Goal: Information Seeking & Learning: Check status

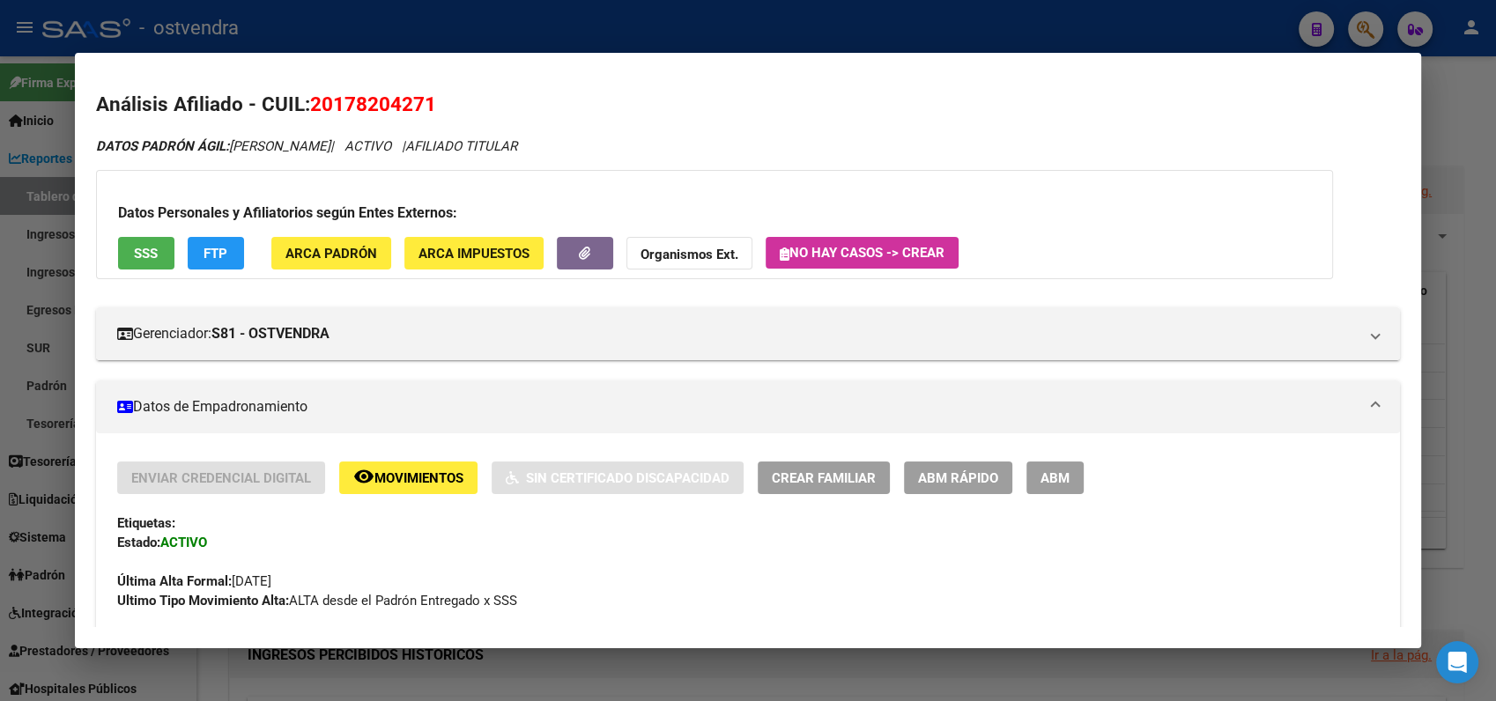
scroll to position [991, 0]
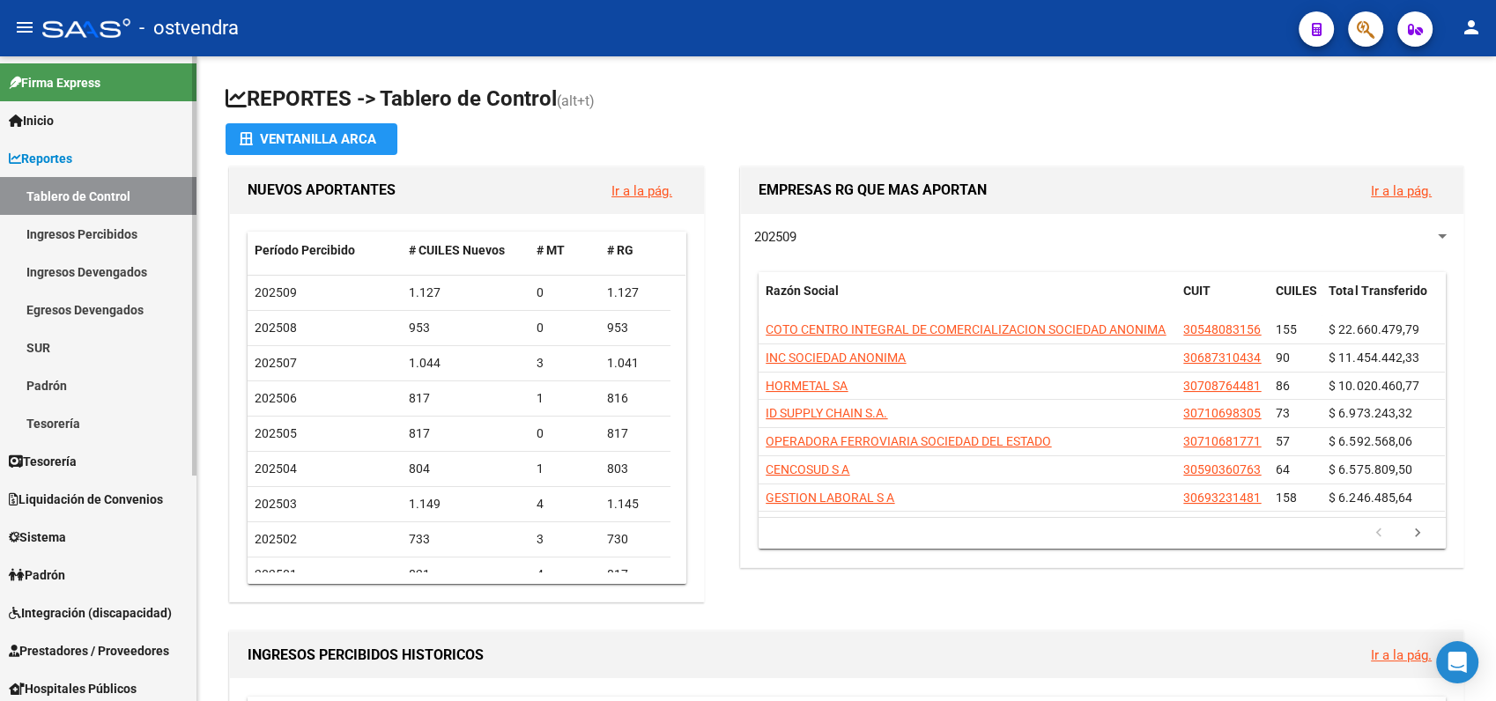
click at [48, 161] on span "Reportes" at bounding box center [40, 158] width 63 height 19
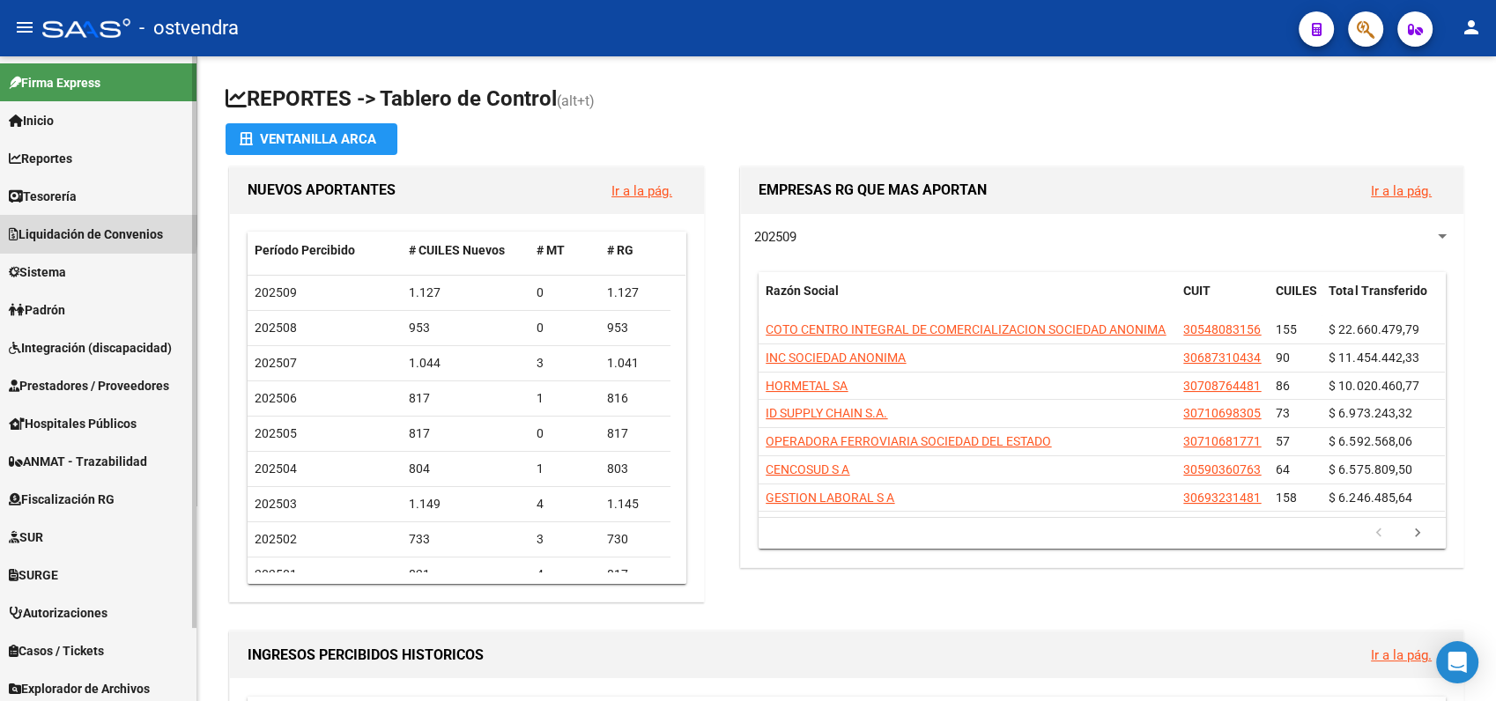
click at [70, 230] on span "Liquidación de Convenios" at bounding box center [86, 234] width 154 height 19
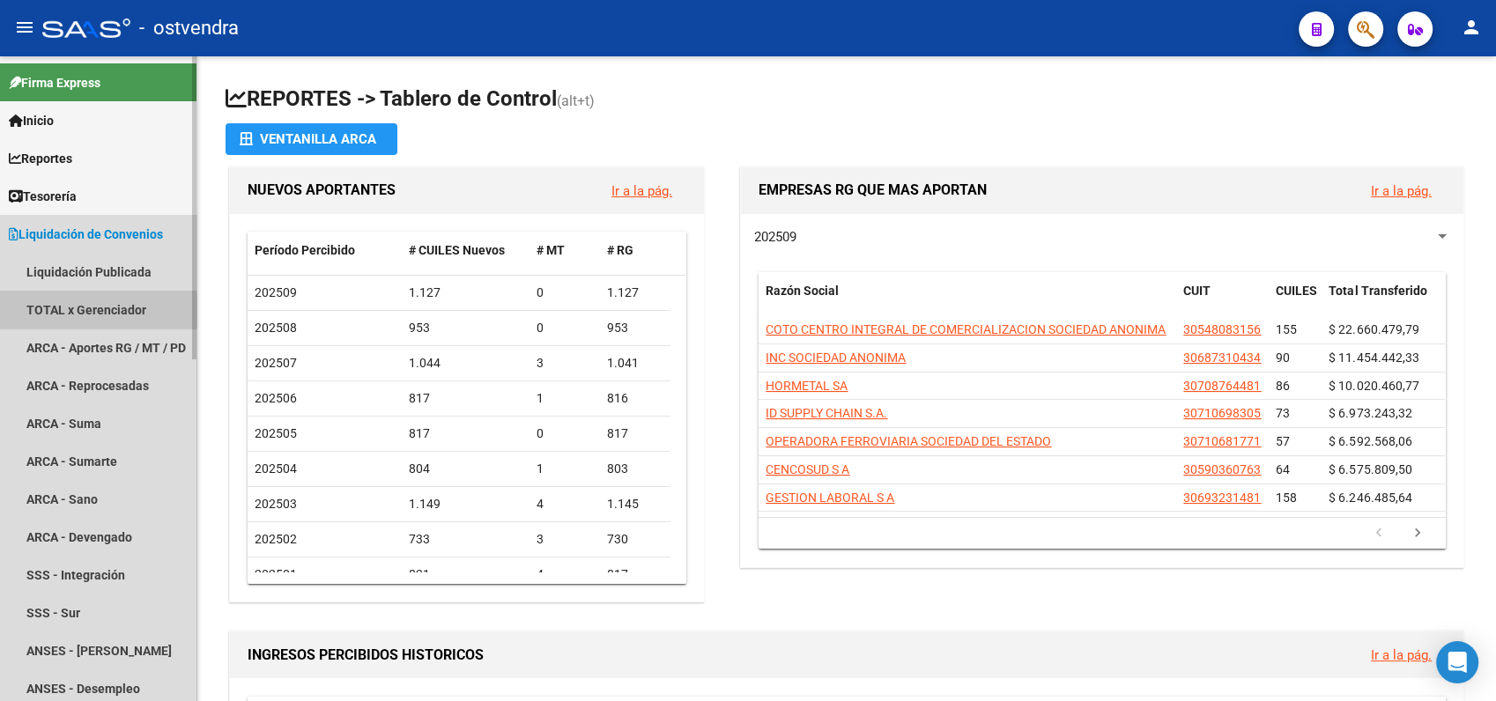
click at [65, 310] on link "TOTAL x Gerenciador" at bounding box center [98, 310] width 196 height 38
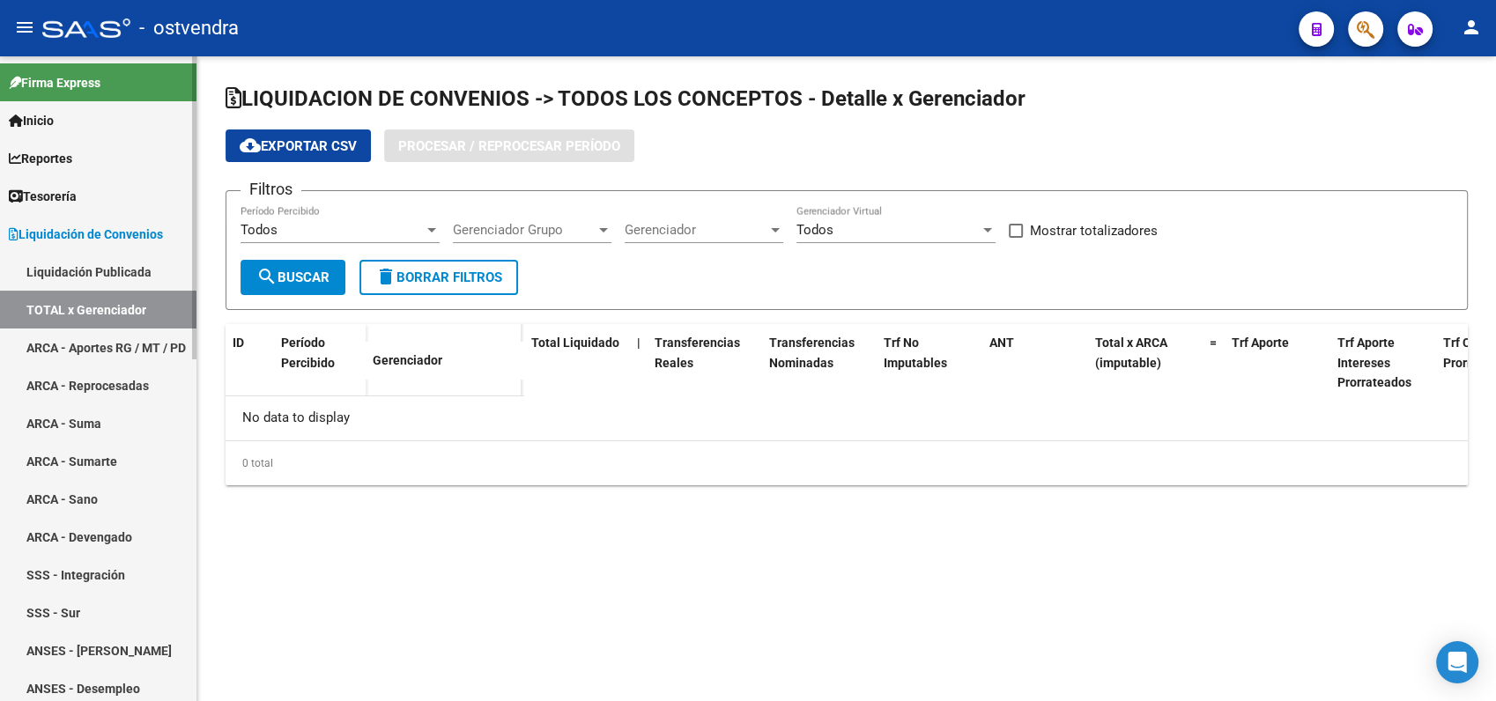
checkbox input "true"
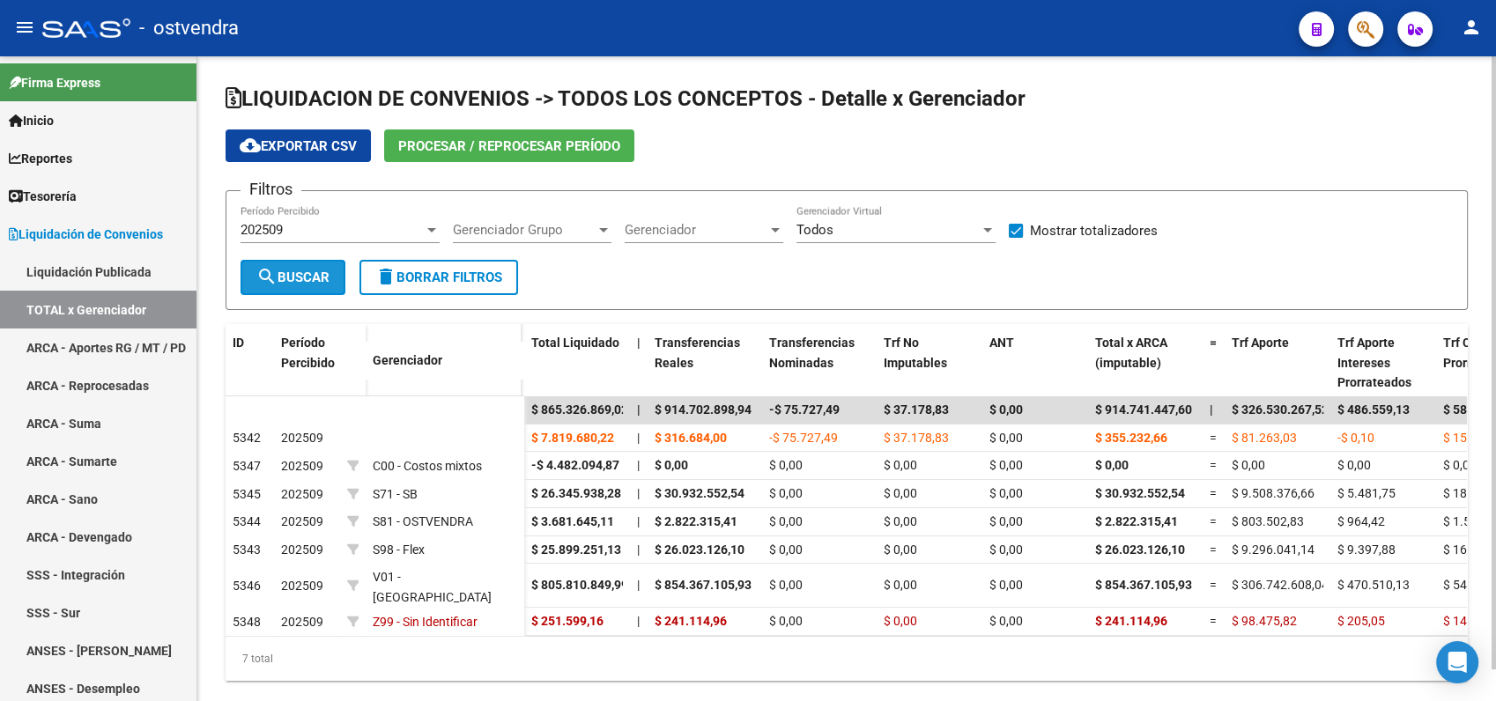
click at [304, 283] on span "search Buscar" at bounding box center [292, 278] width 73 height 16
click at [324, 147] on span "cloud_download Exportar CSV" at bounding box center [298, 146] width 117 height 16
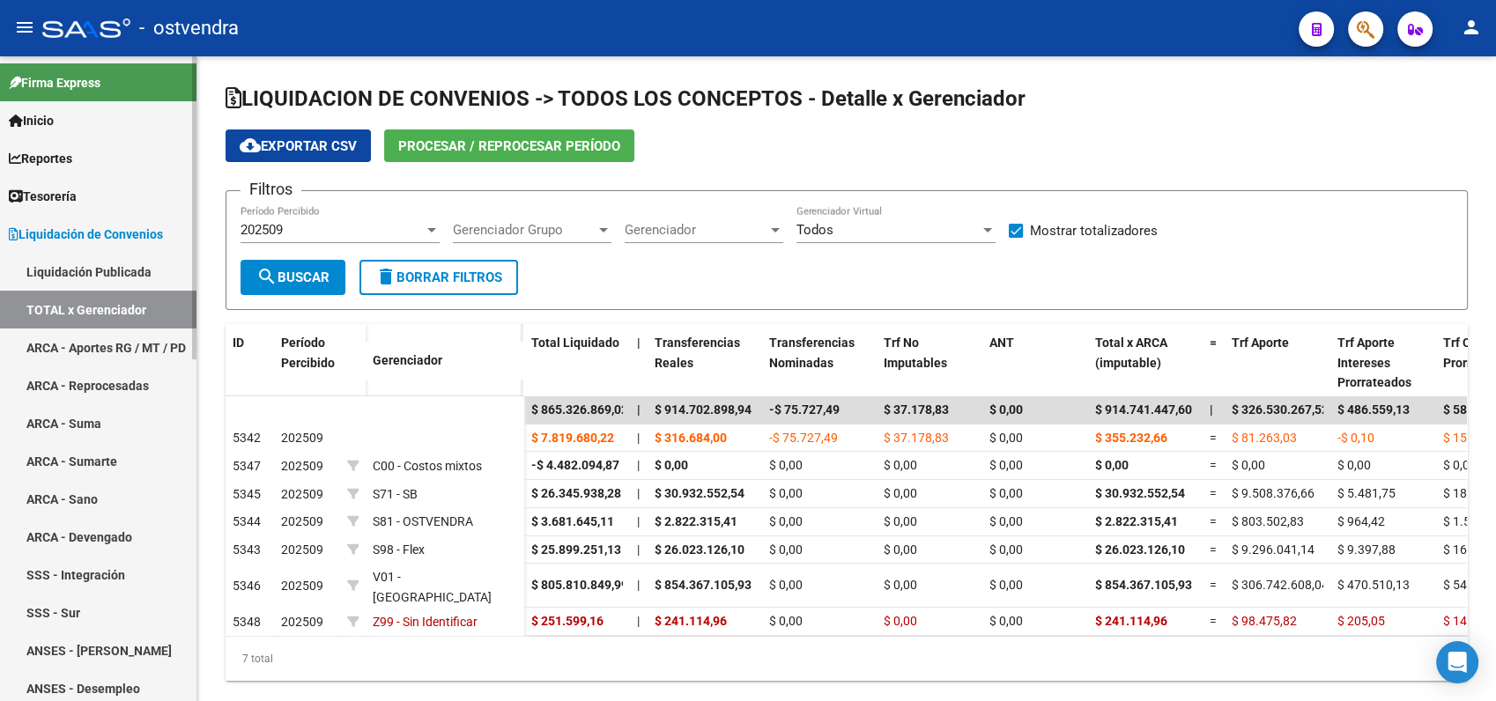
click at [56, 197] on span "Tesorería" at bounding box center [43, 196] width 68 height 19
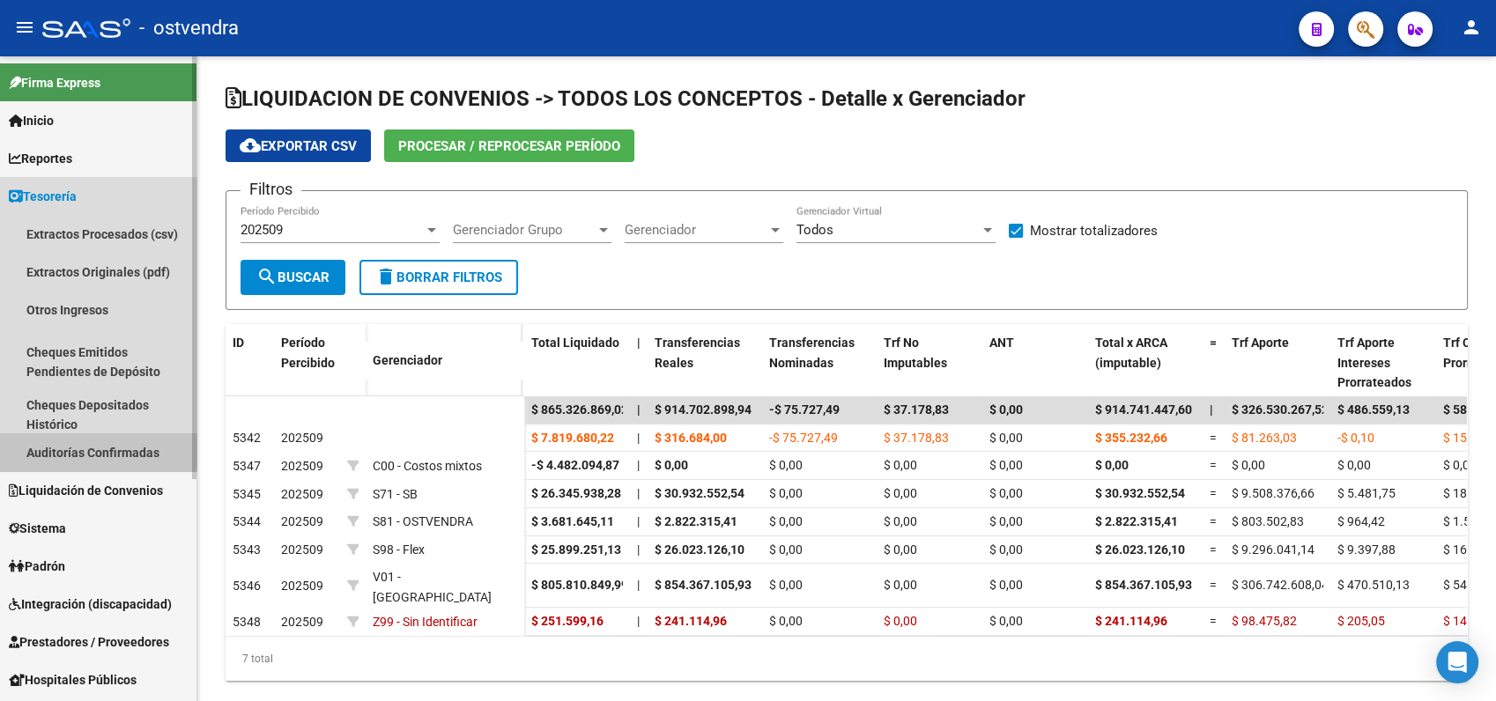
click at [88, 448] on link "Auditorías Confirmadas" at bounding box center [98, 452] width 196 height 38
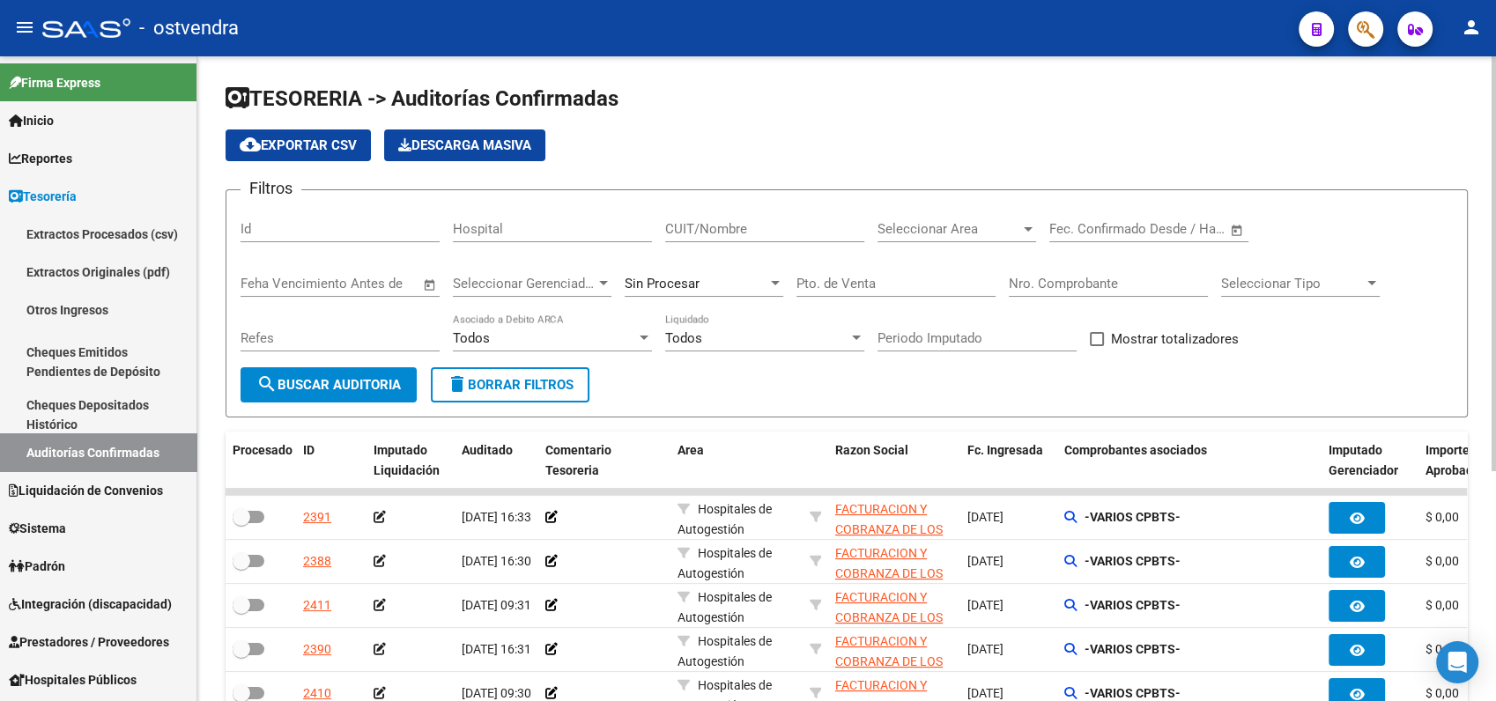
click at [951, 239] on div "Seleccionar Area Seleccionar Area" at bounding box center [957, 223] width 159 height 38
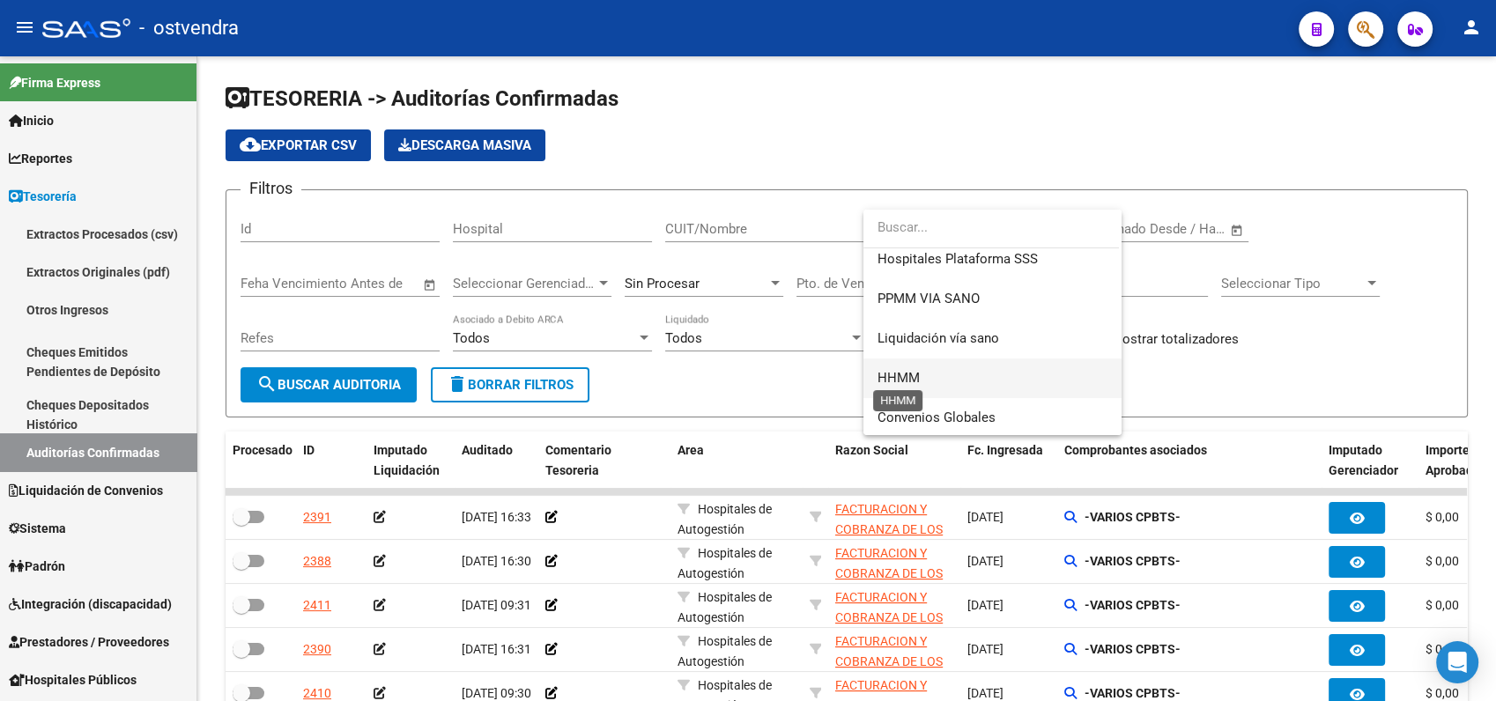
scroll to position [368, 0]
click at [881, 373] on span "HHMM" at bounding box center [899, 376] width 42 height 16
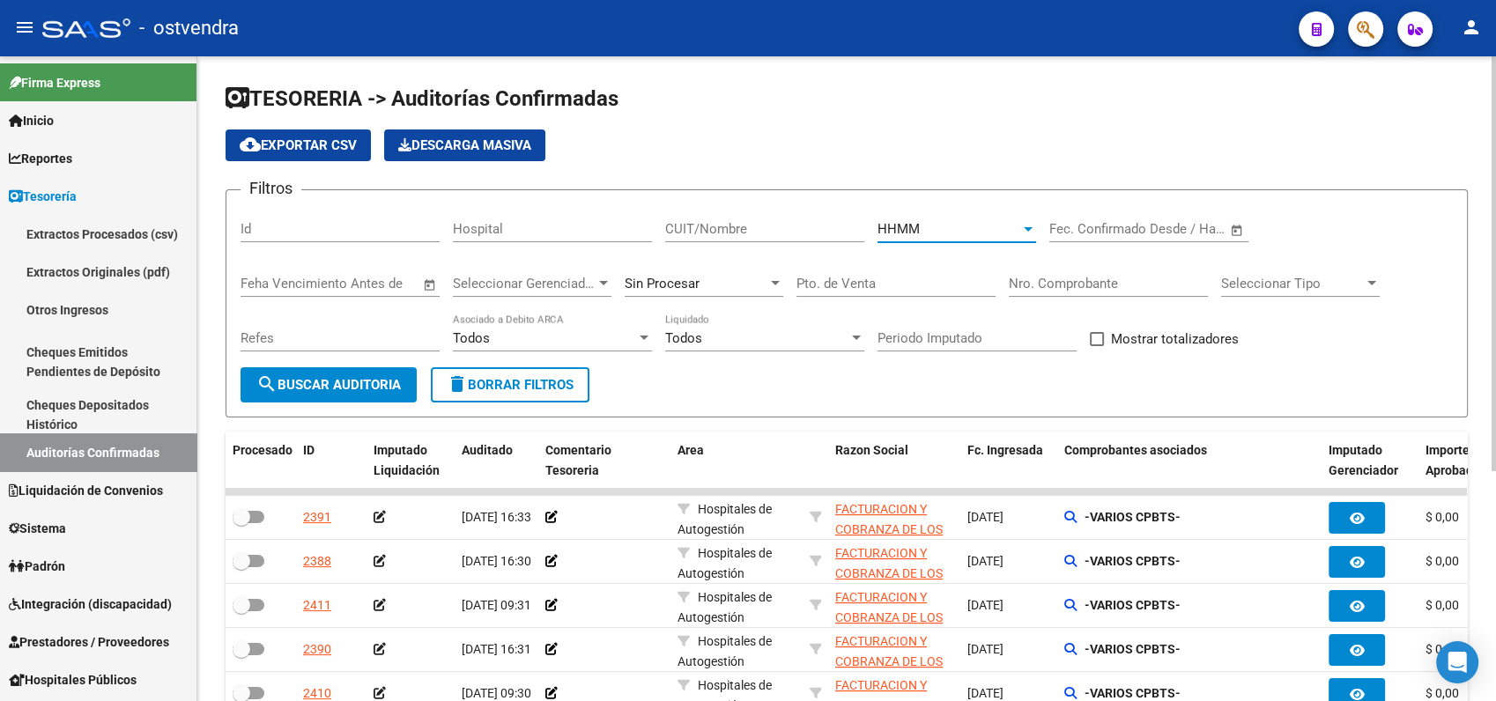
click at [389, 378] on span "search Buscar Auditoria" at bounding box center [328, 385] width 144 height 16
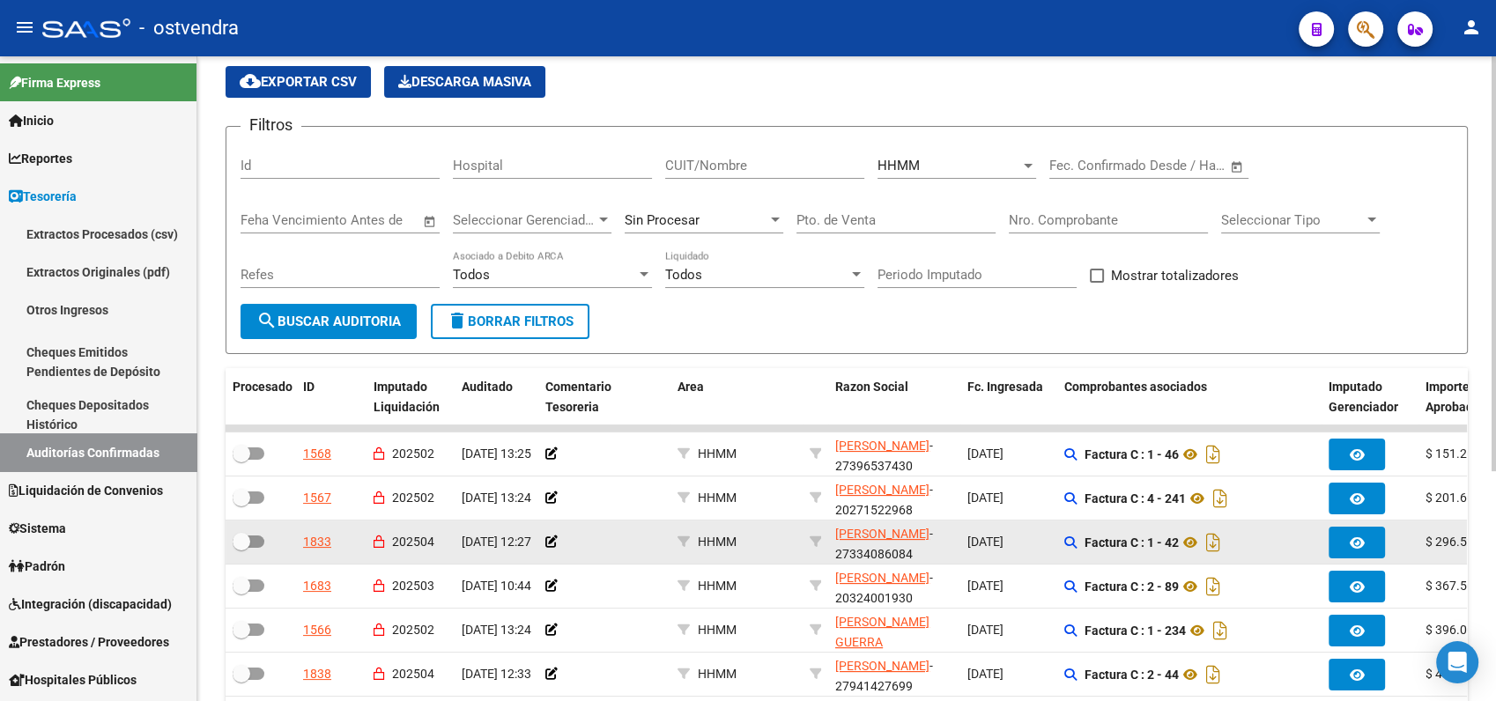
scroll to position [63, 0]
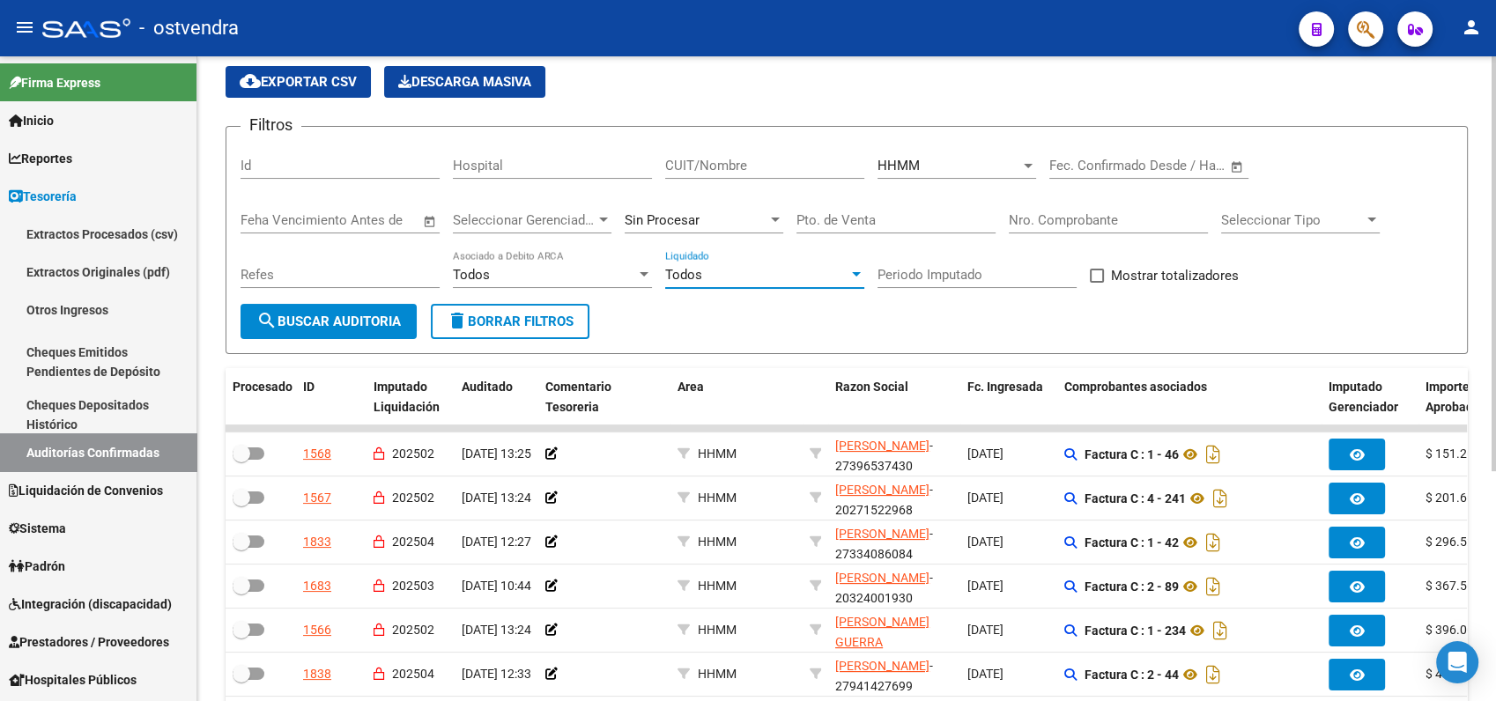
click at [677, 269] on span "Todos" at bounding box center [683, 275] width 37 height 16
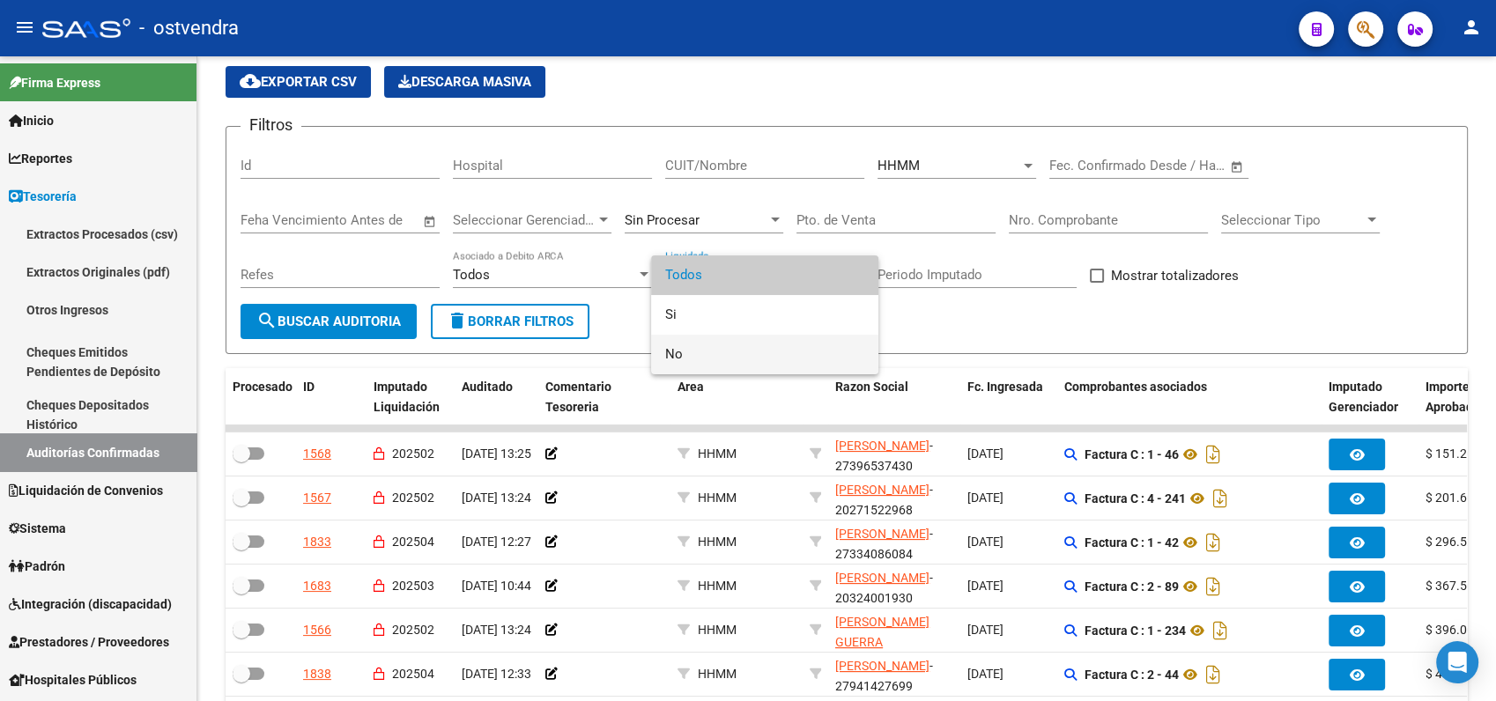
click at [674, 357] on span "No" at bounding box center [764, 355] width 199 height 40
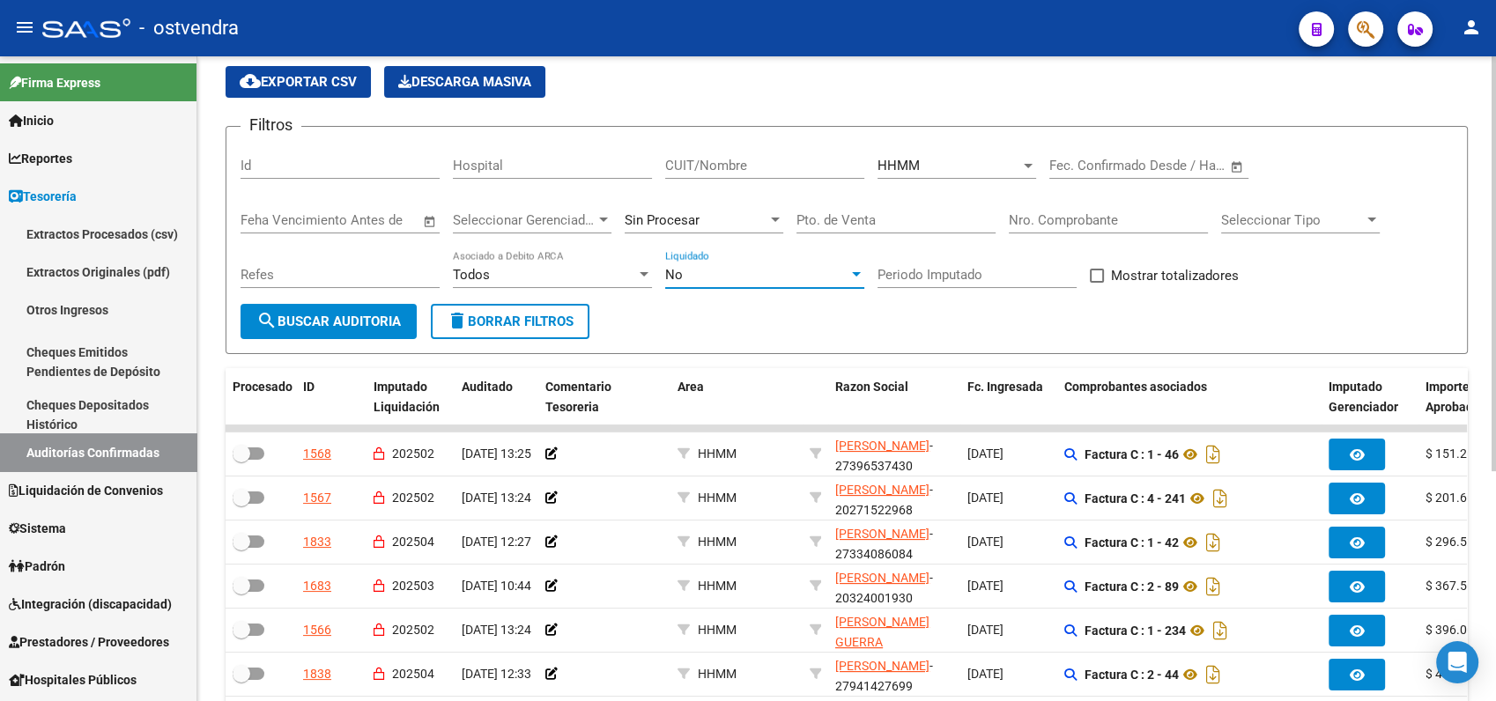
click at [339, 315] on span "search Buscar Auditoria" at bounding box center [328, 322] width 144 height 16
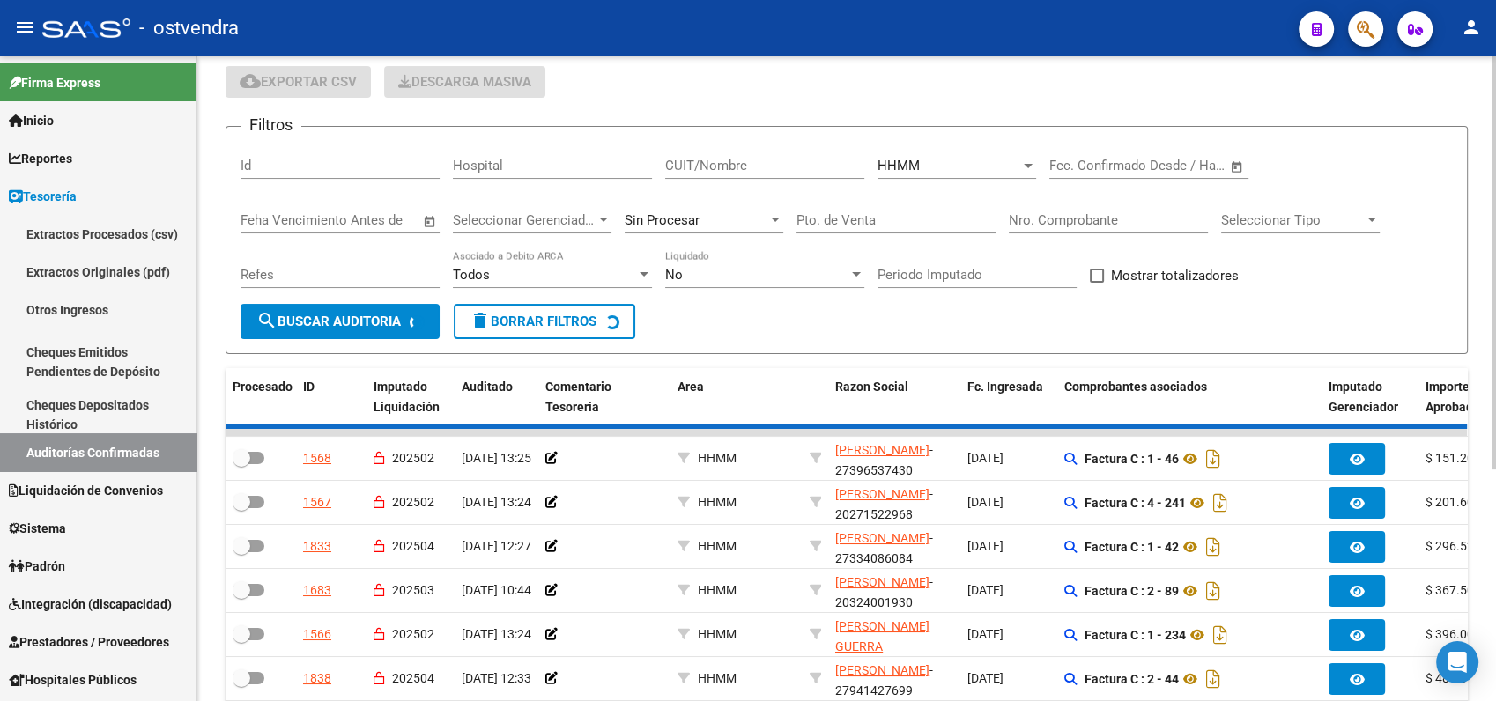
scroll to position [0, 0]
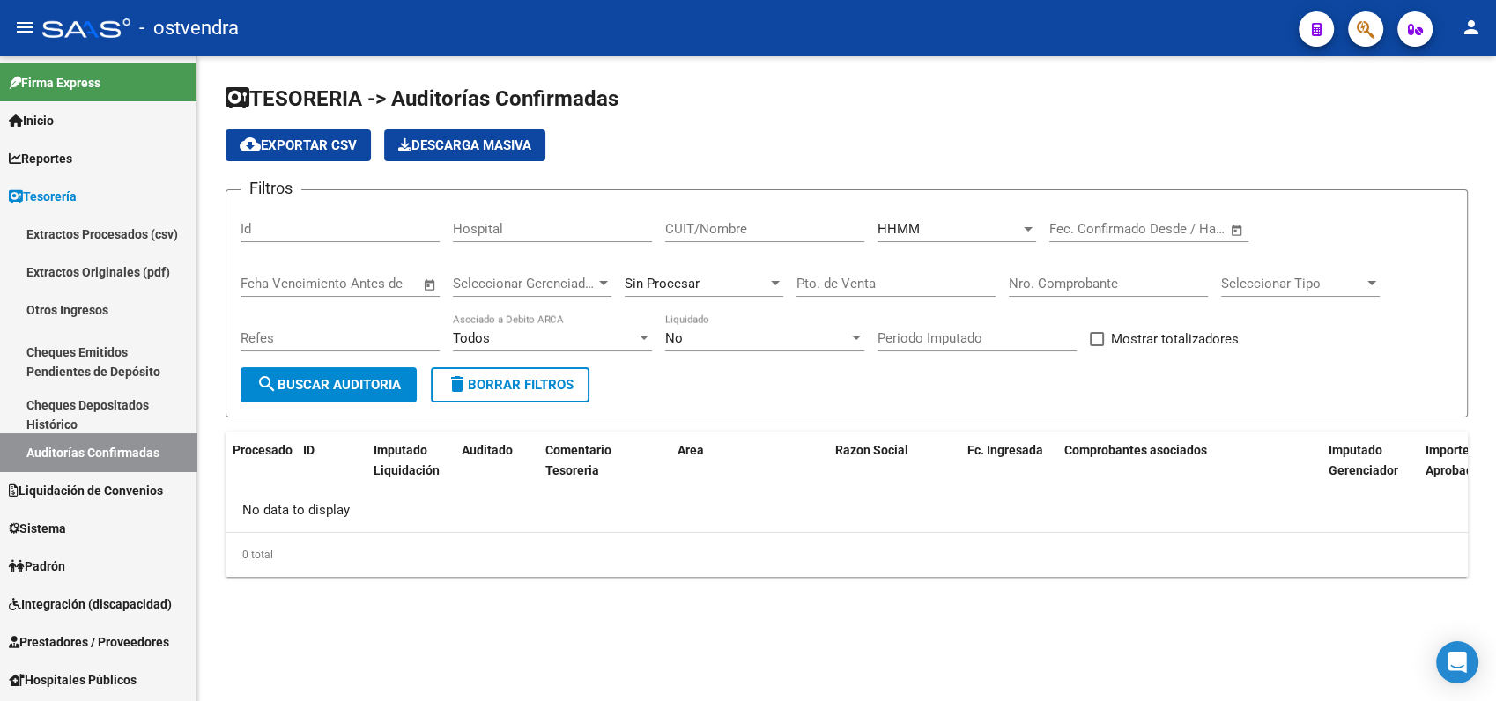
click at [938, 227] on div "HHMM" at bounding box center [949, 229] width 143 height 16
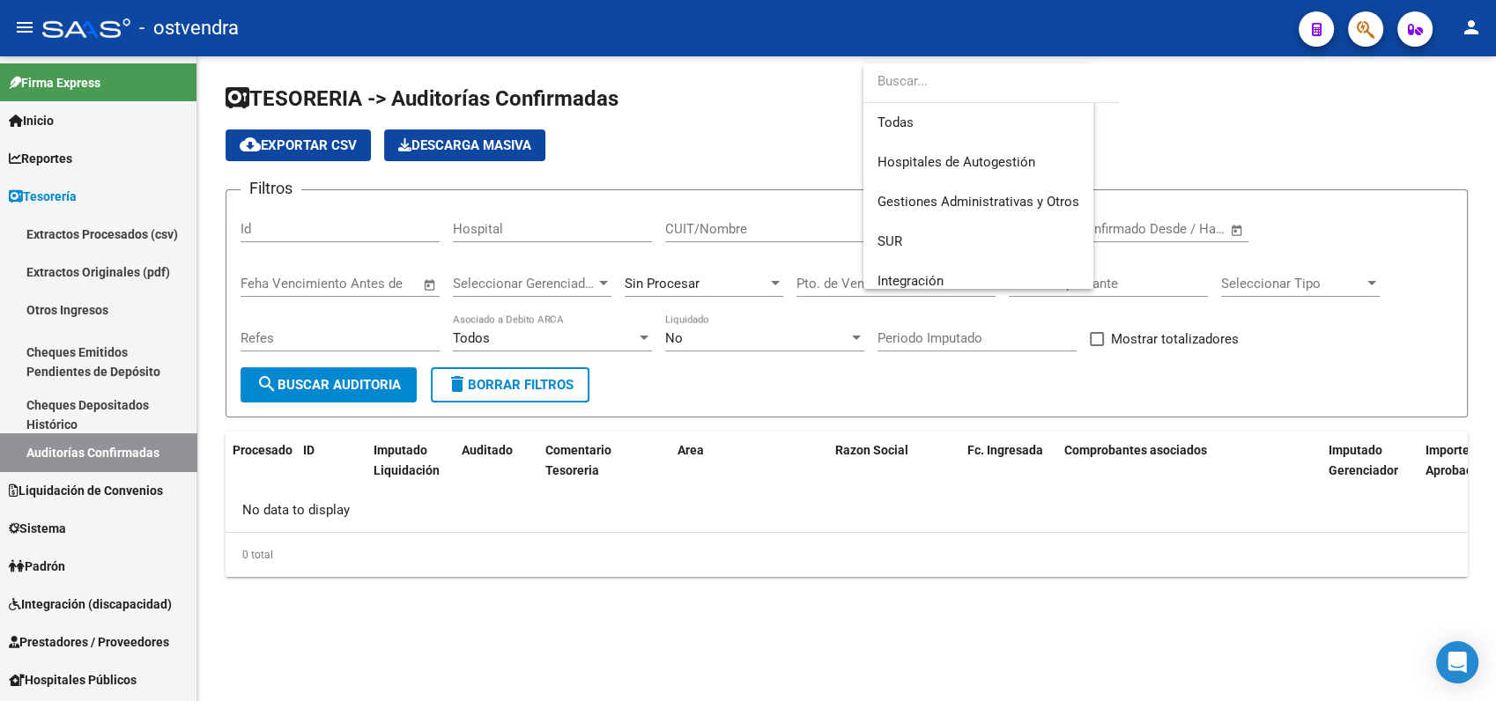
scroll to position [368, 0]
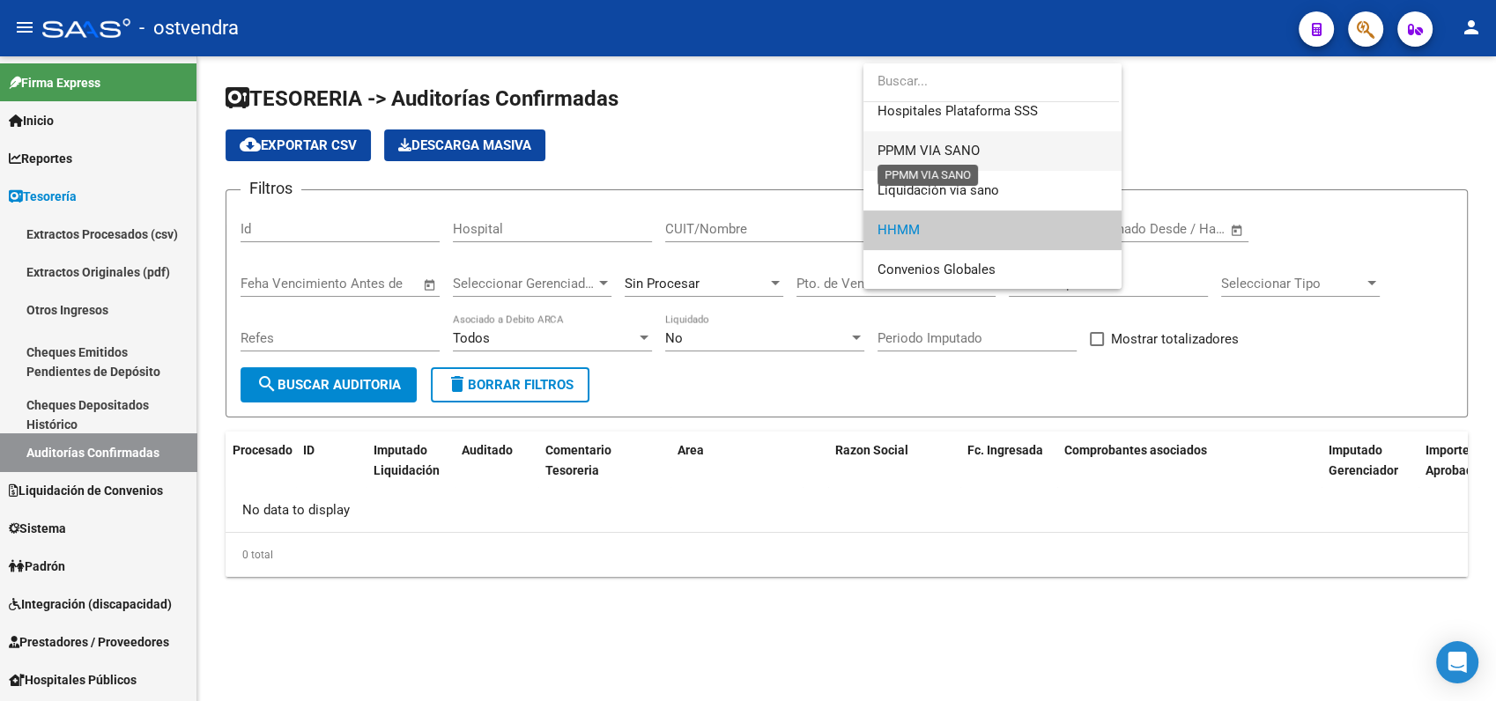
click at [908, 152] on span "PPMM VIA SANO" at bounding box center [929, 151] width 102 height 16
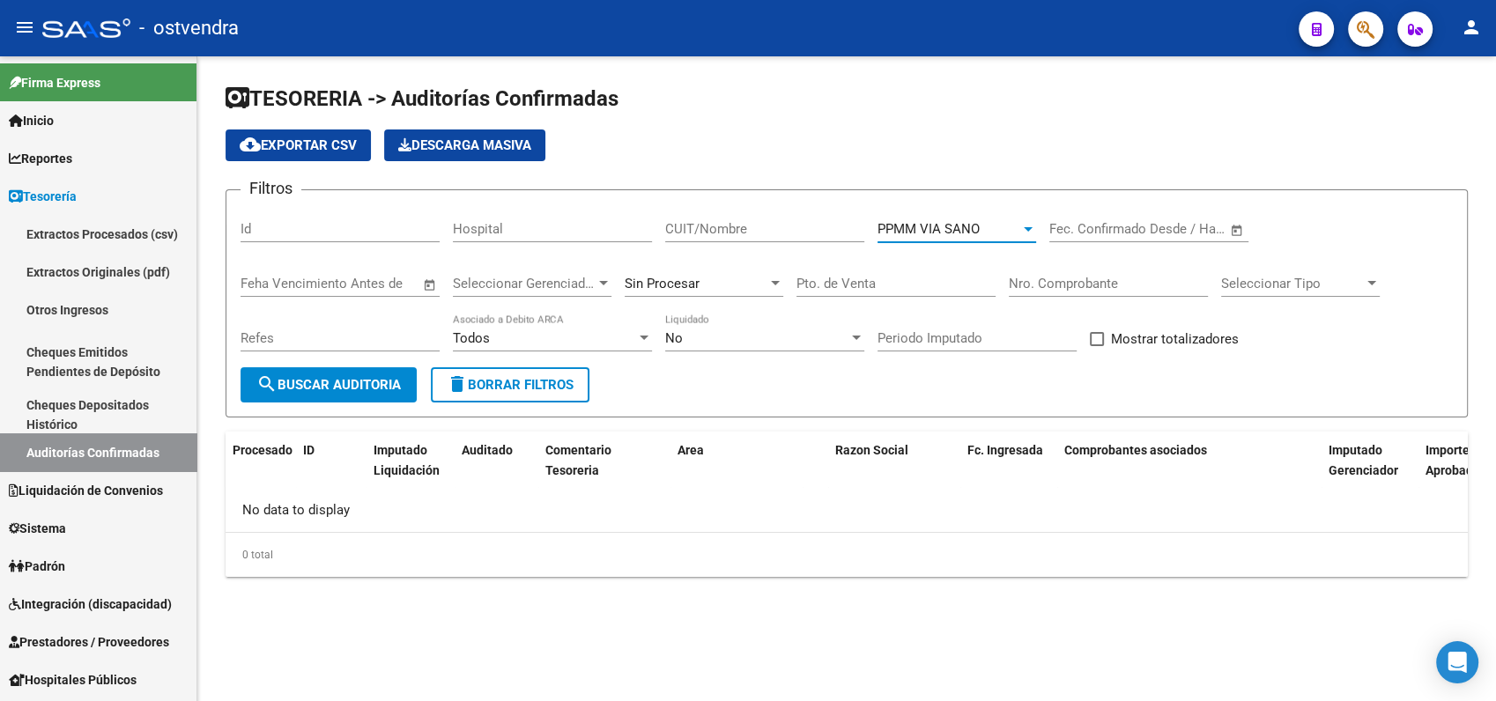
click at [388, 375] on button "search Buscar Auditoria" at bounding box center [329, 384] width 176 height 35
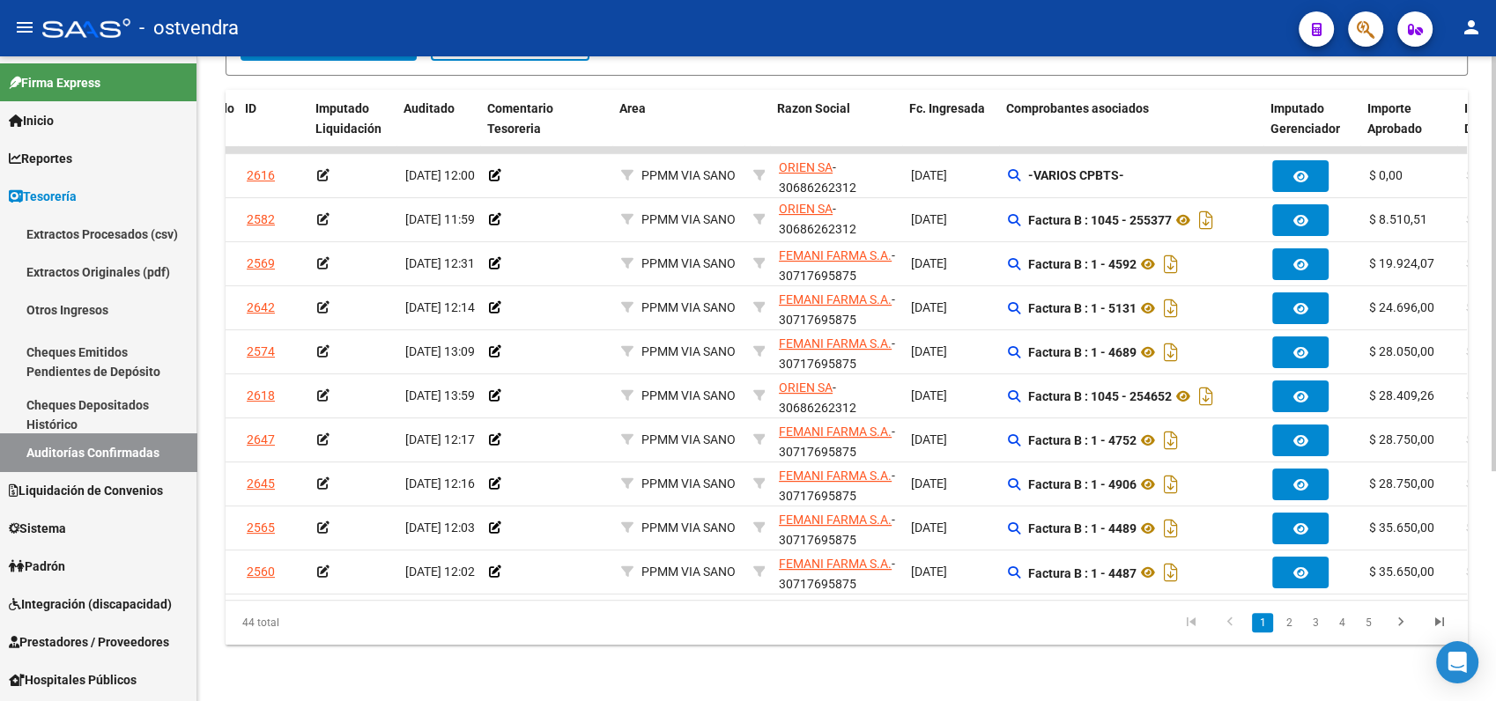
scroll to position [0, 57]
click at [1366, 622] on link "5" at bounding box center [1368, 622] width 21 height 19
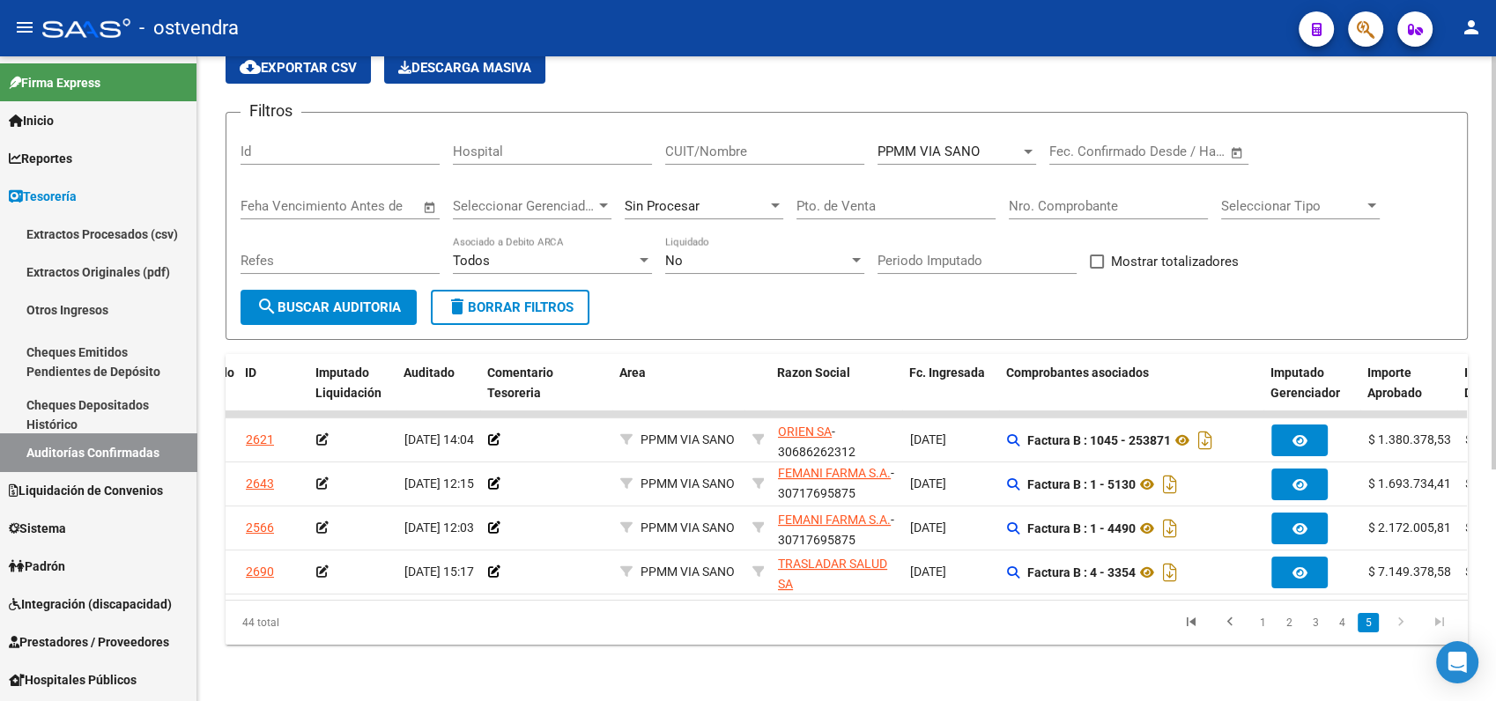
scroll to position [93, 0]
click at [1341, 624] on link "4" at bounding box center [1341, 622] width 21 height 19
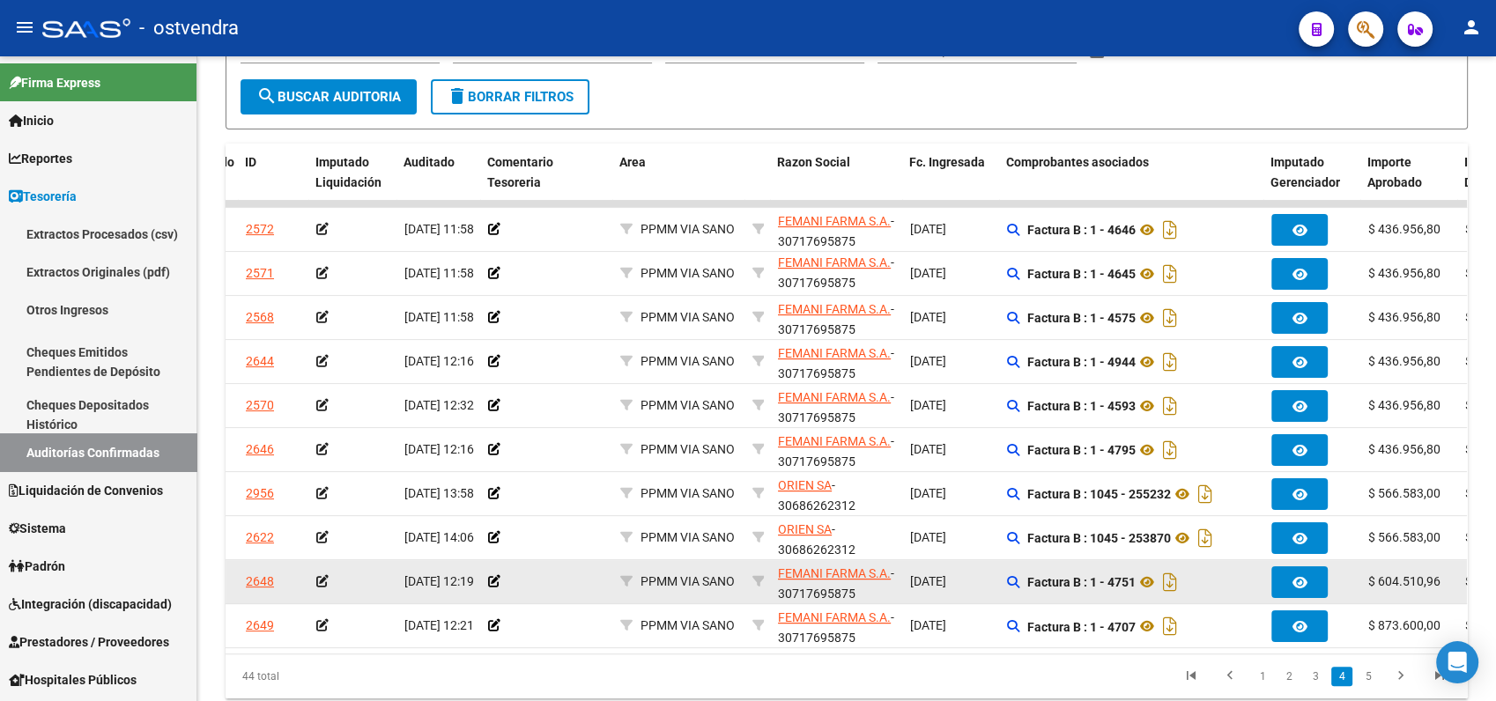
scroll to position [289, 0]
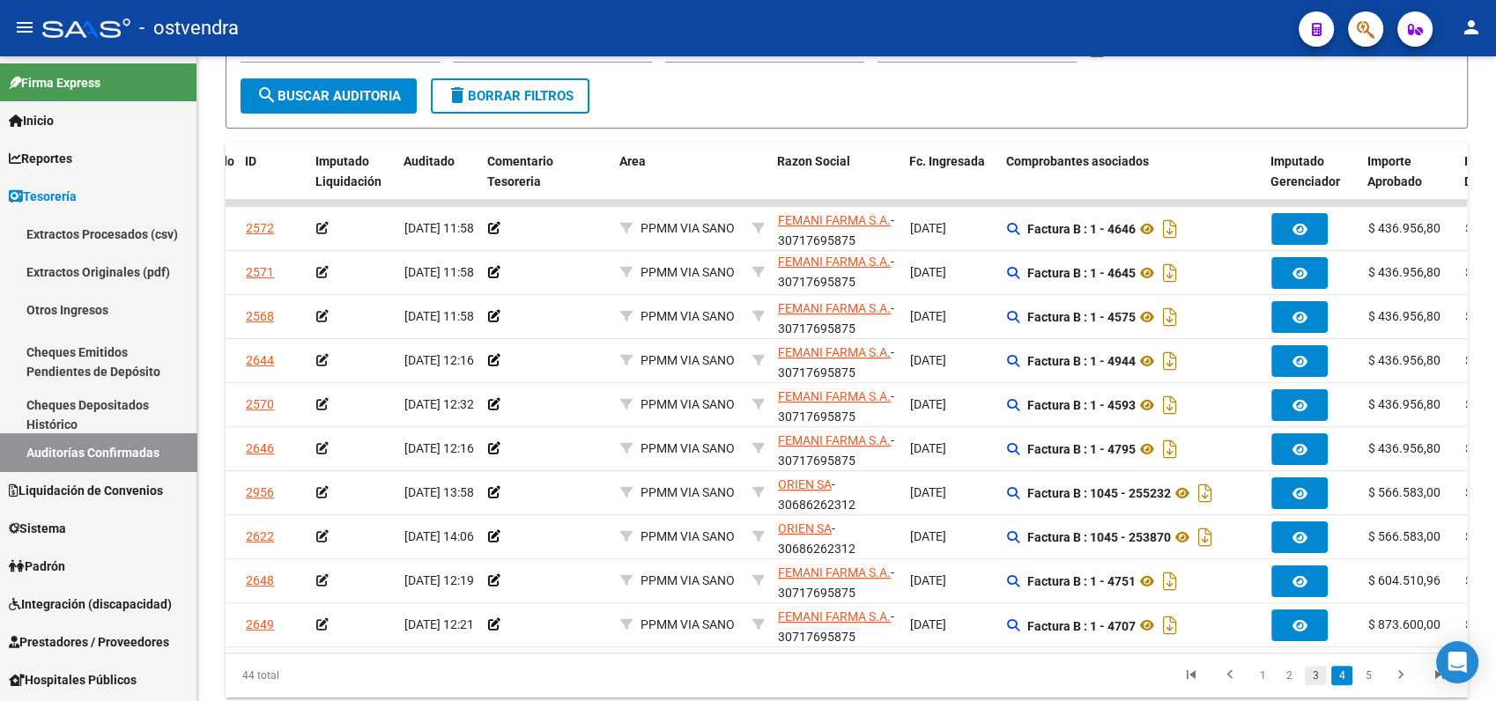
click at [1317, 685] on link "3" at bounding box center [1315, 675] width 21 height 19
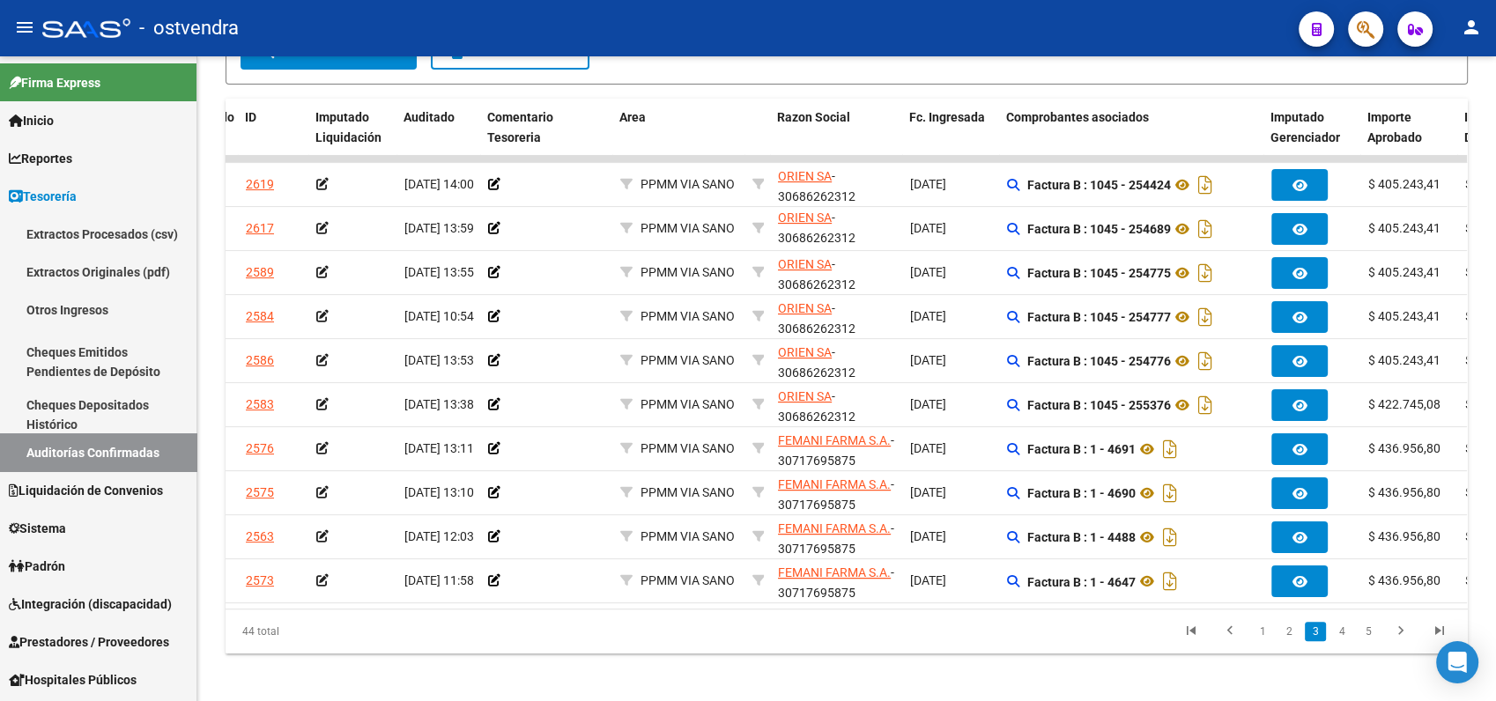
scroll to position [357, 0]
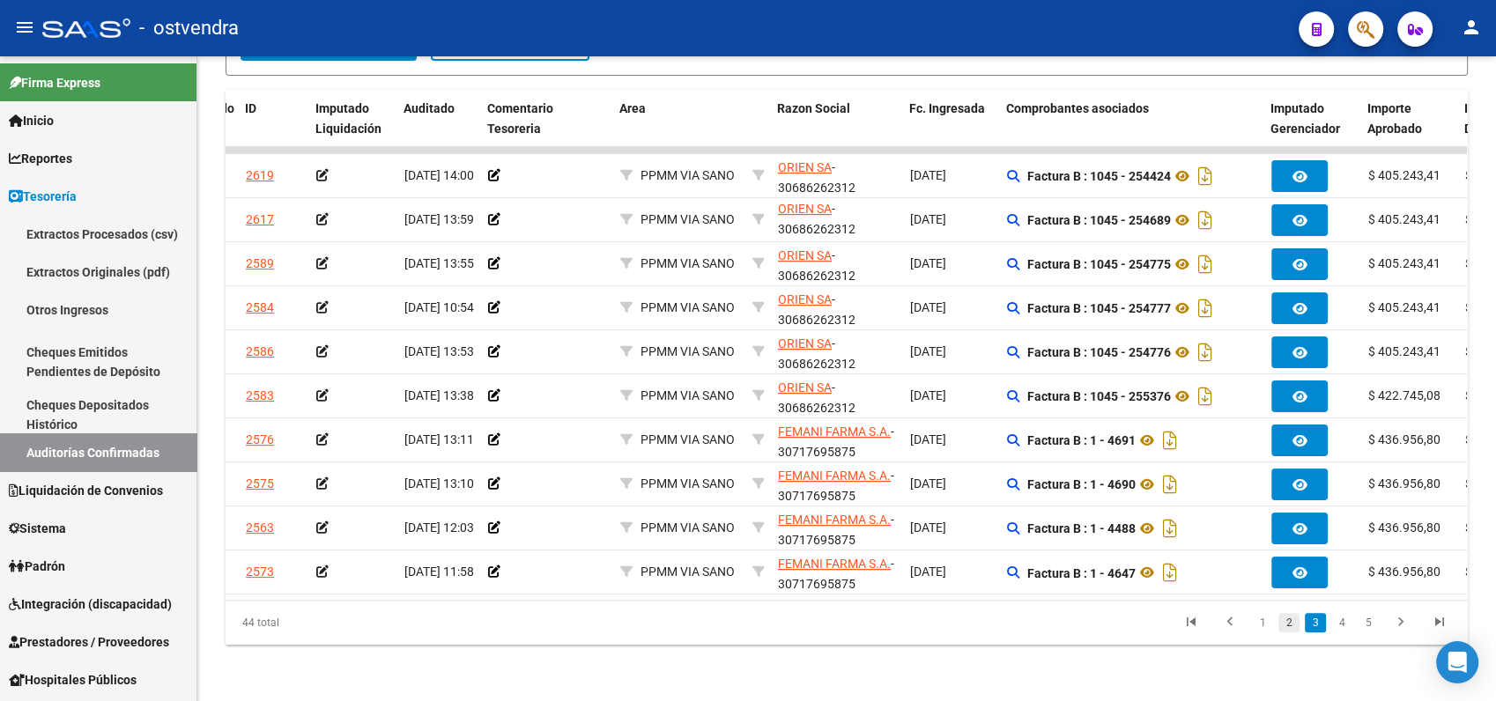
click at [1293, 626] on link "2" at bounding box center [1288, 622] width 21 height 19
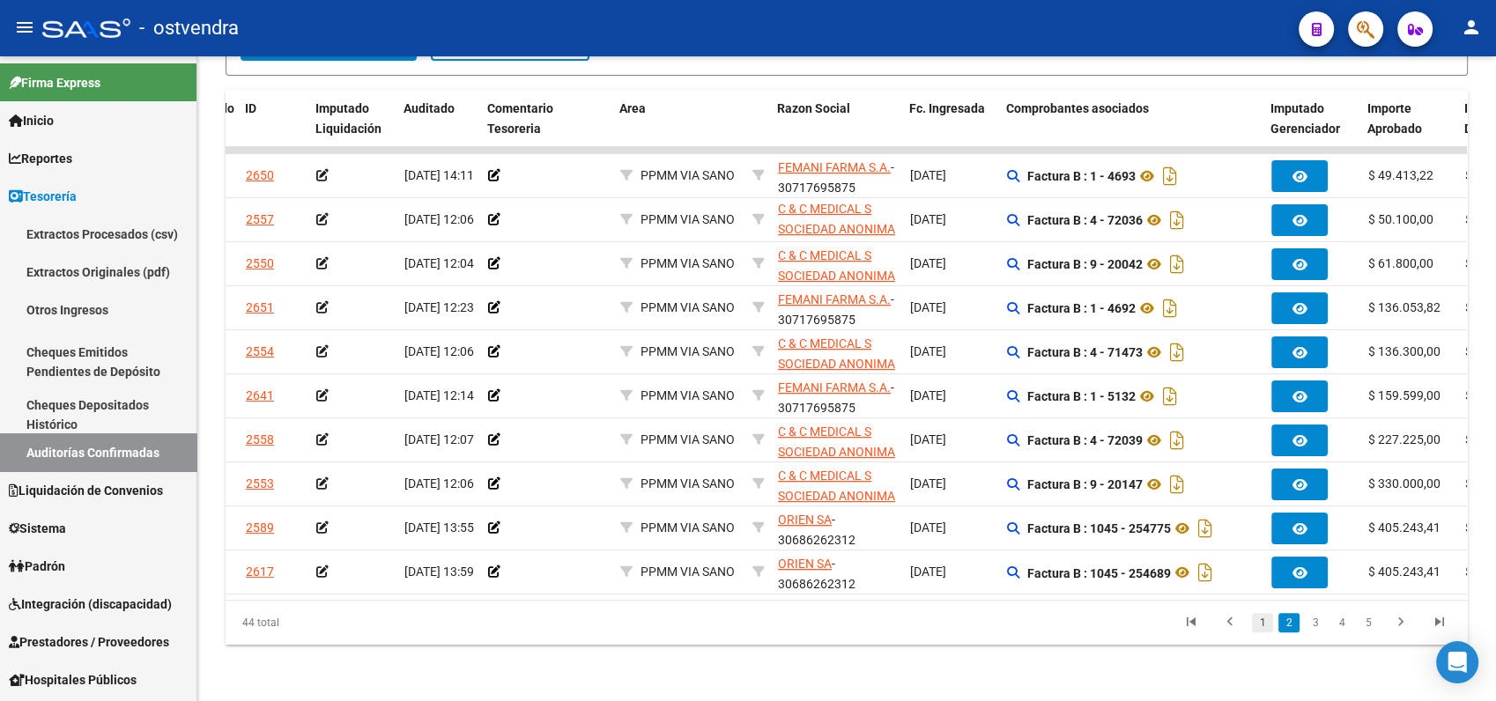
click at [1259, 624] on link "1" at bounding box center [1262, 622] width 21 height 19
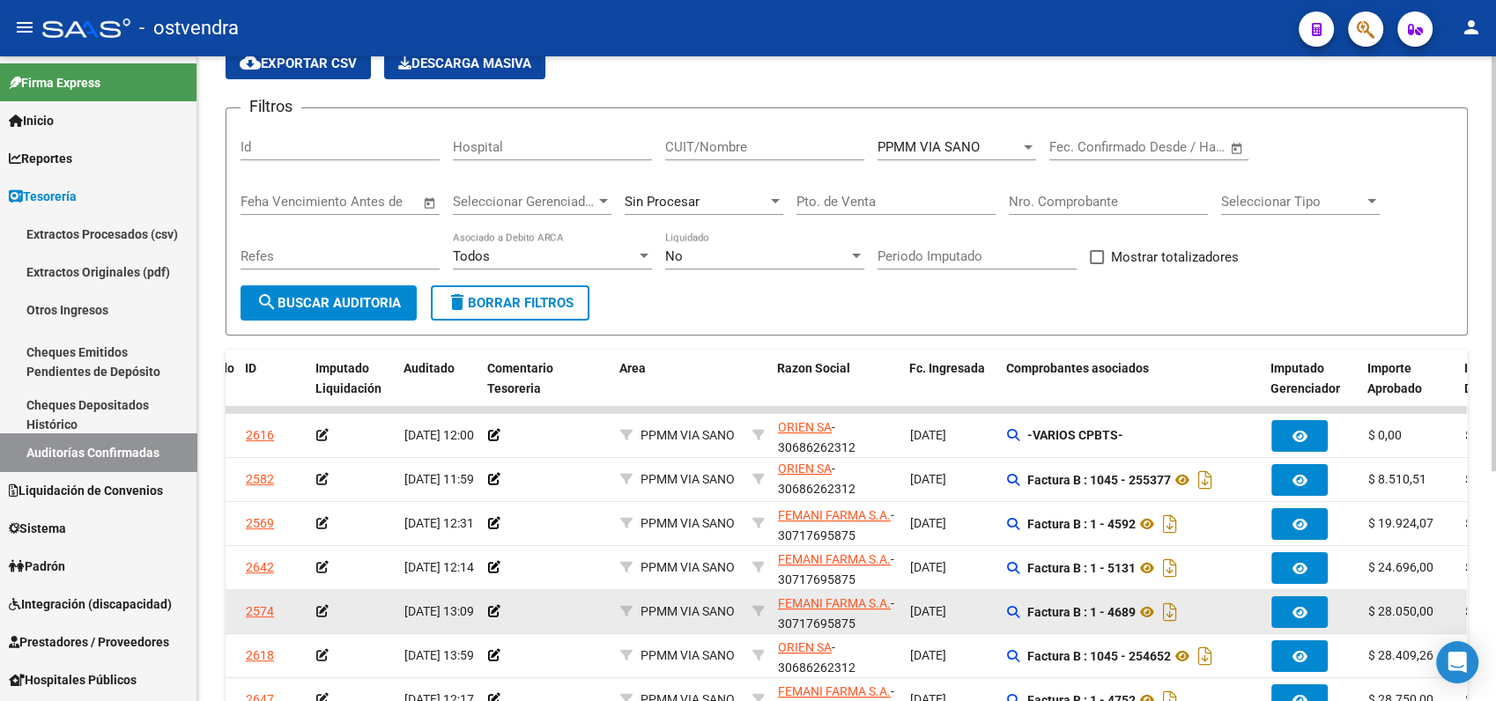
scroll to position [63, 0]
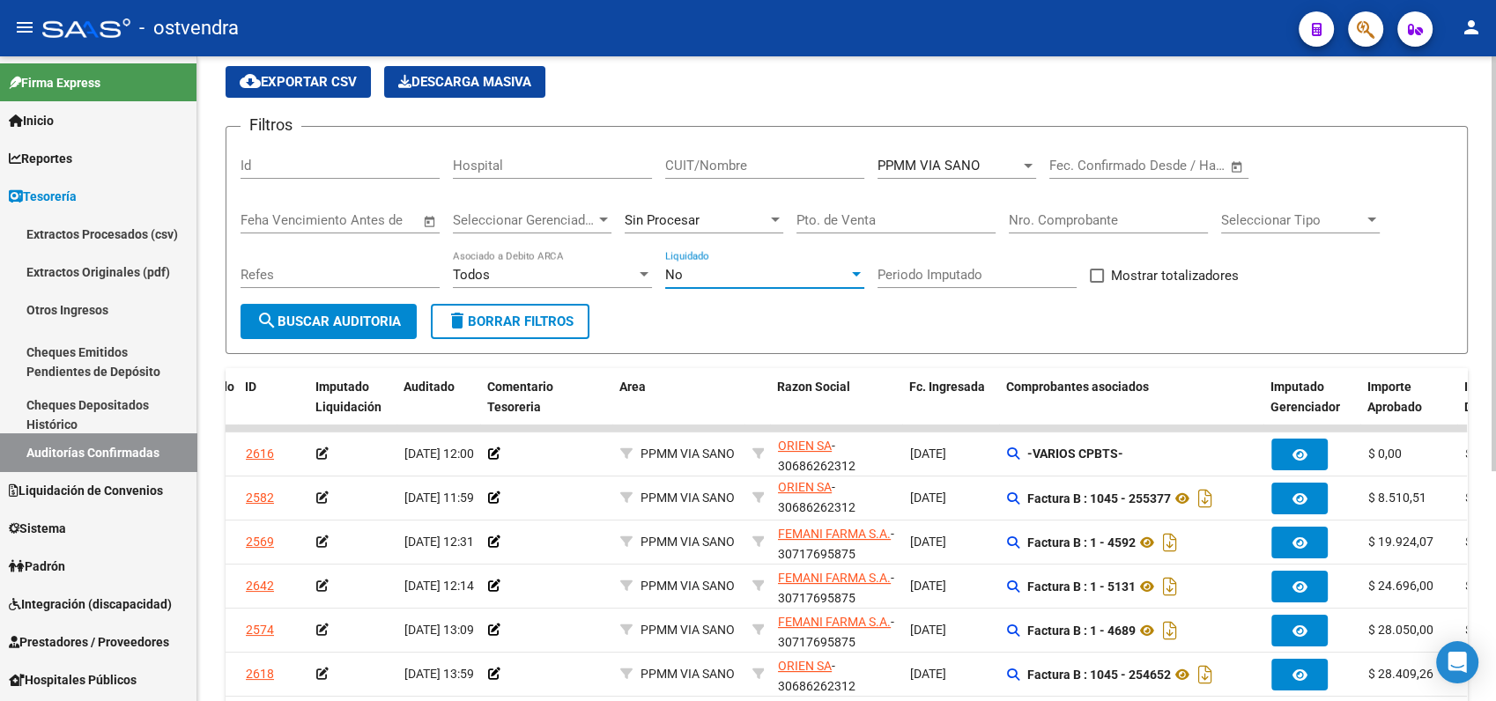
click at [734, 281] on div "No" at bounding box center [756, 275] width 183 height 16
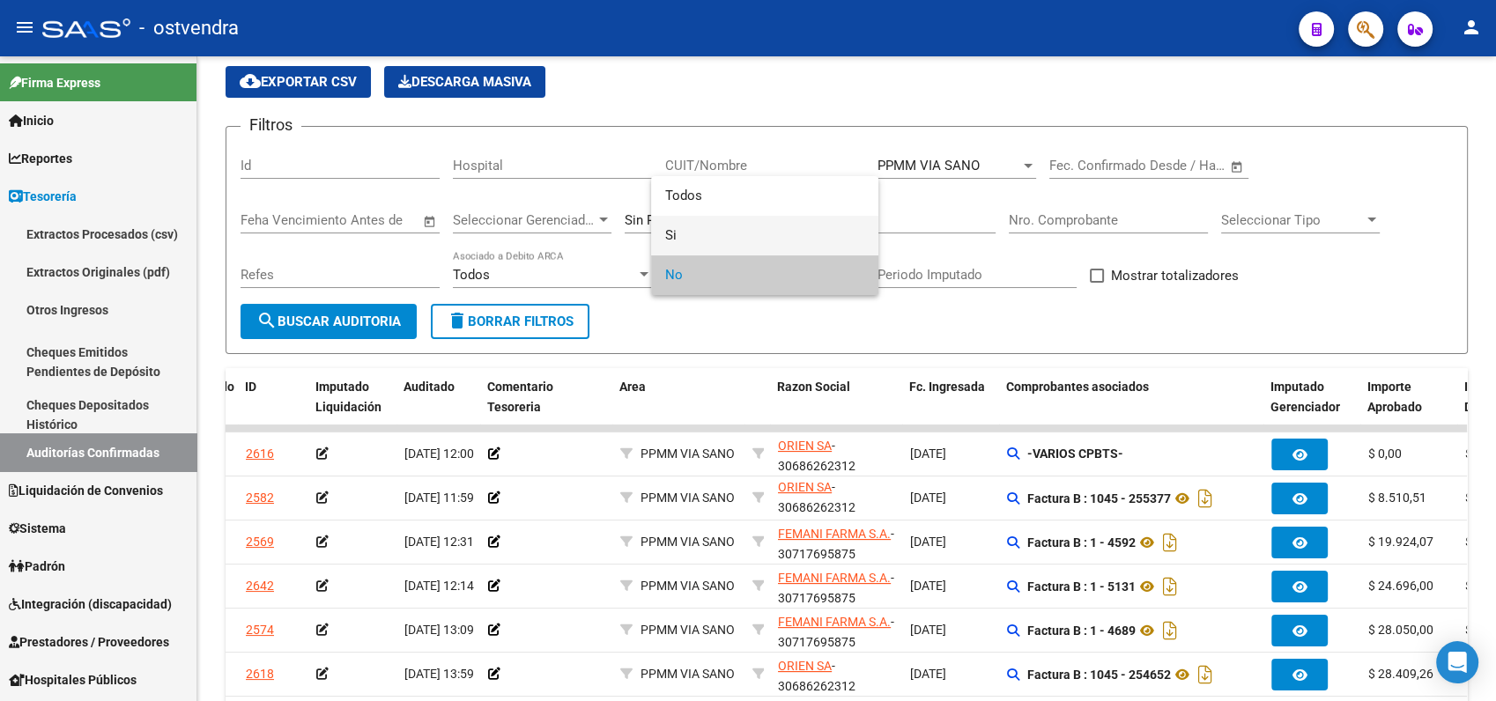
click at [680, 229] on span "Si" at bounding box center [764, 236] width 199 height 40
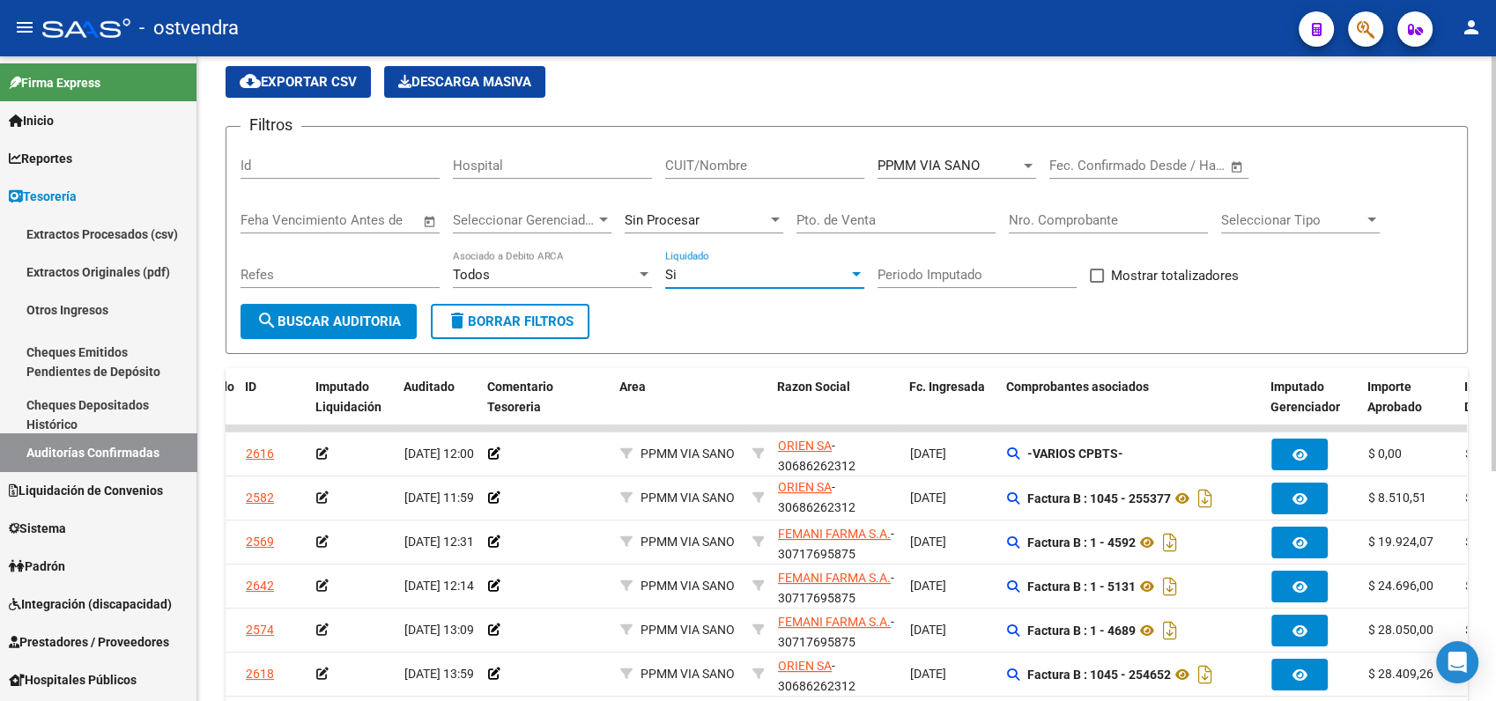
click at [916, 278] on input "Periodo Imputado" at bounding box center [977, 275] width 199 height 16
type input "202509"
click at [316, 331] on button "search Buscar Auditoria" at bounding box center [329, 321] width 176 height 35
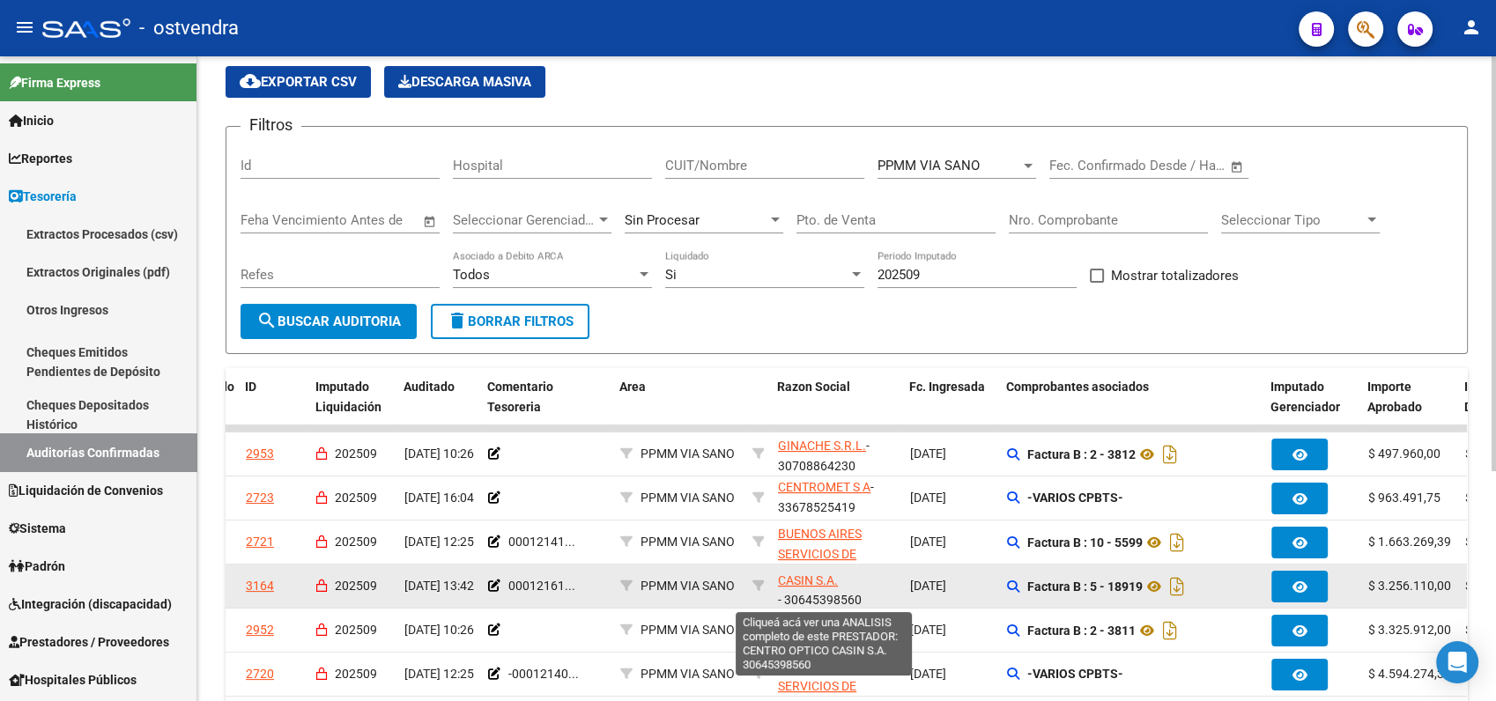
scroll to position [22, 0]
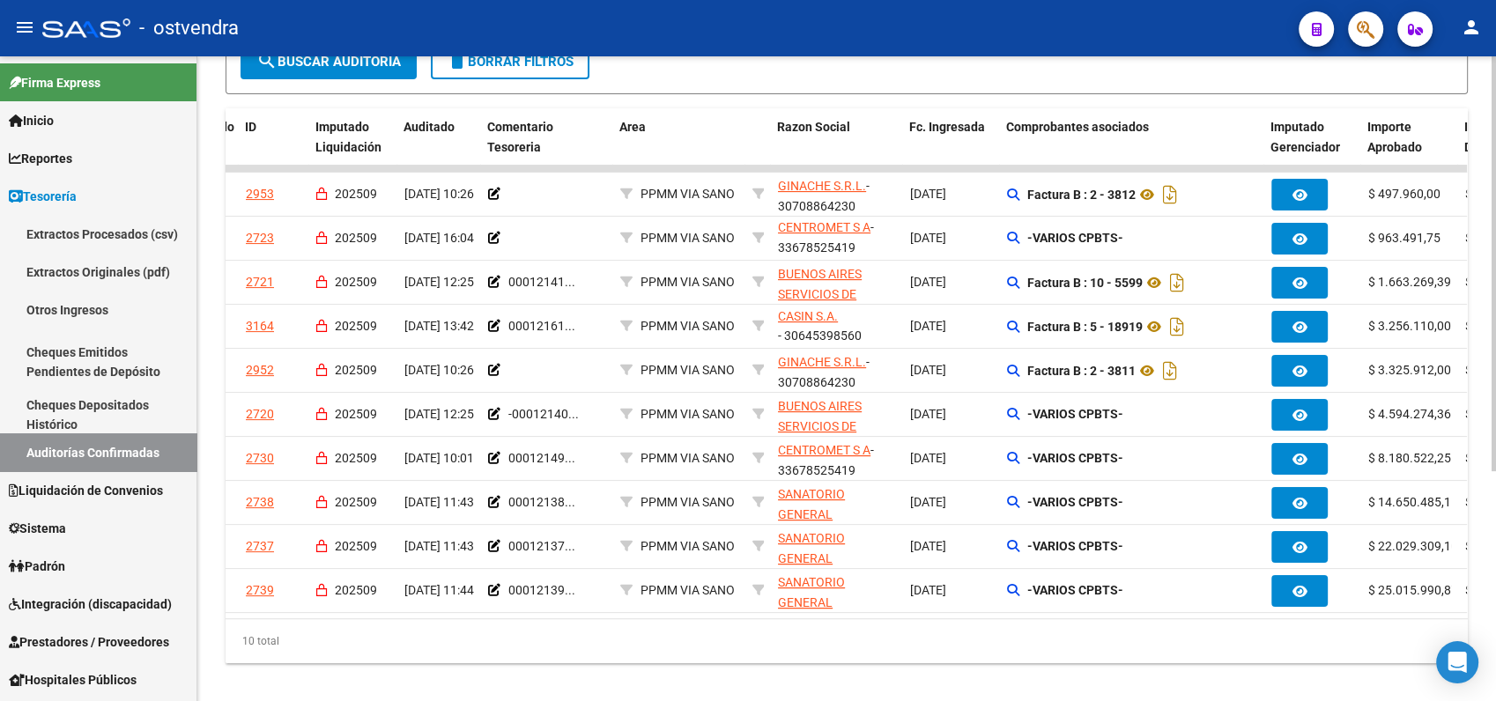
click at [1495, 654] on html "menu - ostvendra person Firma Express Inicio Calendario SSS Instructivos Contac…" at bounding box center [748, 350] width 1496 height 701
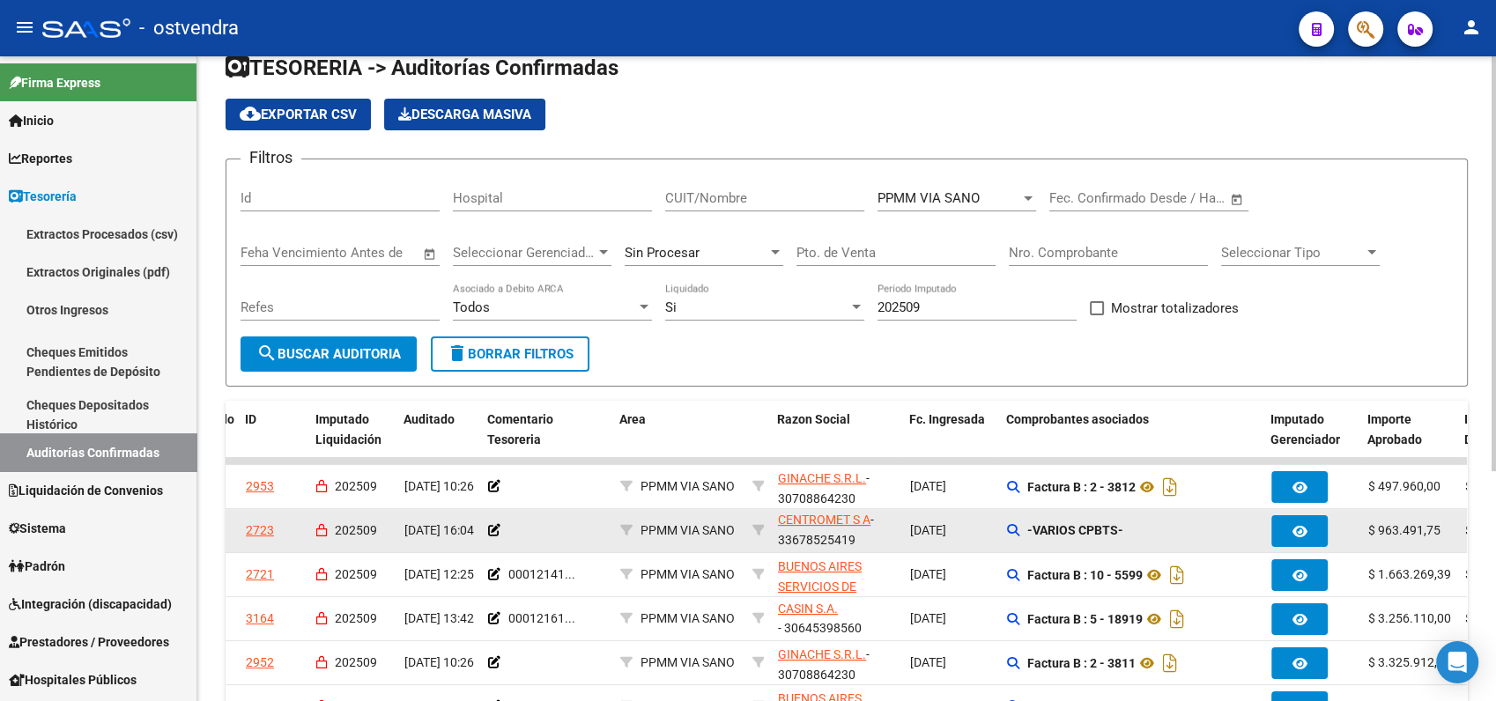
scroll to position [0, 0]
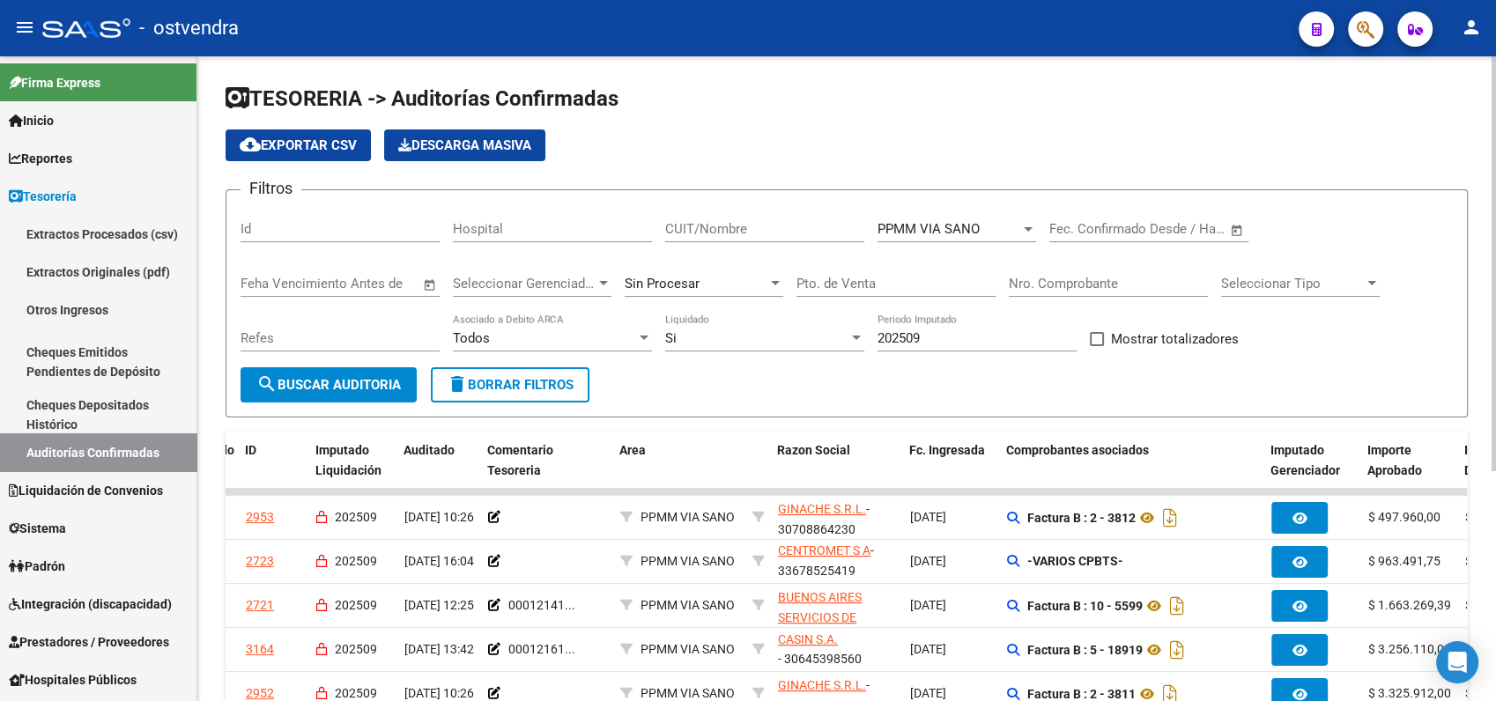
click at [728, 339] on div "Si" at bounding box center [756, 338] width 183 height 16
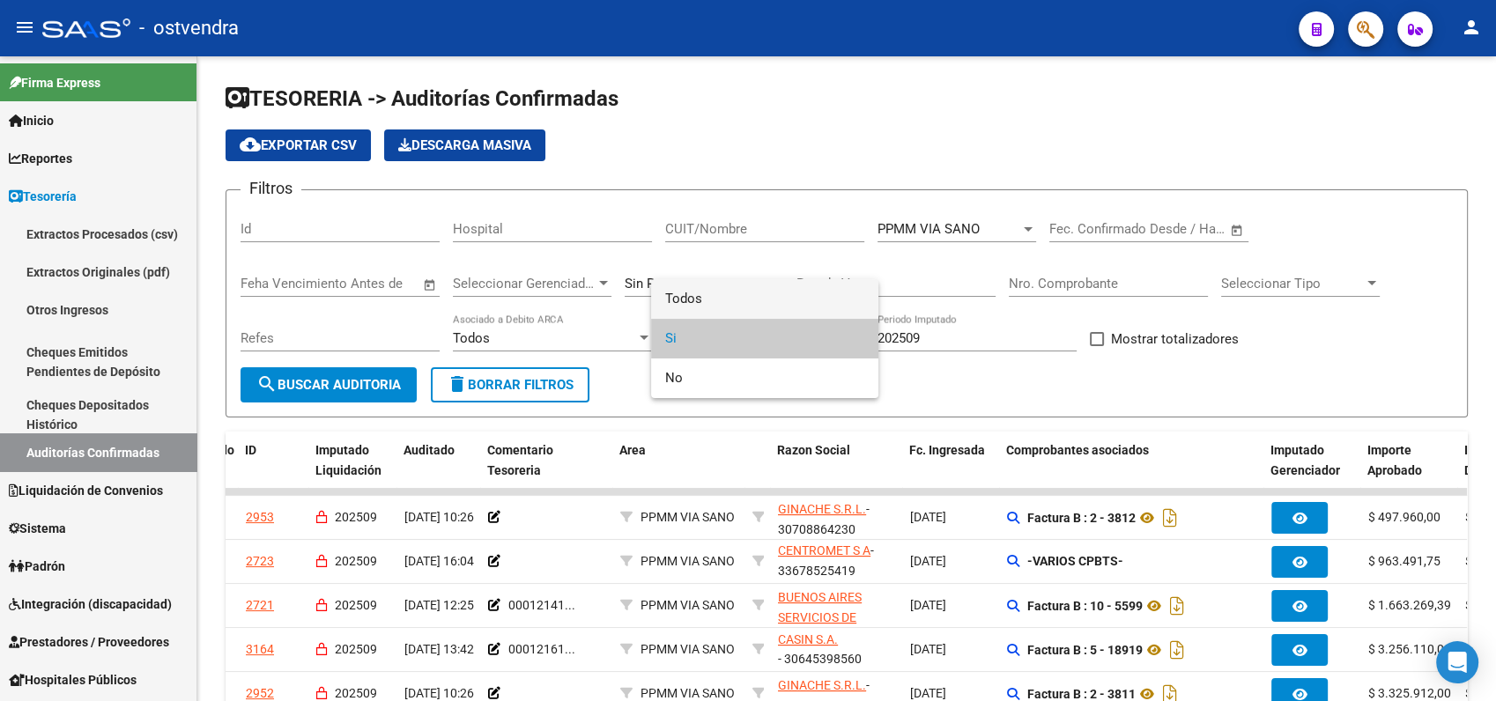
click at [702, 302] on span "Todos" at bounding box center [764, 299] width 199 height 40
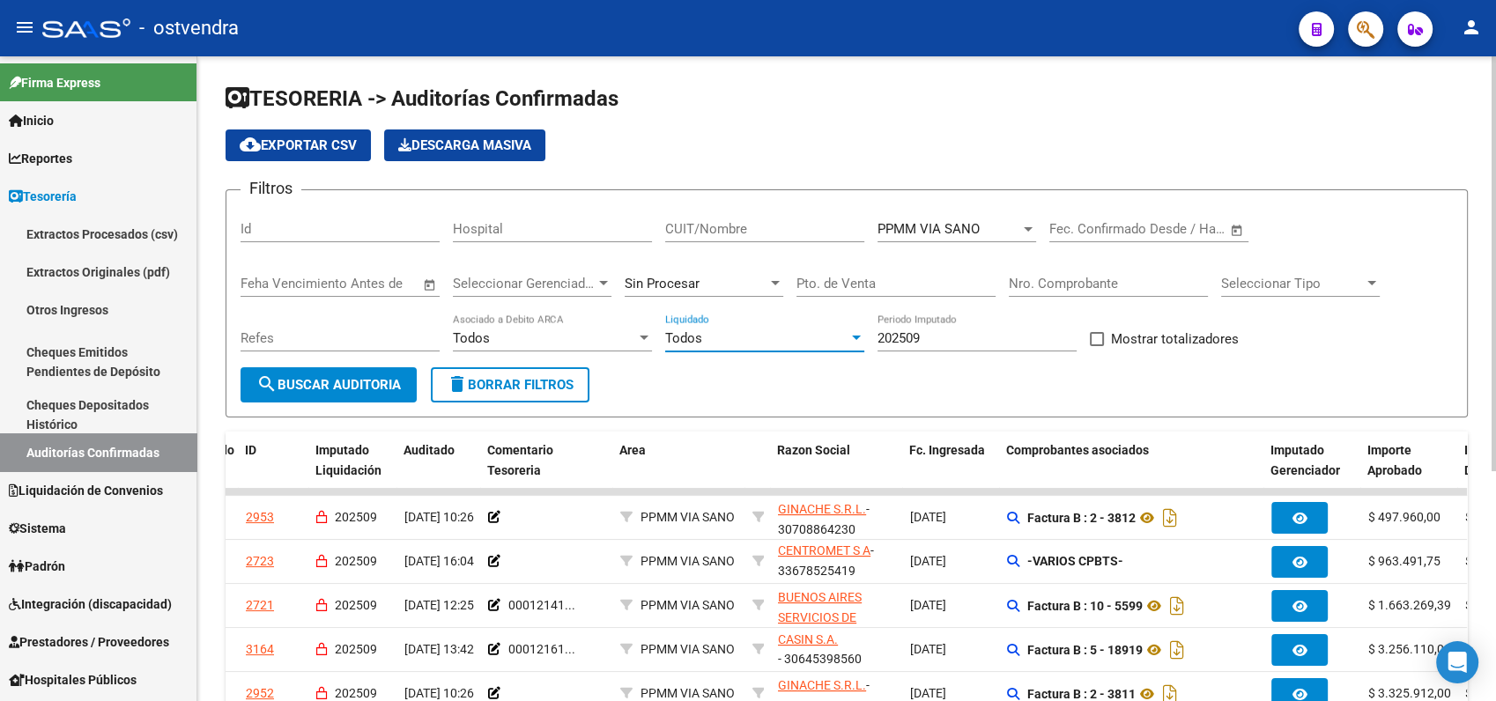
click at [907, 338] on input "202509" at bounding box center [977, 338] width 199 height 16
click at [939, 337] on input "202509" at bounding box center [977, 338] width 199 height 16
drag, startPoint x: 931, startPoint y: 338, endPoint x: 862, endPoint y: 338, distance: 69.6
click at [868, 334] on div "Filtros Id Hospital CUIT/Nombre PPMM VIA SANO Seleccionar Area Fecha inicio – F…" at bounding box center [847, 285] width 1212 height 163
click at [804, 227] on input "CUIT/Nombre" at bounding box center [764, 229] width 199 height 16
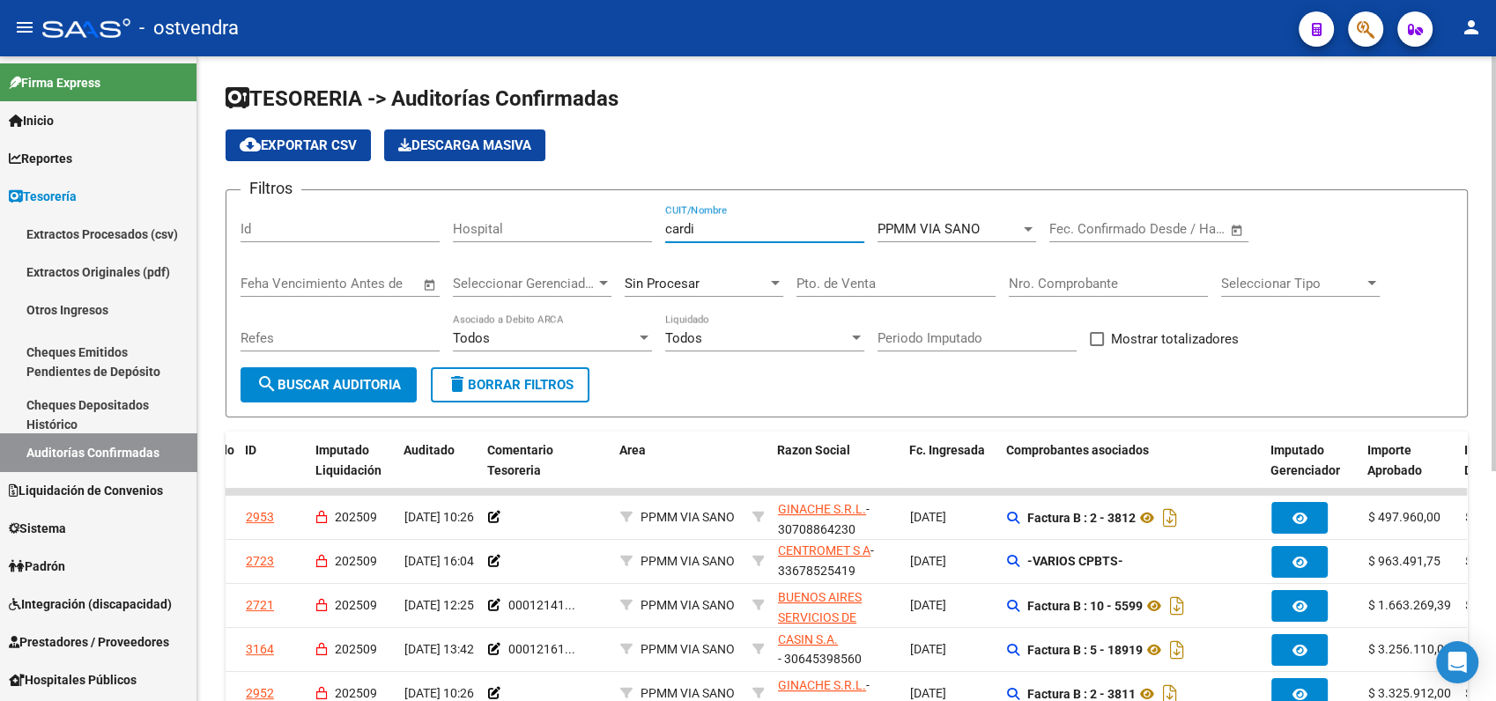
click at [350, 393] on span "search Buscar Auditoria" at bounding box center [328, 385] width 144 height 16
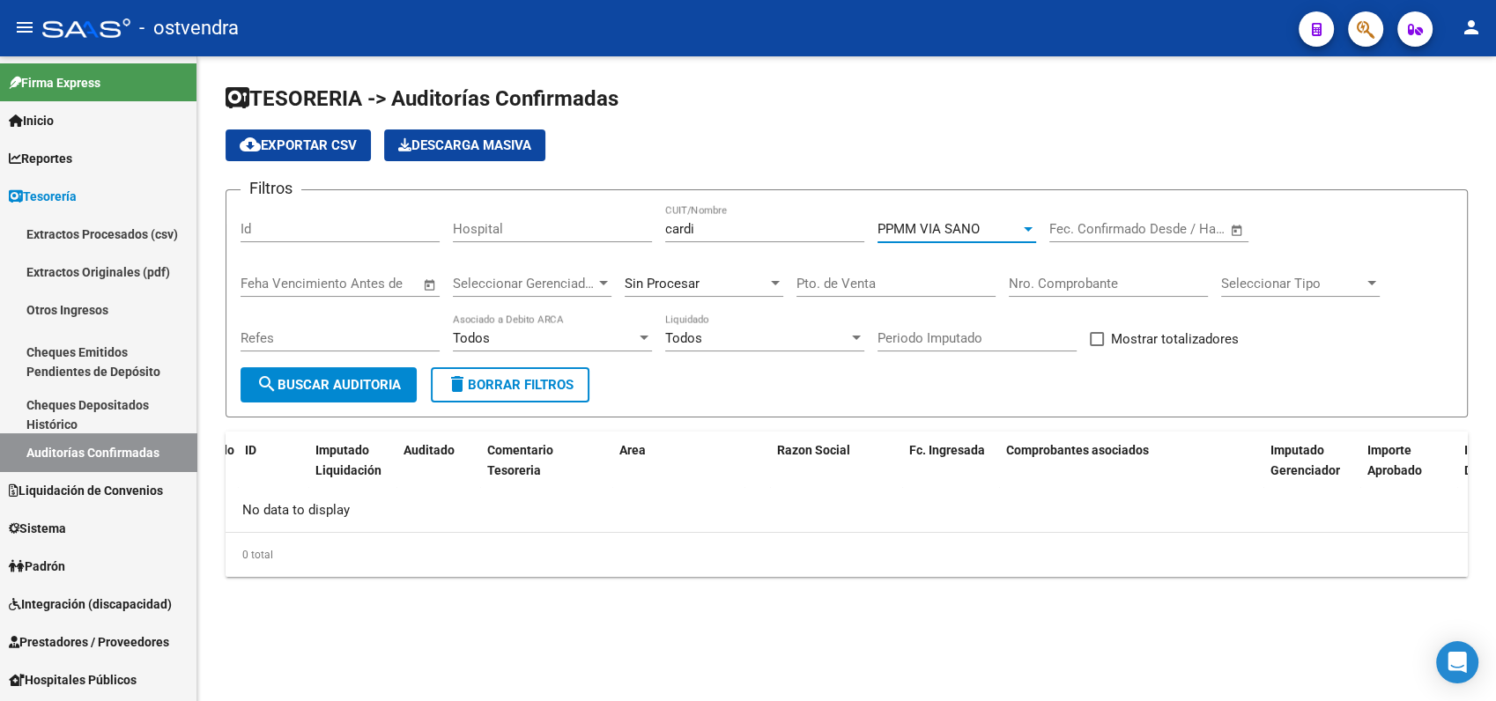
click at [959, 233] on span "PPMM VIA SANO" at bounding box center [929, 229] width 102 height 16
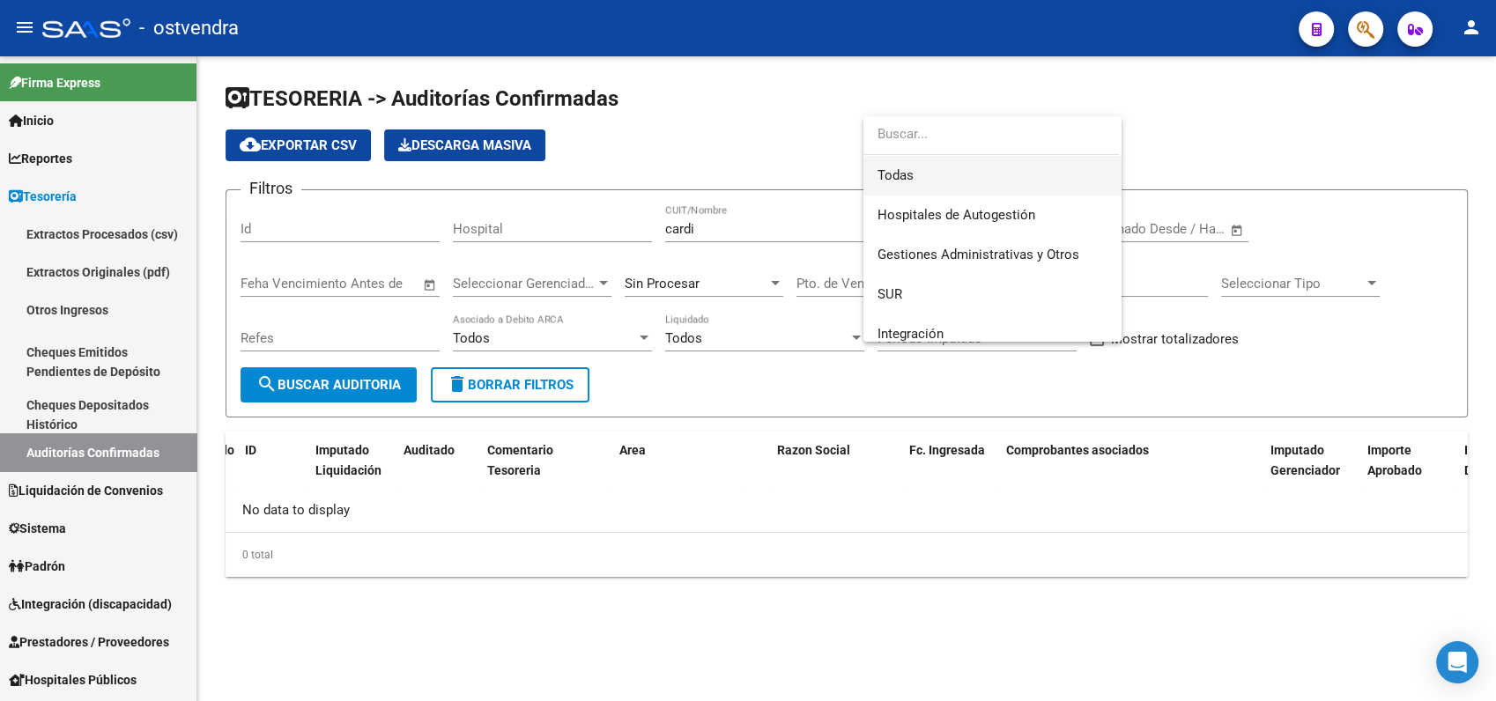
click at [911, 173] on span "Todas" at bounding box center [993, 176] width 230 height 40
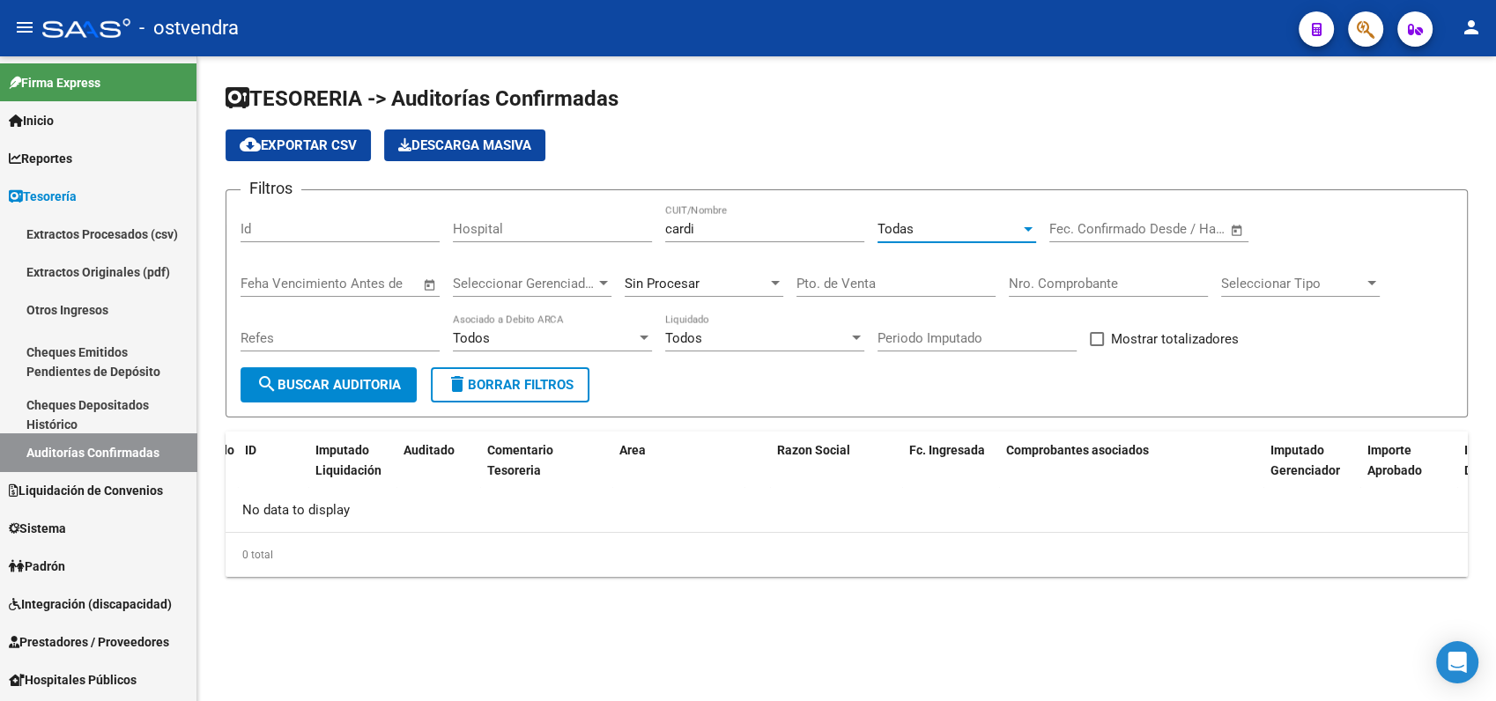
click at [357, 367] on div "Refes" at bounding box center [340, 341] width 199 height 55
click at [357, 388] on span "search Buscar Auditoria" at bounding box center [328, 385] width 144 height 16
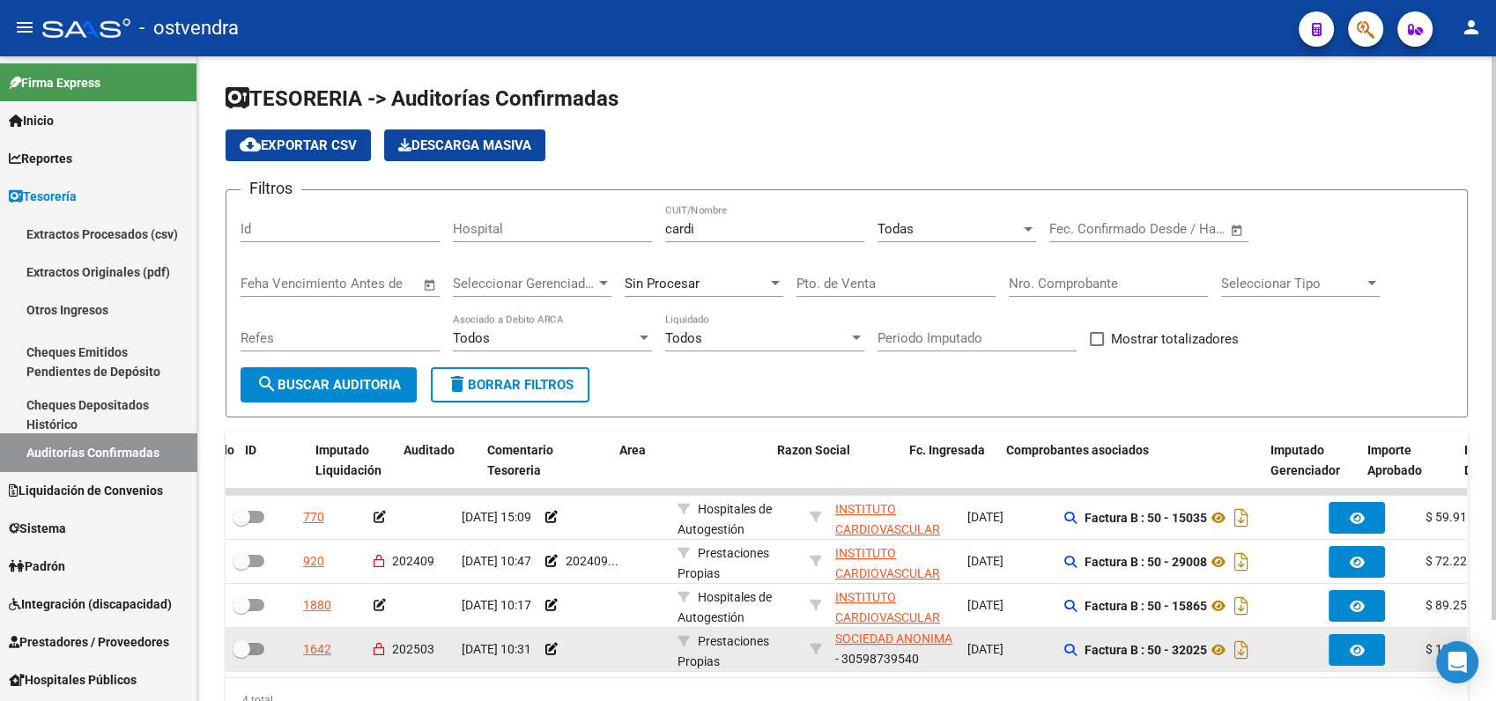
scroll to position [93, 0]
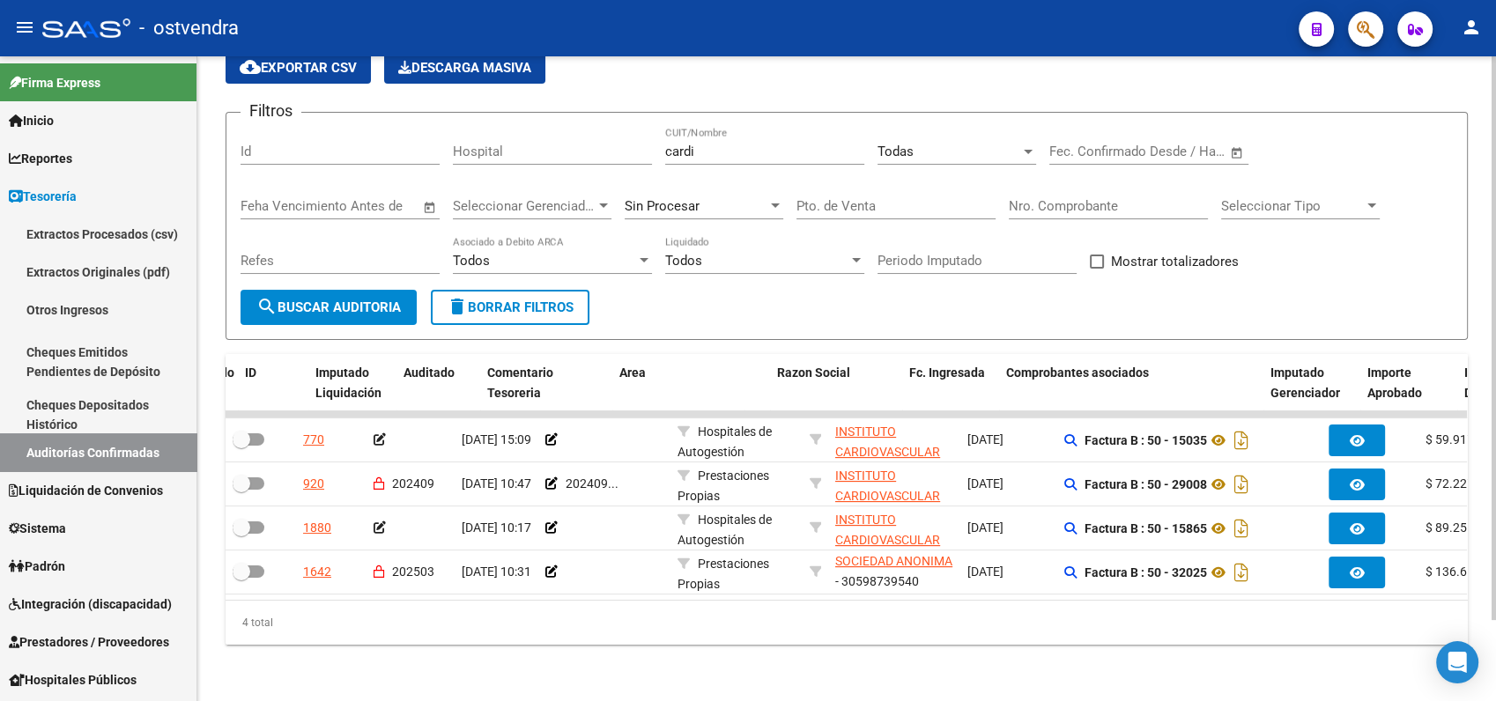
click at [743, 127] on div "cardi CUIT/Nombre" at bounding box center [764, 146] width 199 height 38
type input "c"
paste input "30718595513"
type input "30718595513"
click at [331, 290] on button "search Buscar Auditoria" at bounding box center [329, 307] width 176 height 35
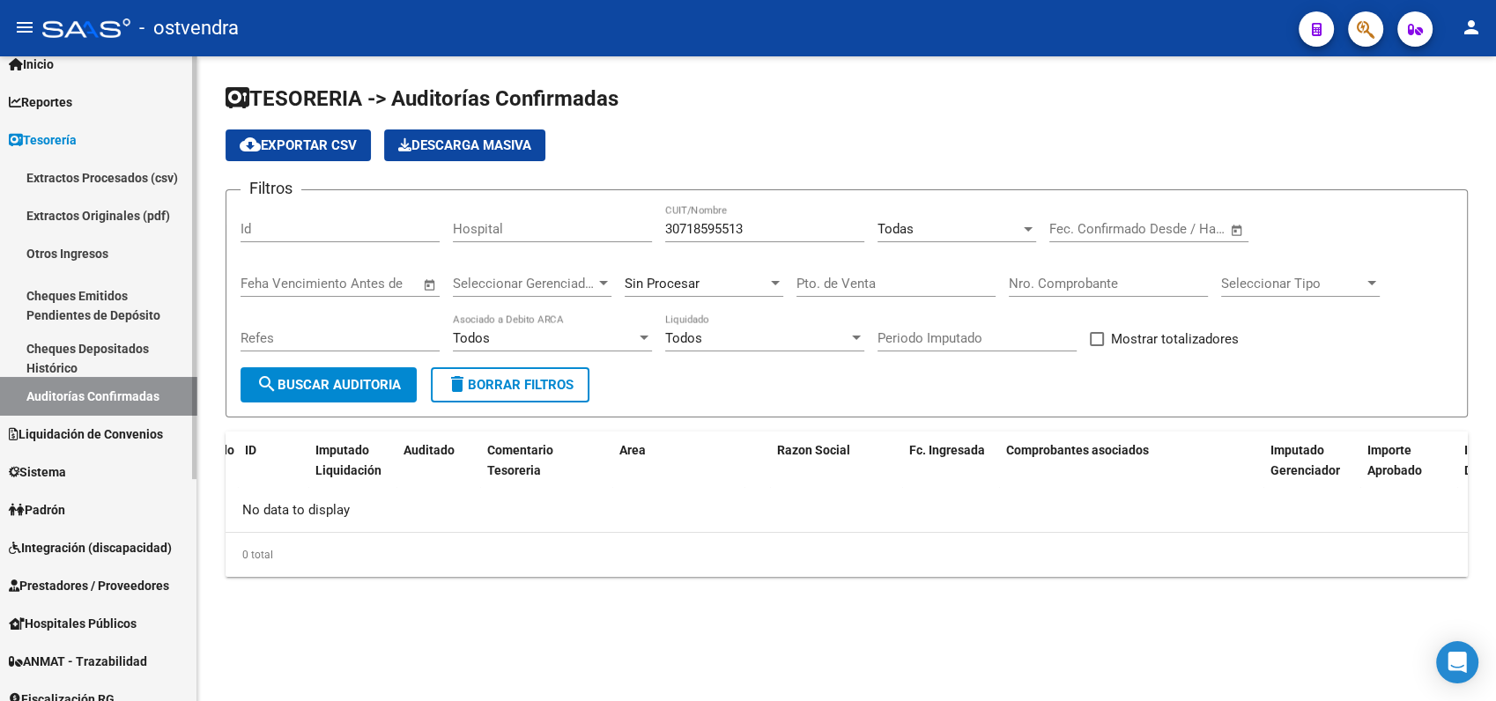
scroll to position [98, 0]
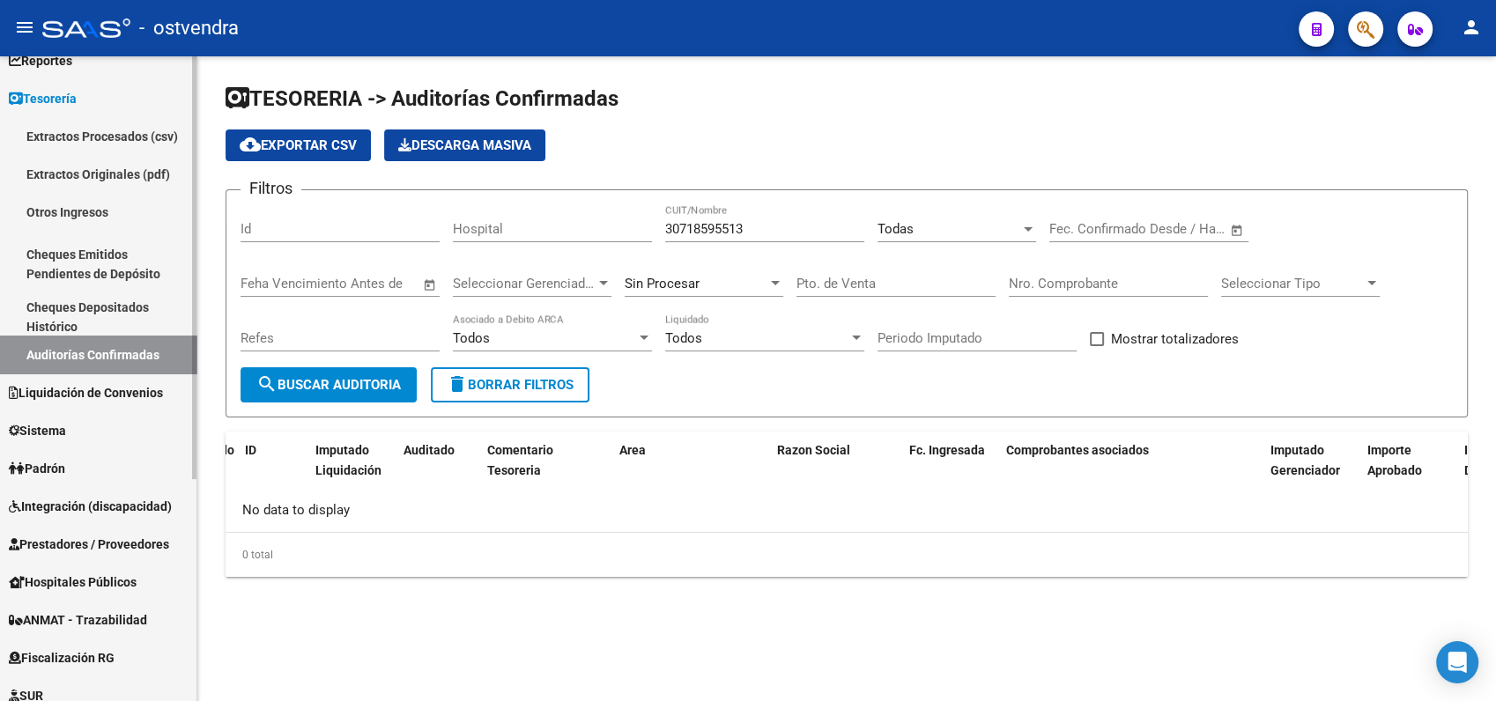
click at [55, 63] on span "Reportes" at bounding box center [40, 60] width 63 height 19
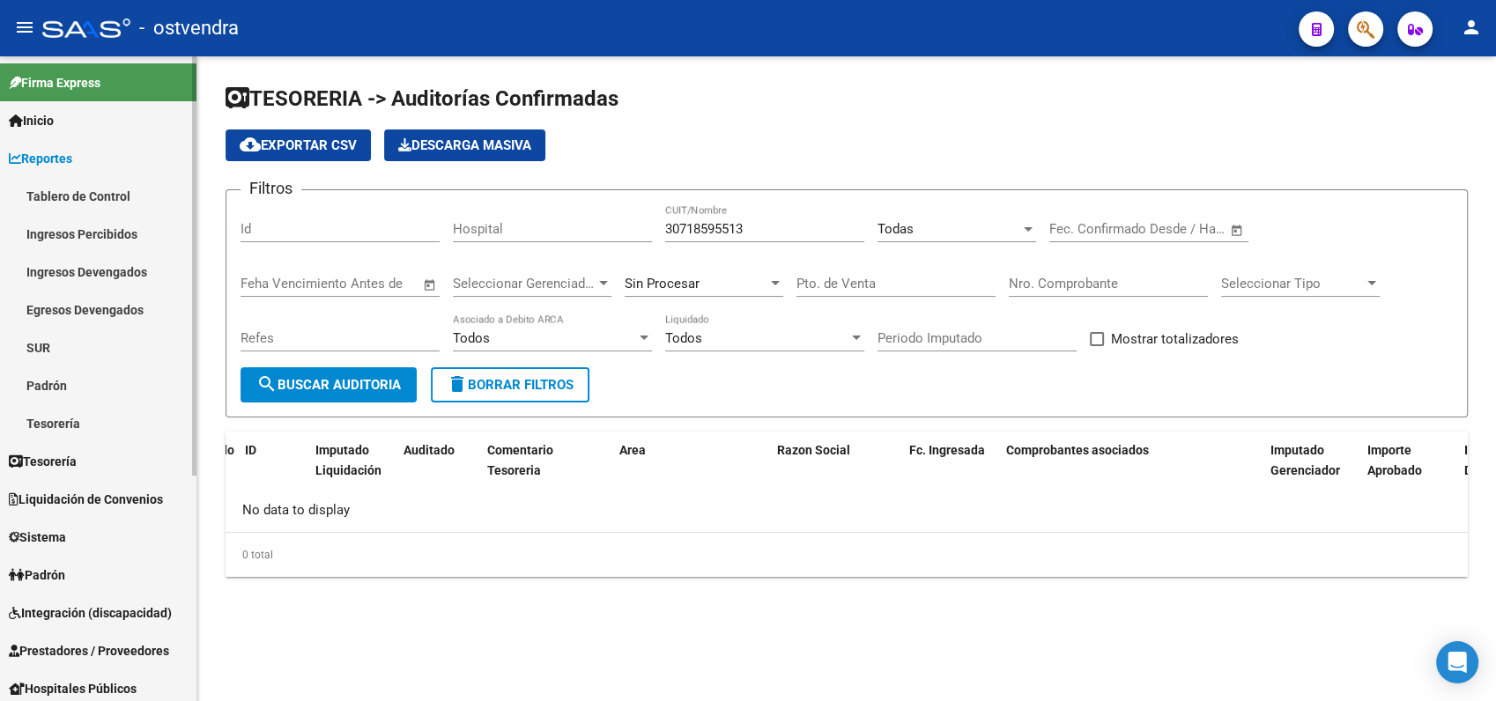
scroll to position [0, 0]
click at [71, 417] on link "Tesorería" at bounding box center [98, 423] width 196 height 38
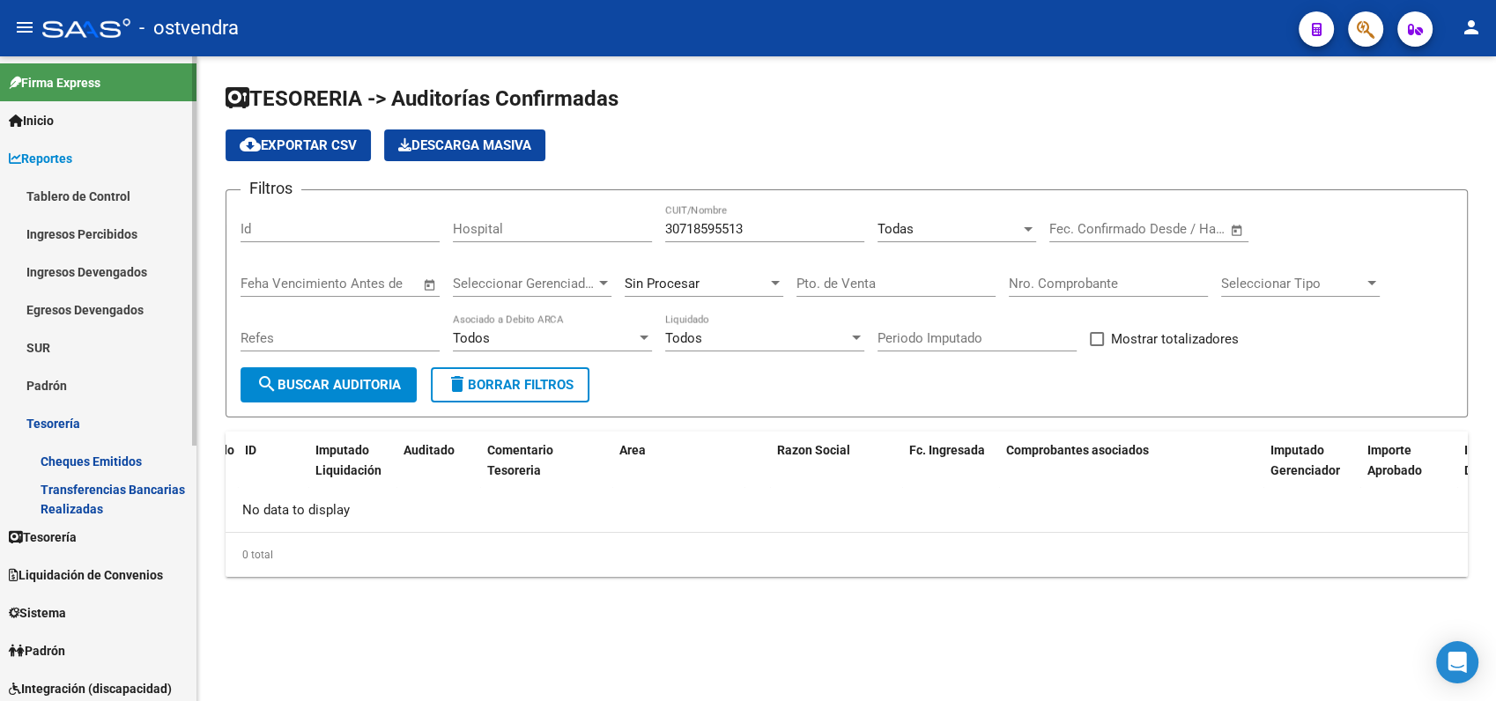
click at [72, 270] on link "Ingresos Devengados" at bounding box center [98, 272] width 196 height 38
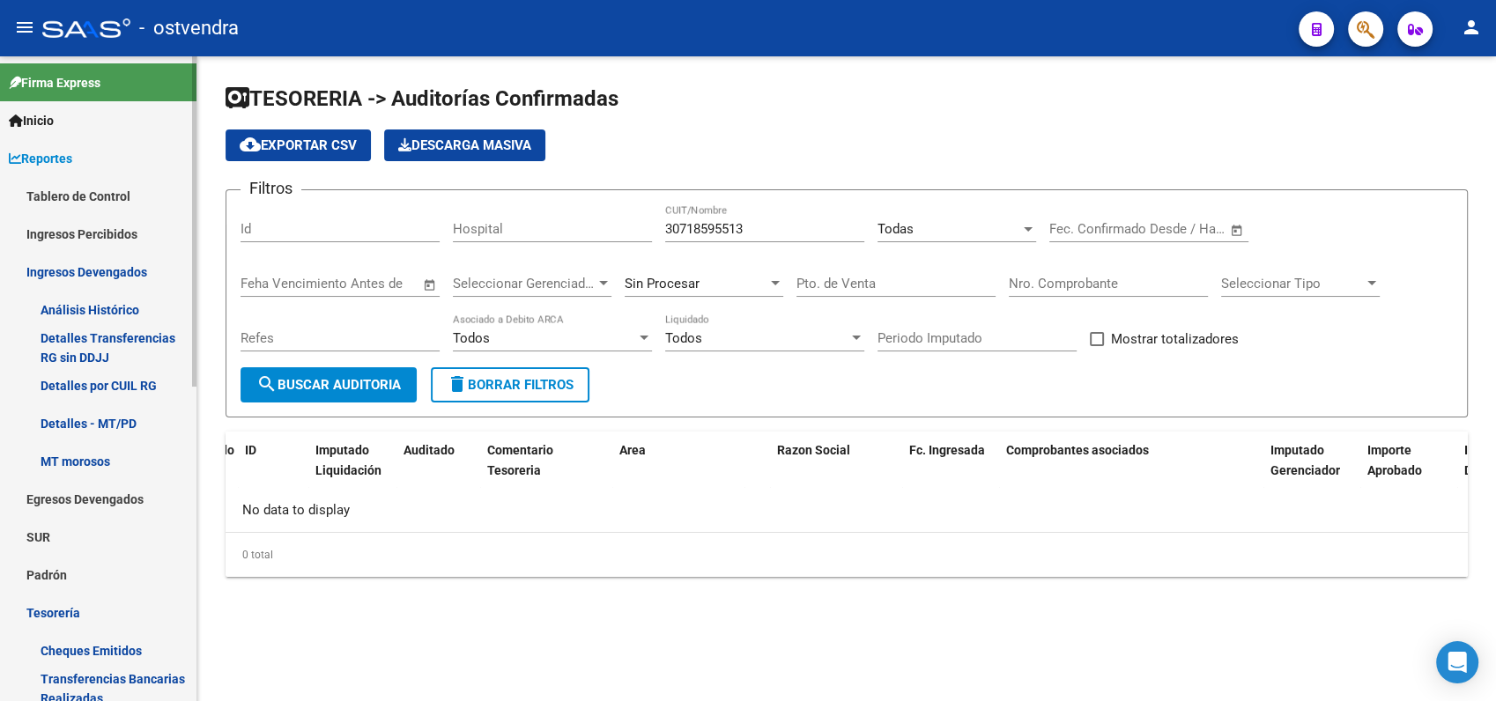
click at [75, 499] on link "Egresos Devengados" at bounding box center [98, 499] width 196 height 38
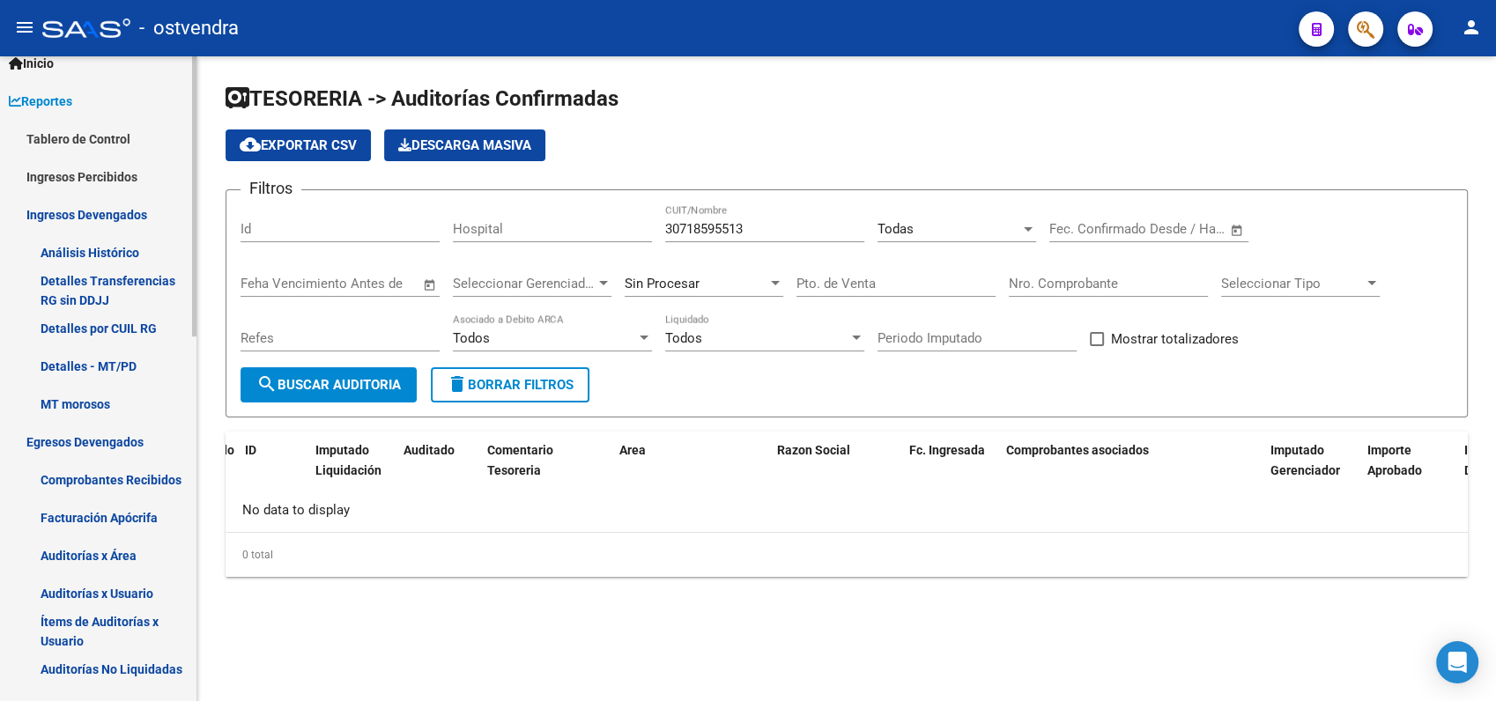
scroll to position [98, 0]
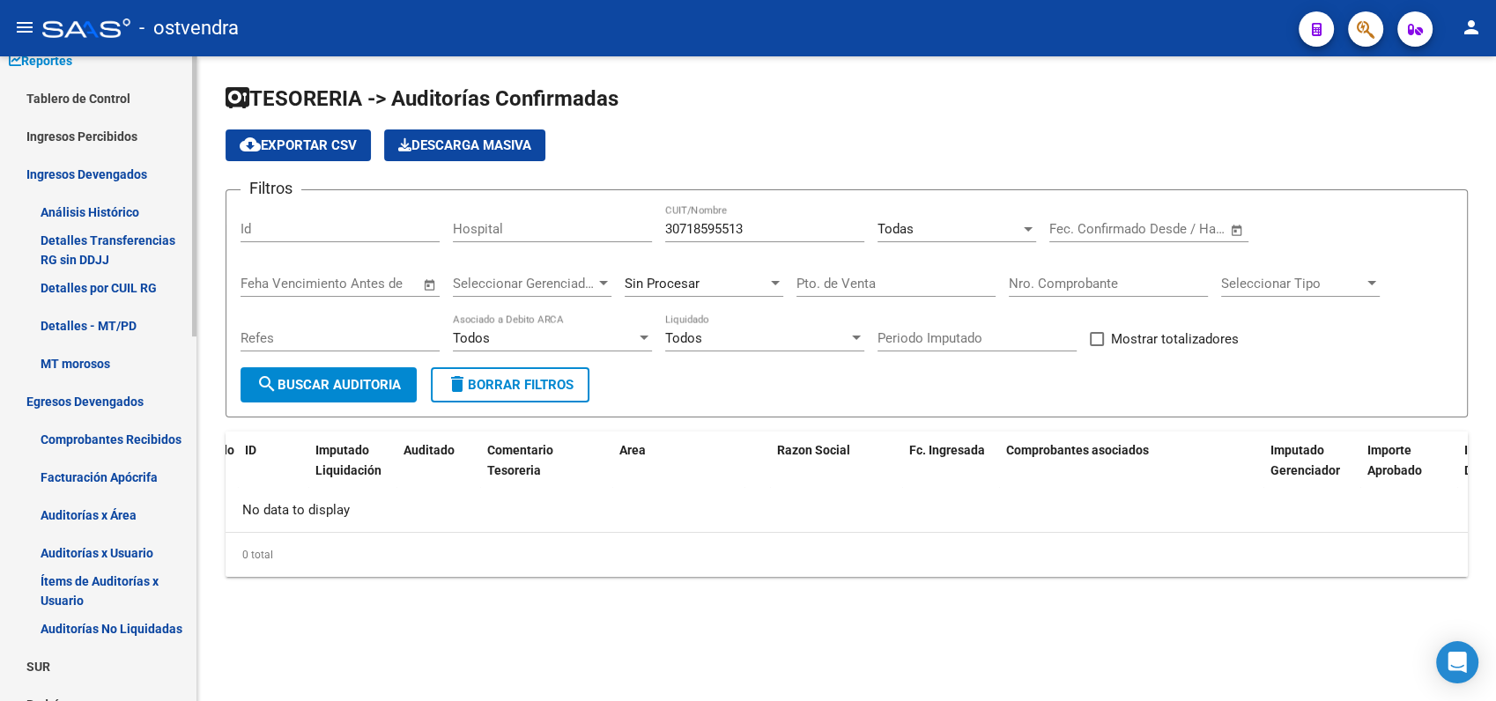
click at [89, 624] on link "Auditorías No Liquidadas" at bounding box center [98, 629] width 196 height 38
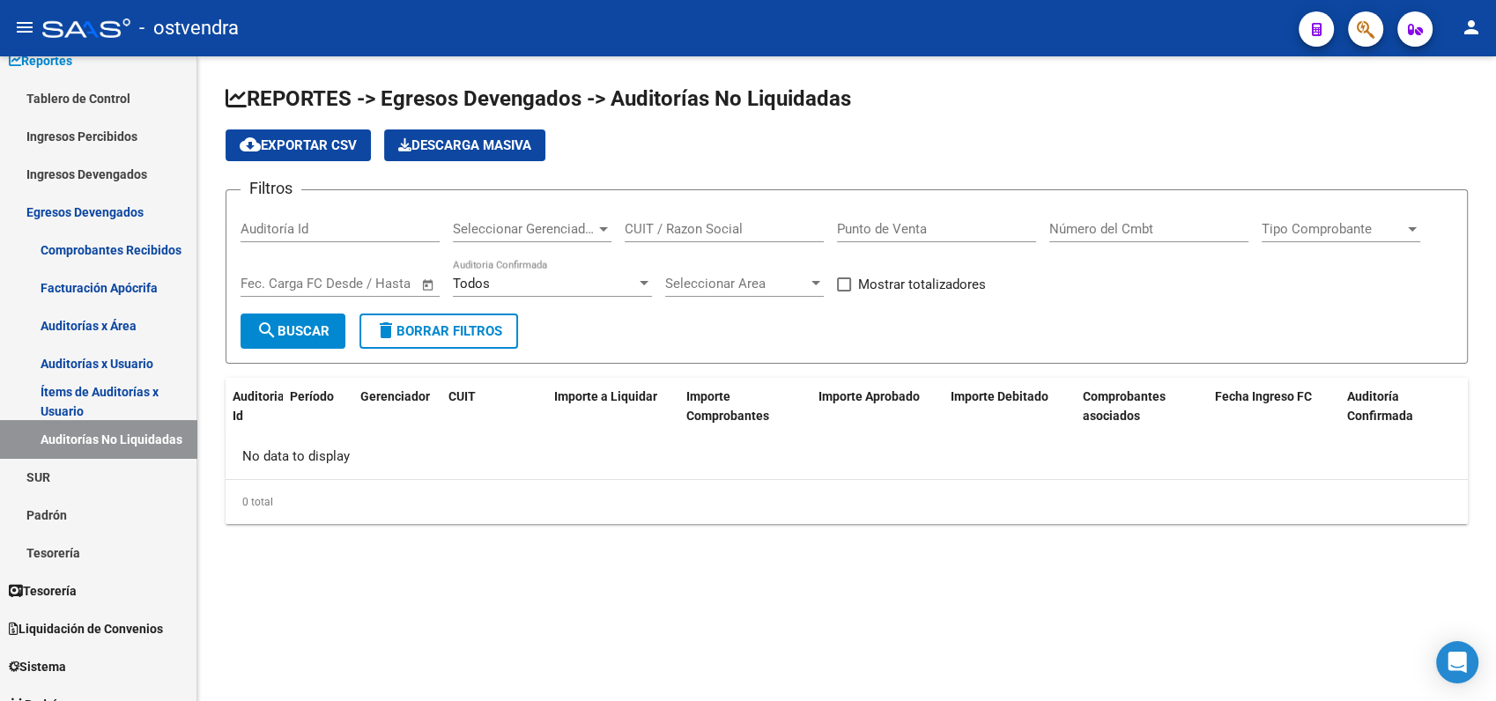
click at [691, 223] on input "CUIT / Razon Social" at bounding box center [724, 229] width 199 height 16
checkbox input "true"
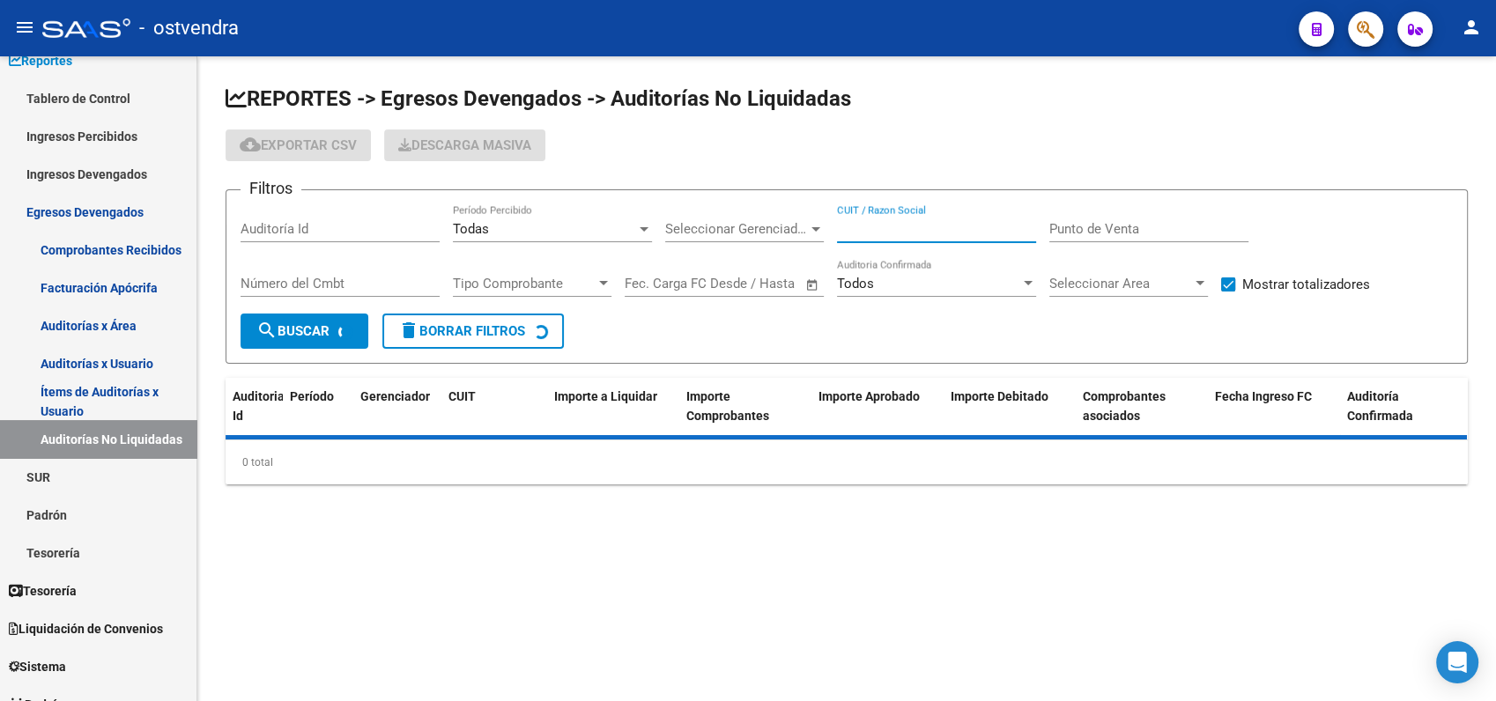
paste input "30718595513"
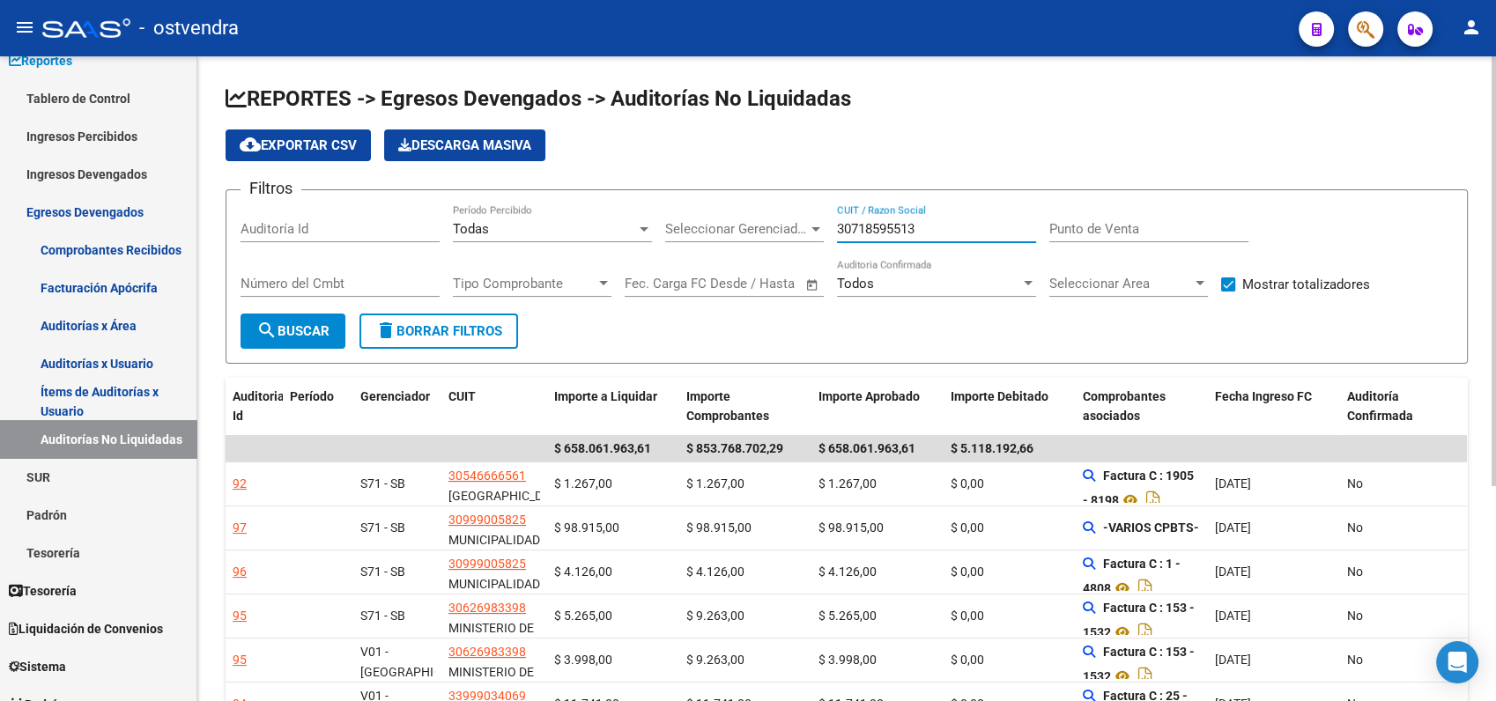
type input "30718595513"
click at [298, 323] on span "search Buscar" at bounding box center [292, 331] width 73 height 16
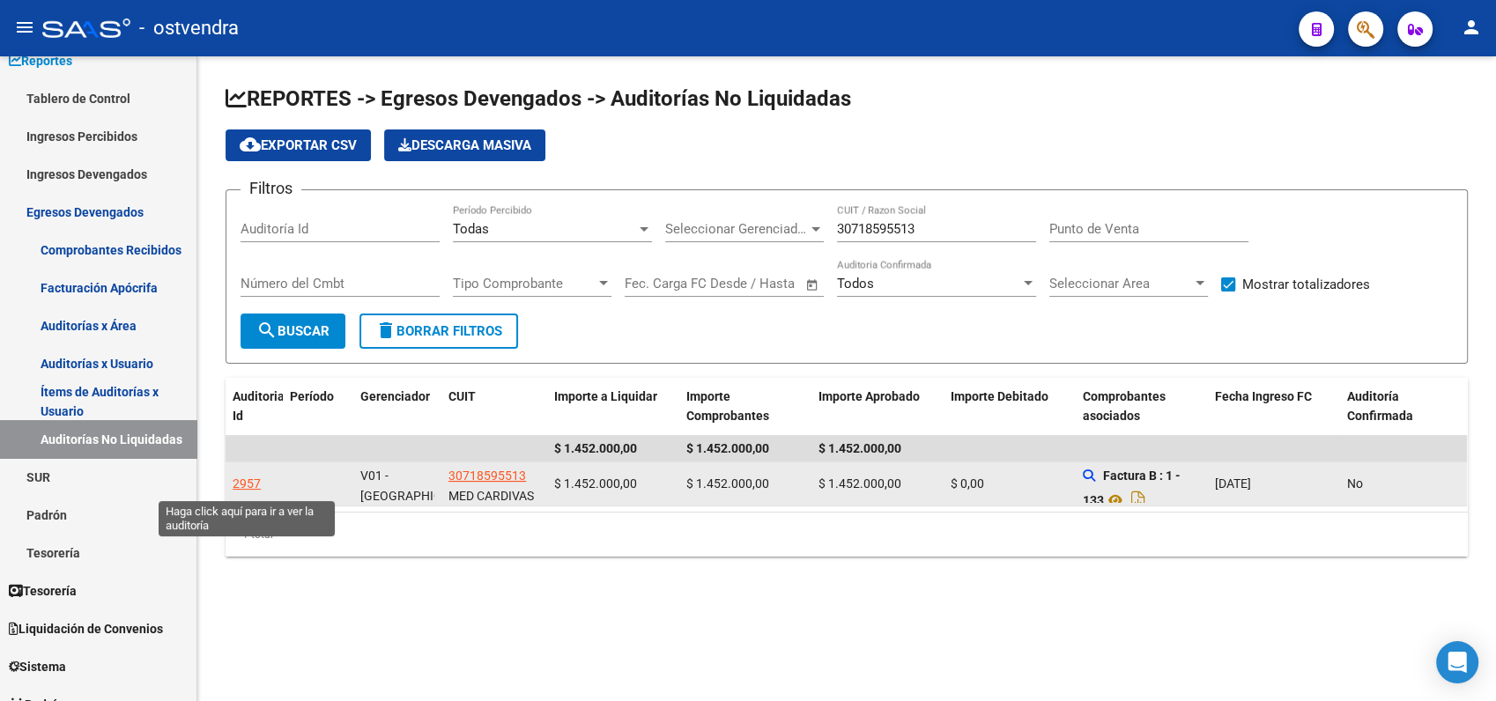
click at [247, 482] on div "2957" at bounding box center [247, 484] width 28 height 20
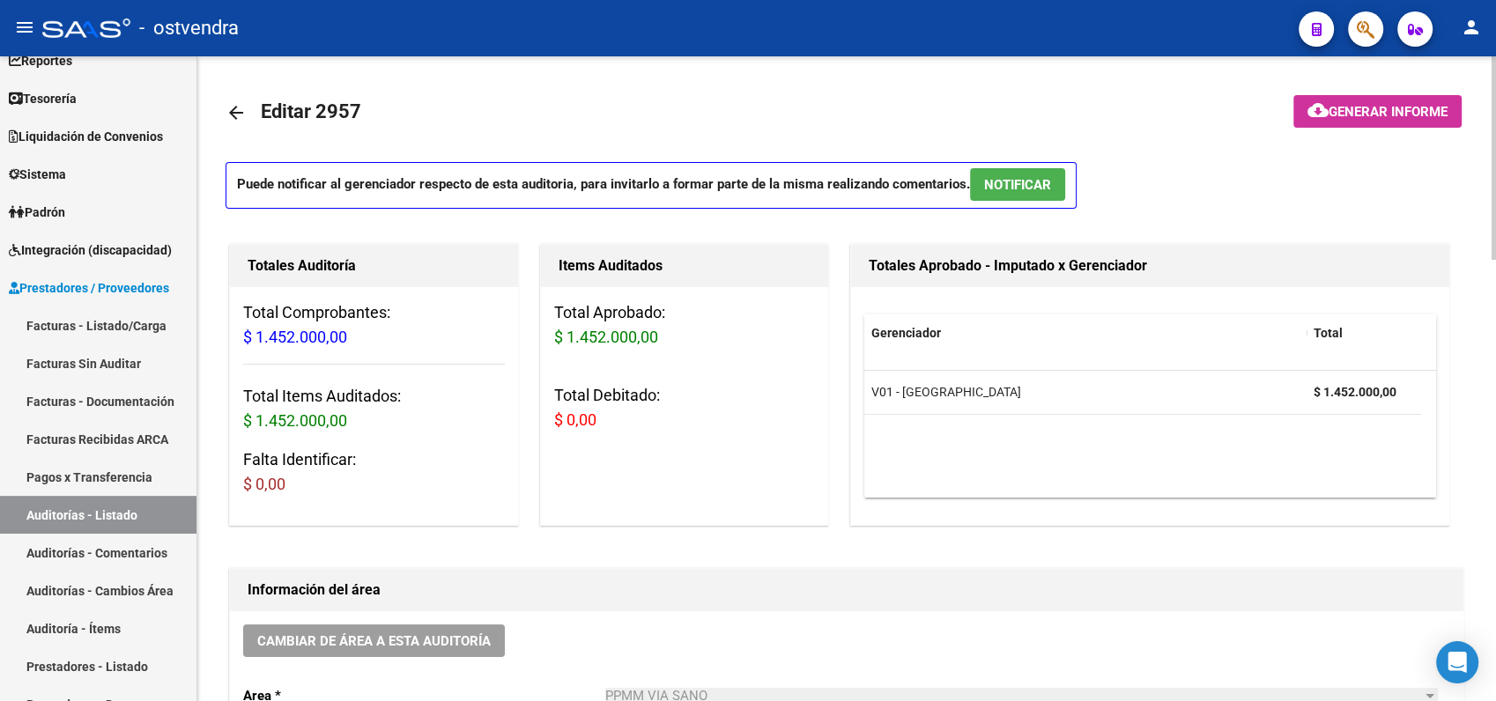
click at [234, 113] on mat-icon "arrow_back" at bounding box center [236, 112] width 21 height 21
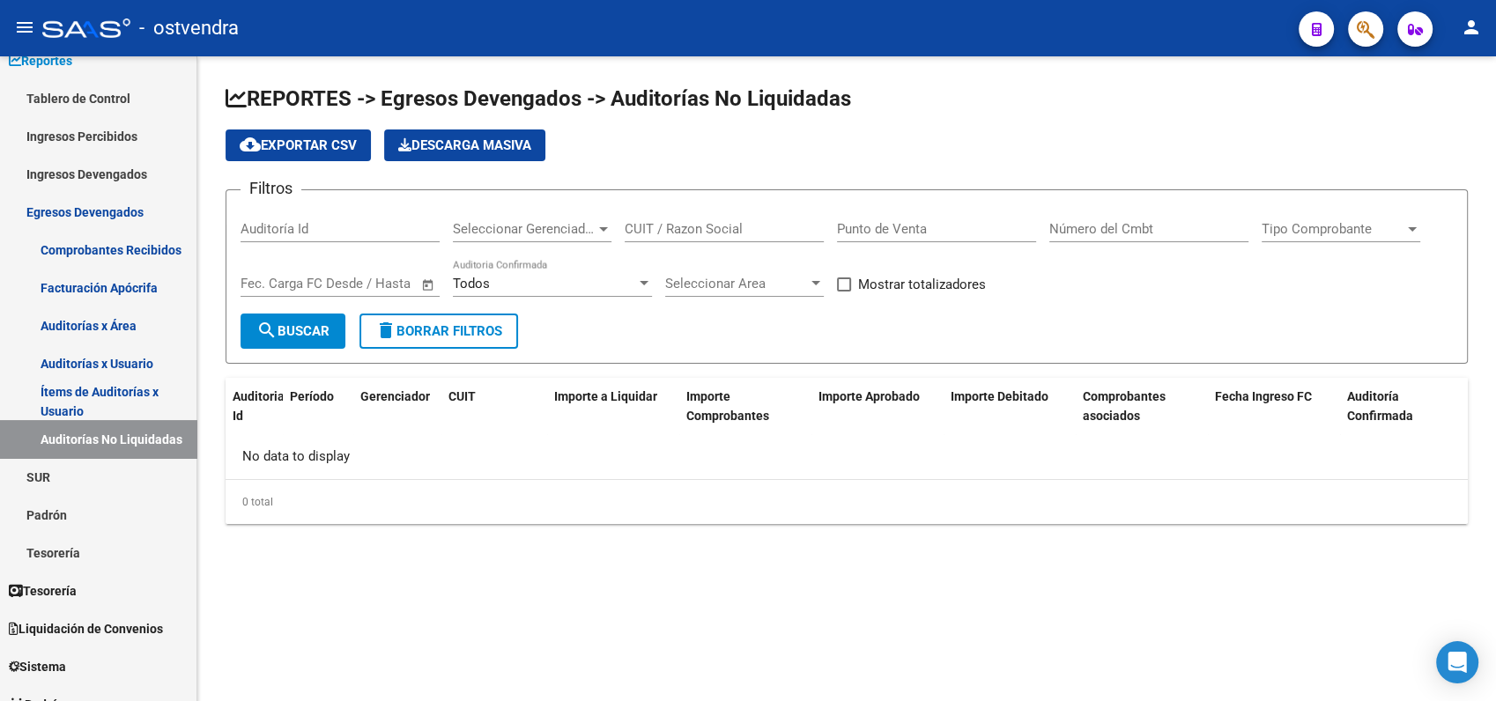
checkbox input "true"
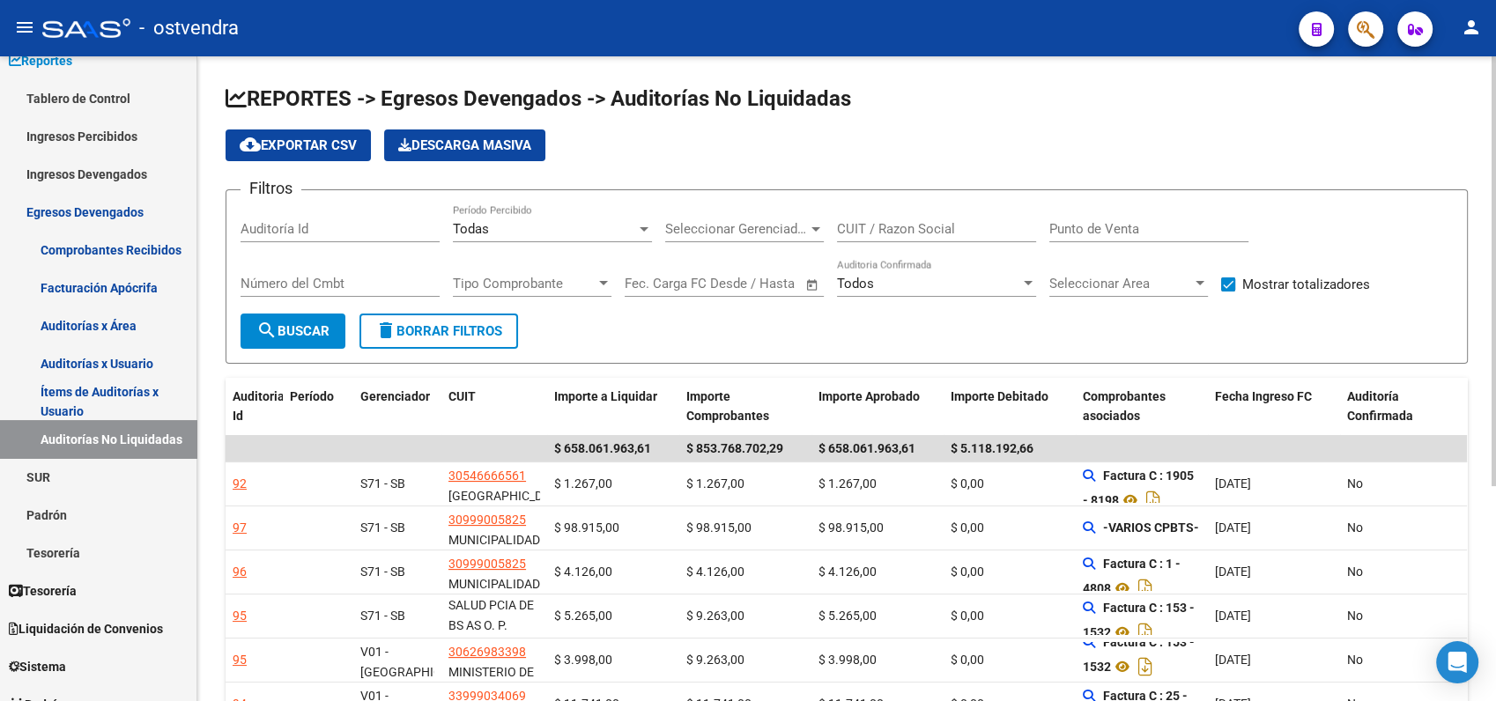
click at [709, 224] on span "Seleccionar Gerenciador" at bounding box center [736, 229] width 143 height 16
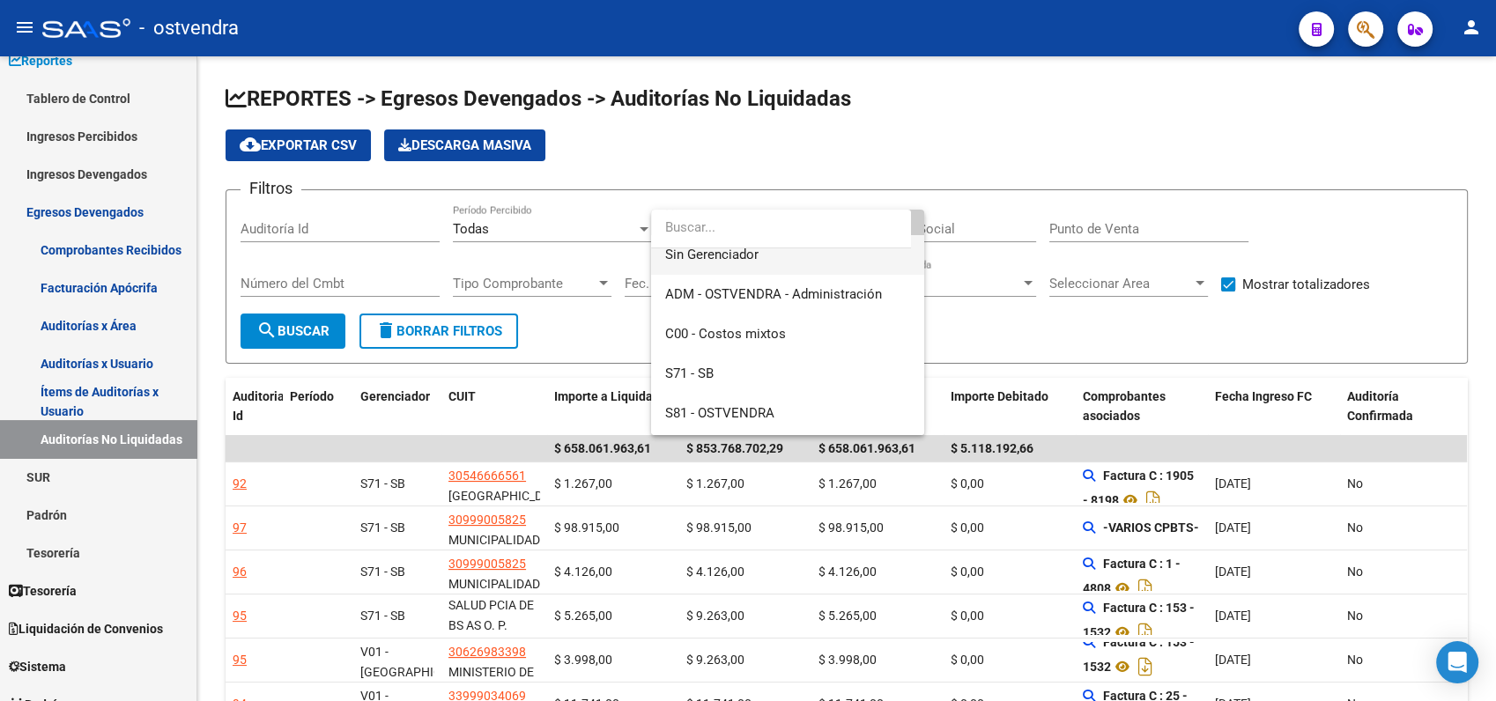
scroll to position [98, 0]
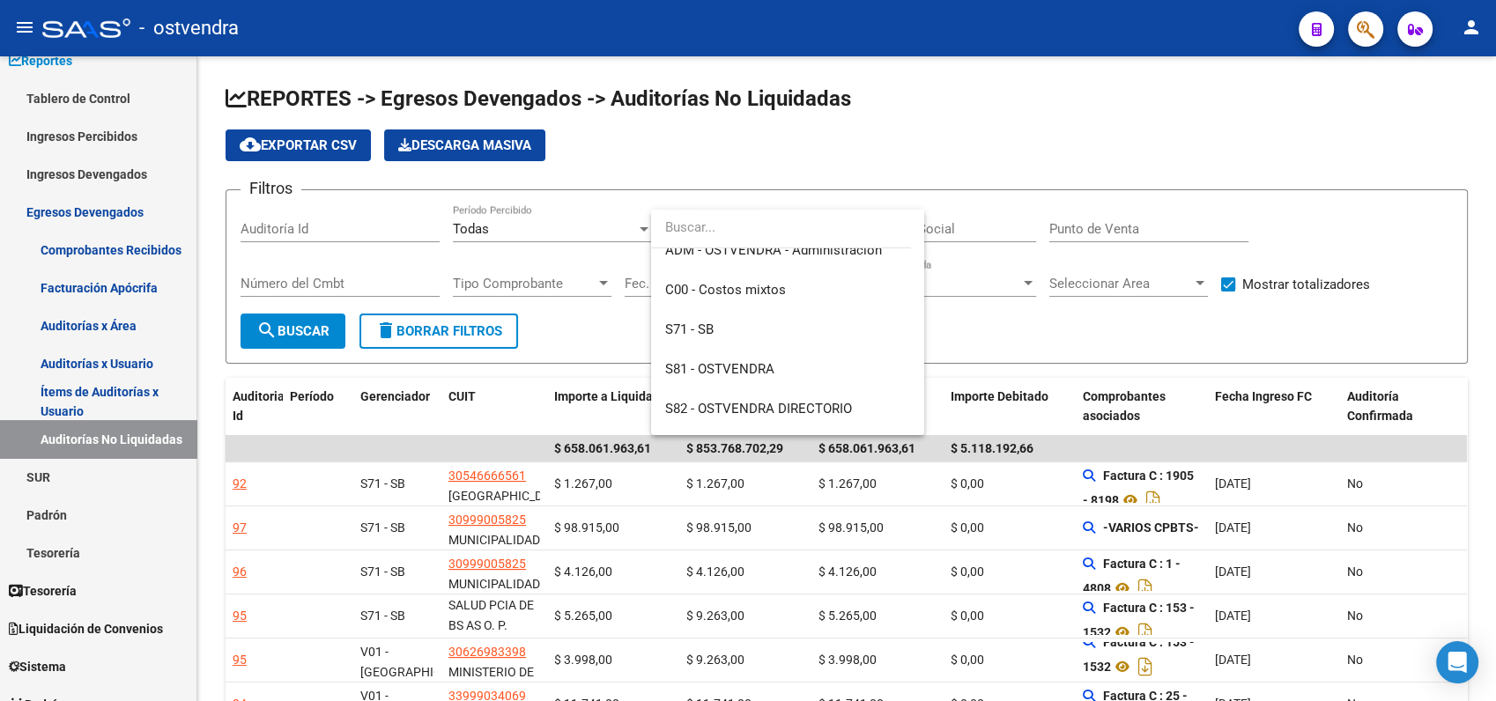
click at [1004, 206] on div at bounding box center [748, 350] width 1496 height 701
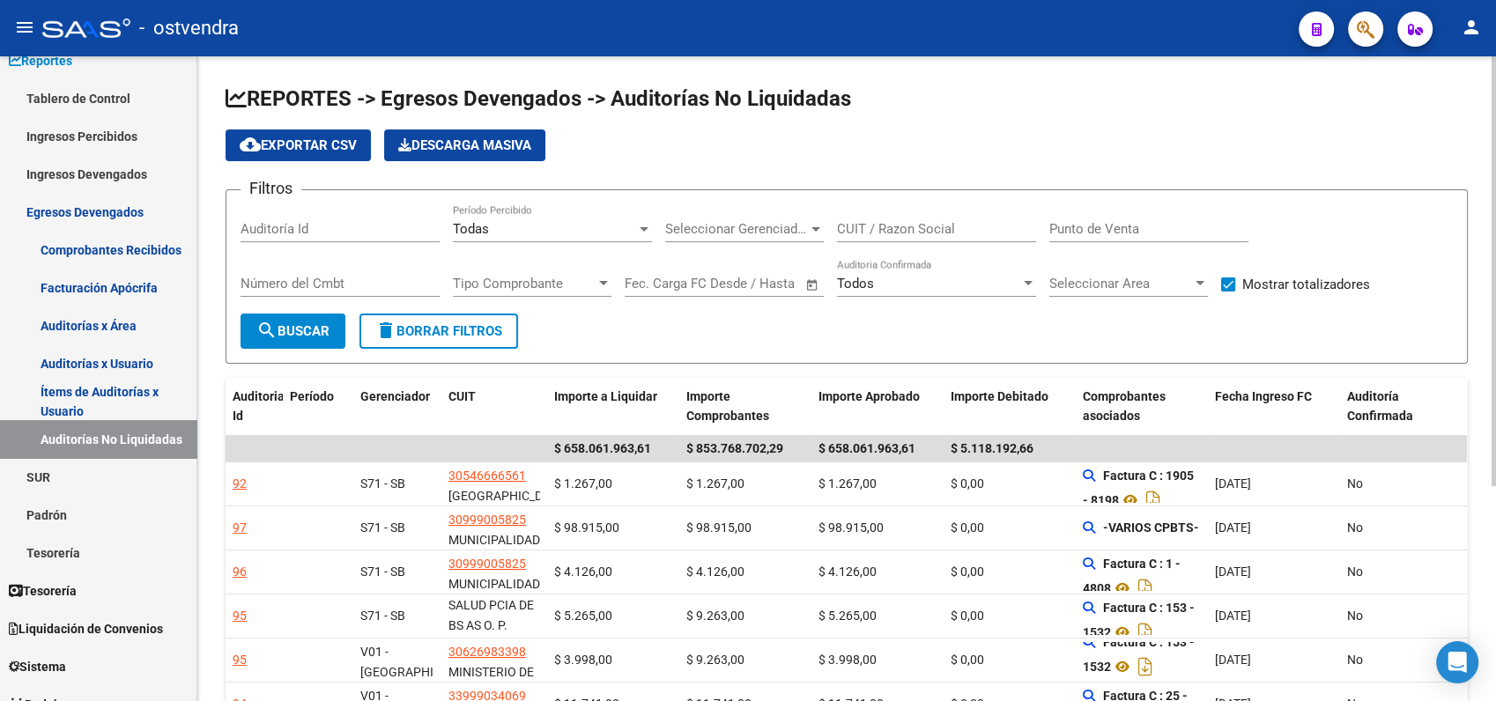
click at [993, 286] on div "Todos" at bounding box center [928, 284] width 183 height 16
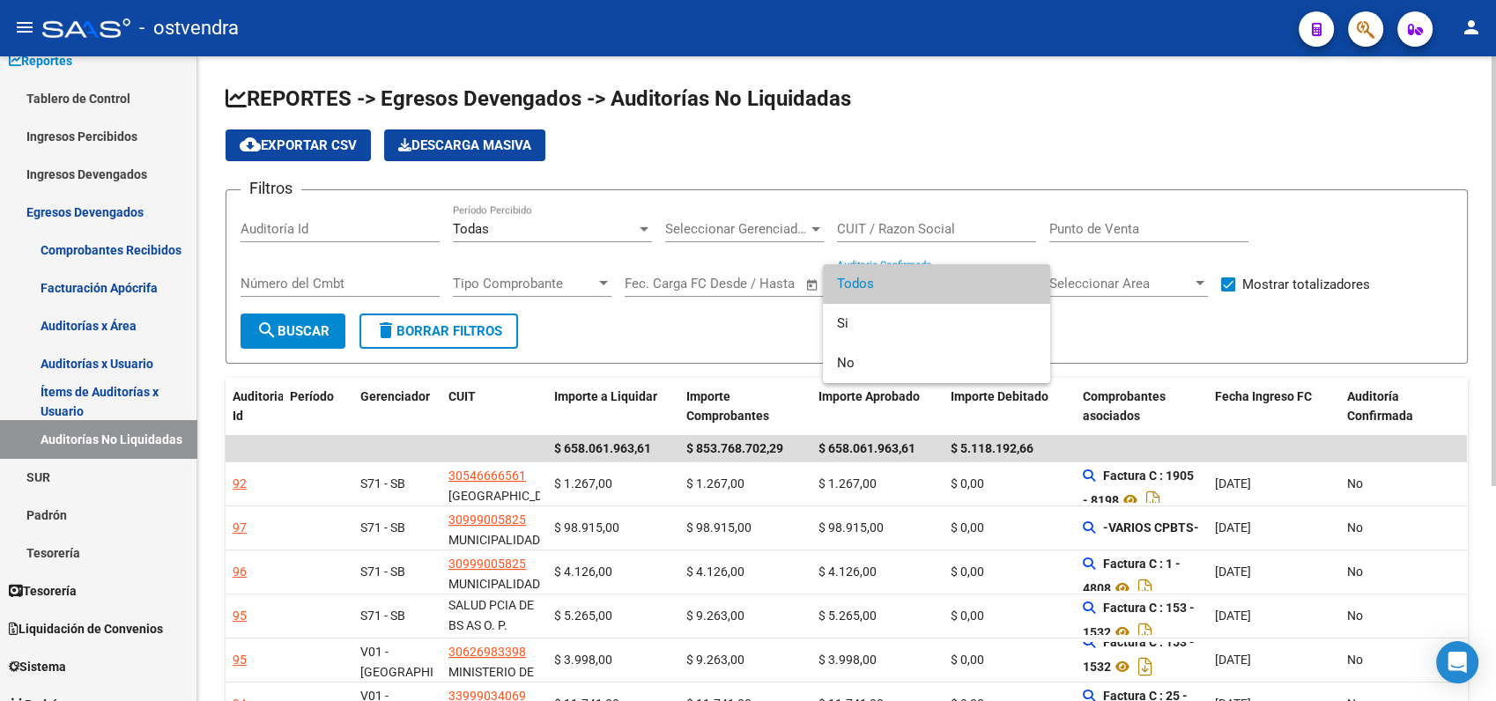
click at [606, 358] on div at bounding box center [748, 350] width 1496 height 701
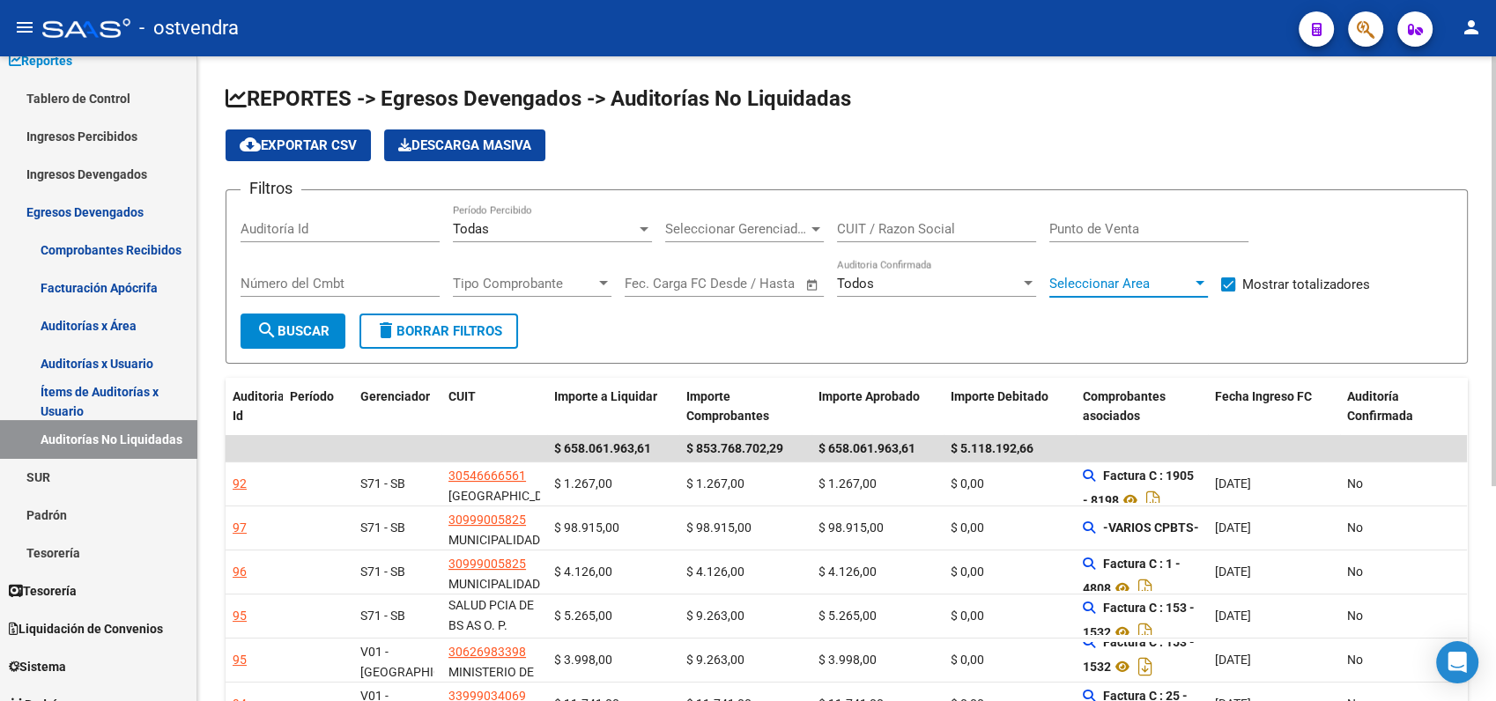
click at [1189, 282] on span "Seleccionar Area" at bounding box center [1120, 284] width 143 height 16
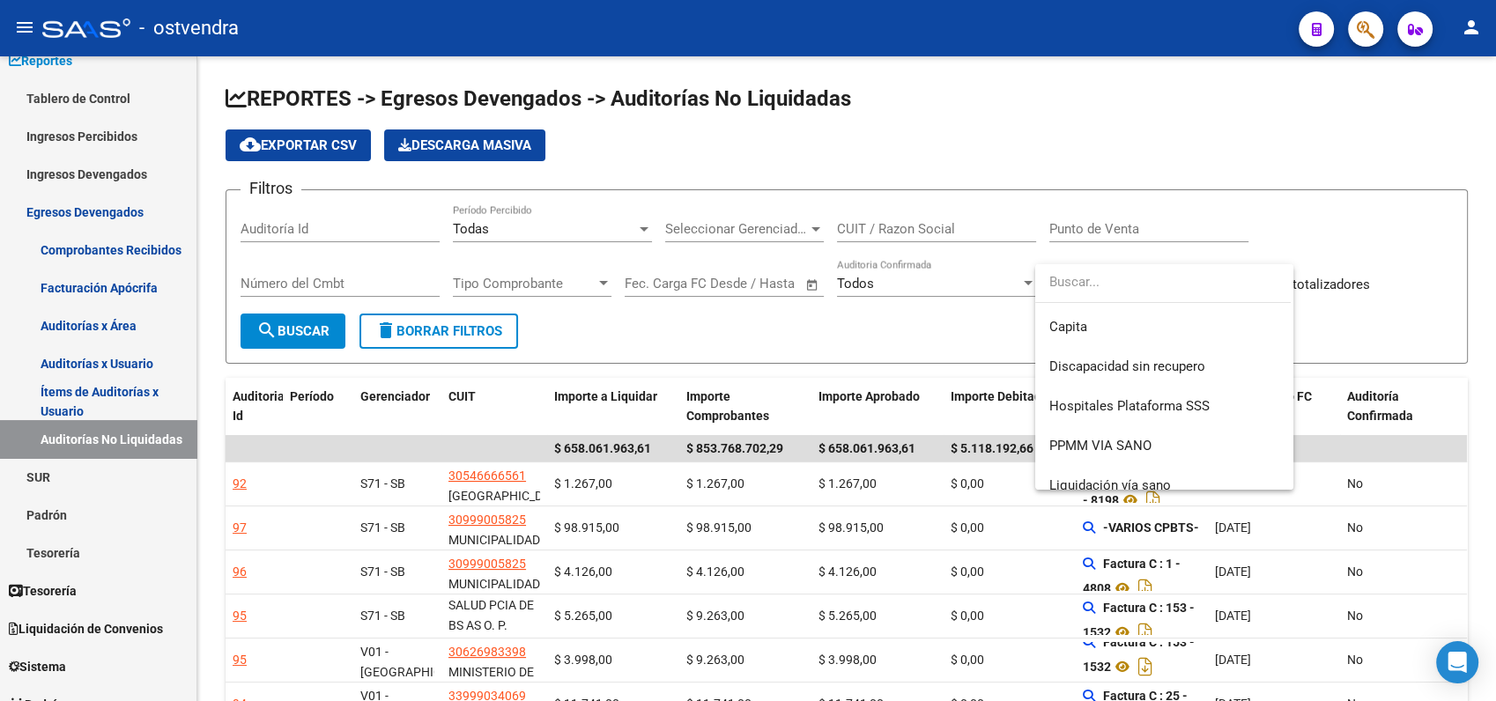
scroll to position [293, 0]
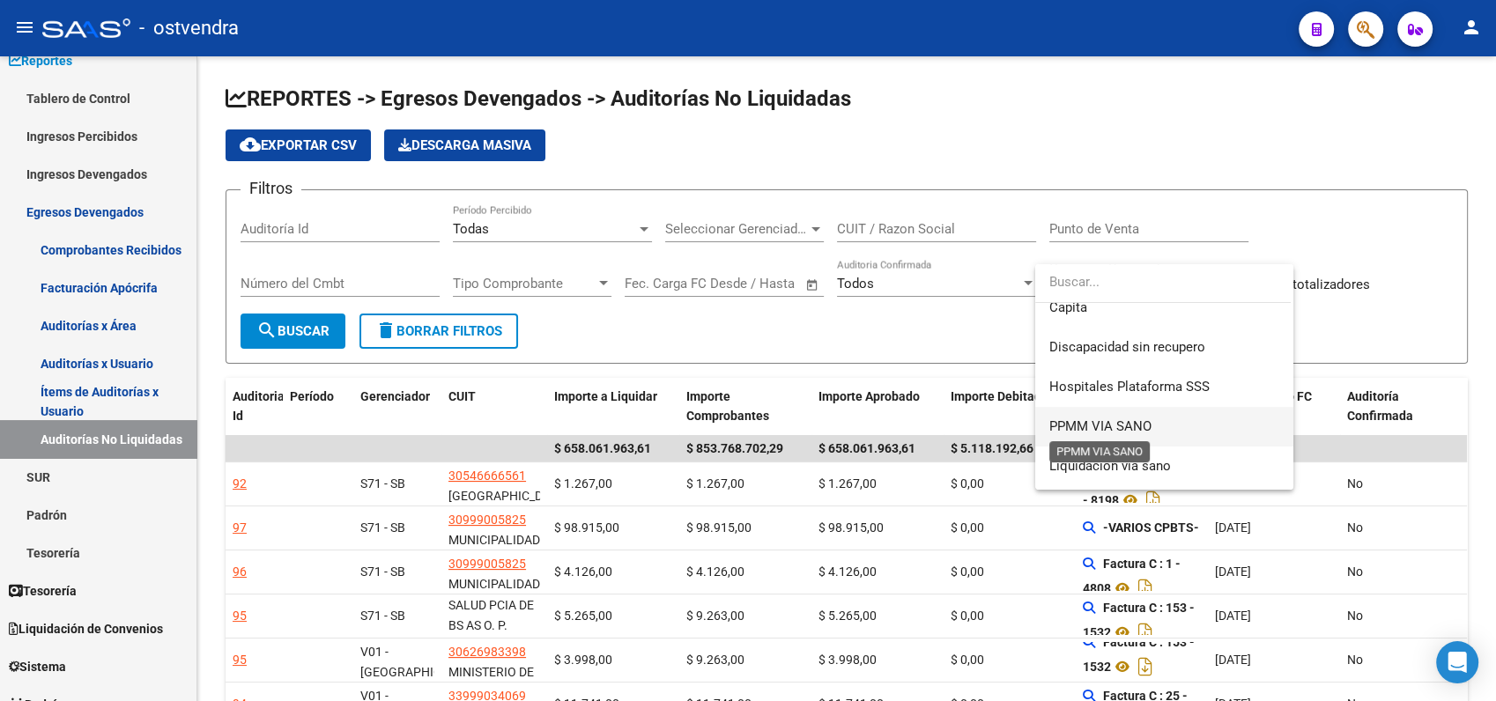
click at [1075, 424] on span "PPMM VIA SANO" at bounding box center [1100, 427] width 102 height 16
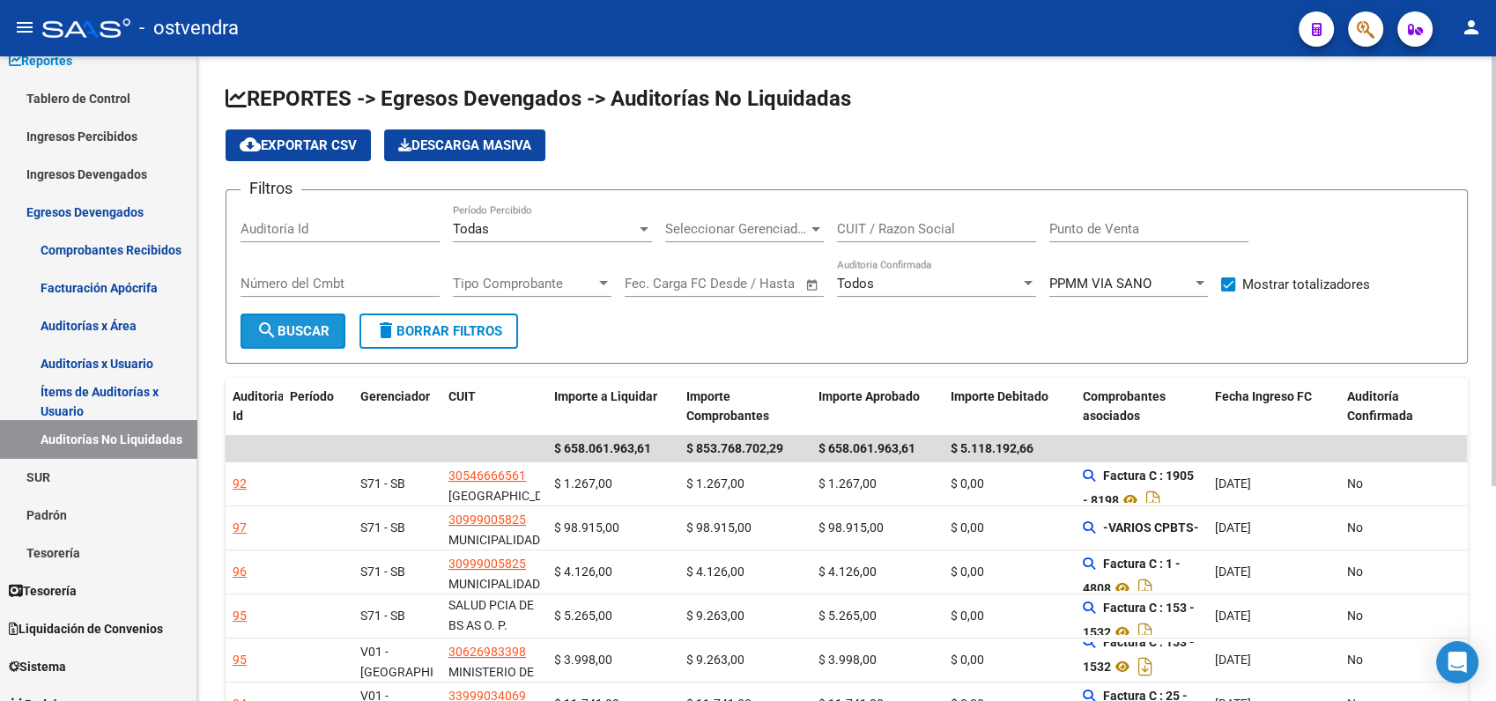
click at [324, 338] on button "search Buscar" at bounding box center [293, 331] width 105 height 35
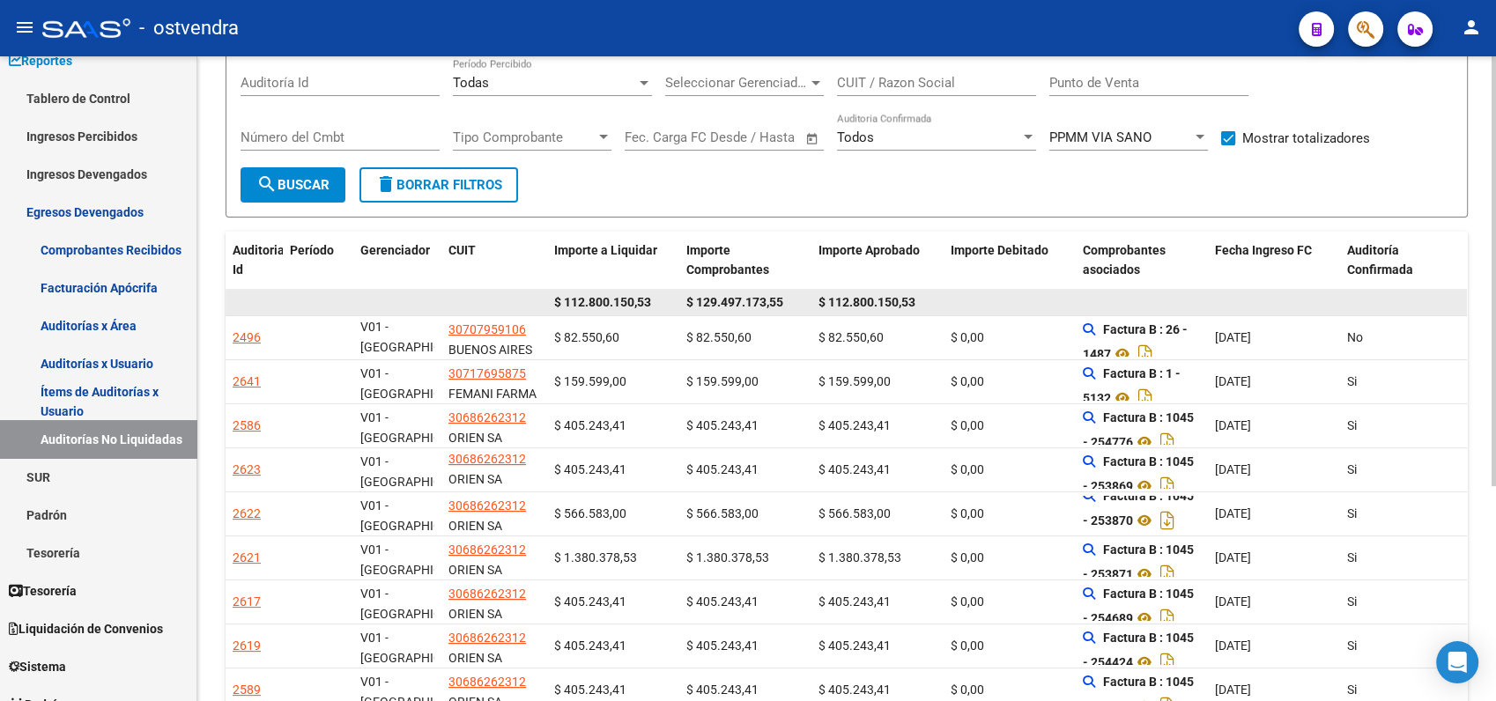
scroll to position [127, 0]
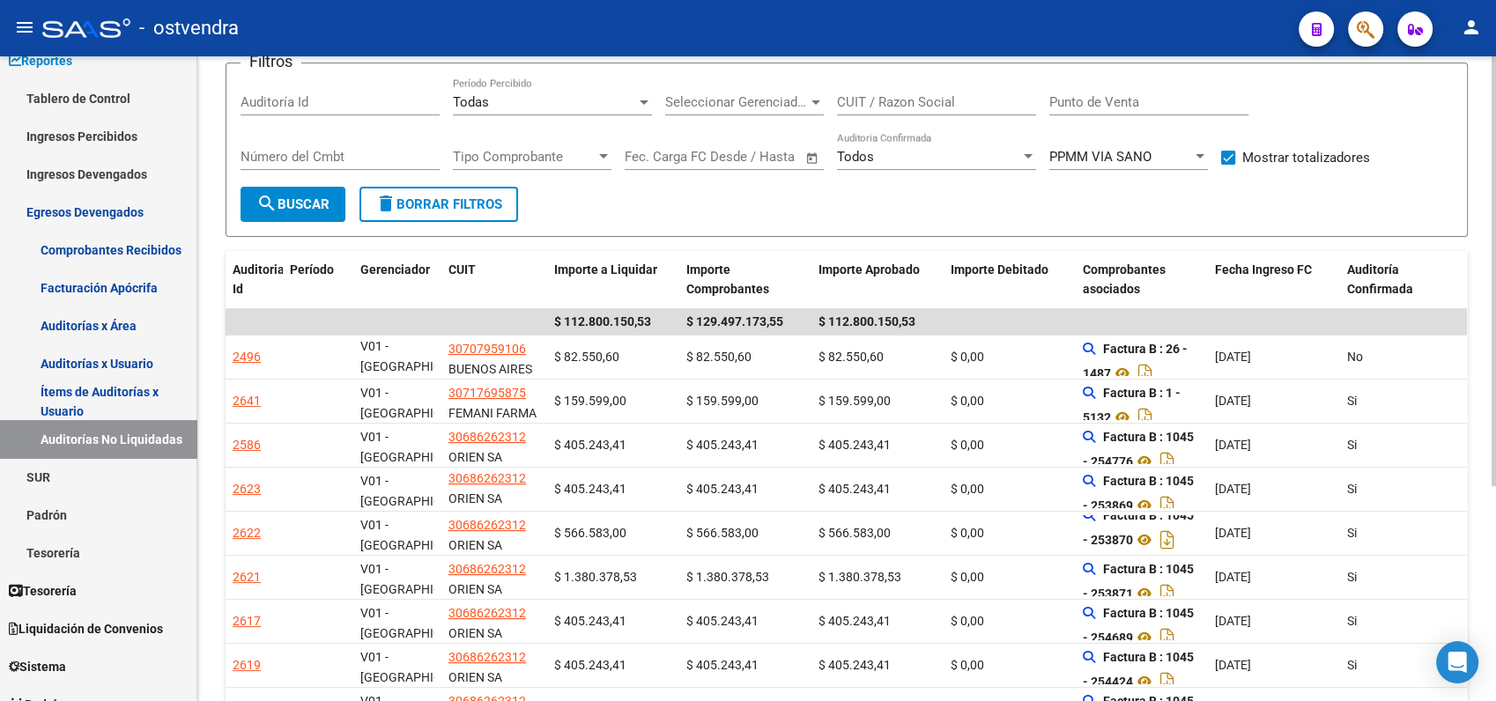
click at [867, 153] on span "Todos" at bounding box center [855, 157] width 37 height 16
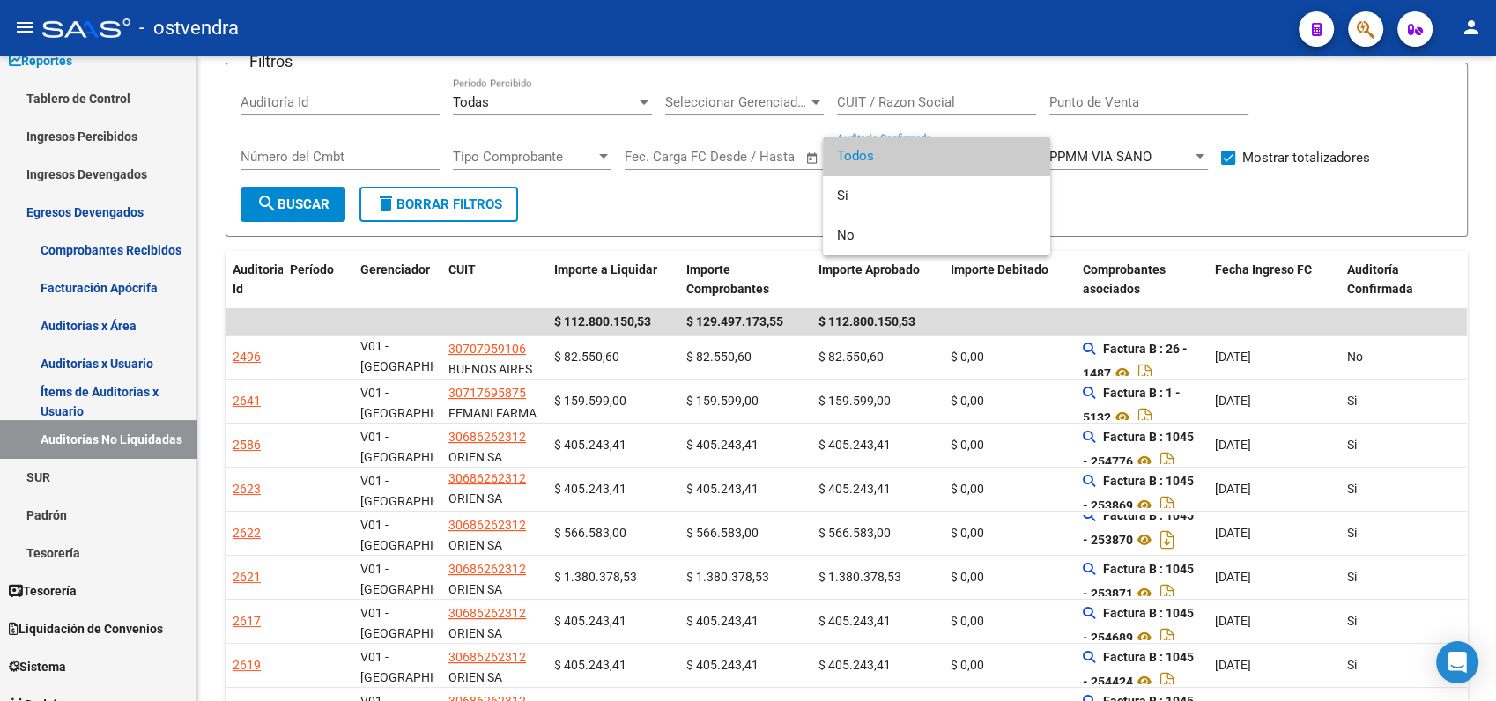
click at [865, 157] on span "Todos" at bounding box center [936, 157] width 199 height 40
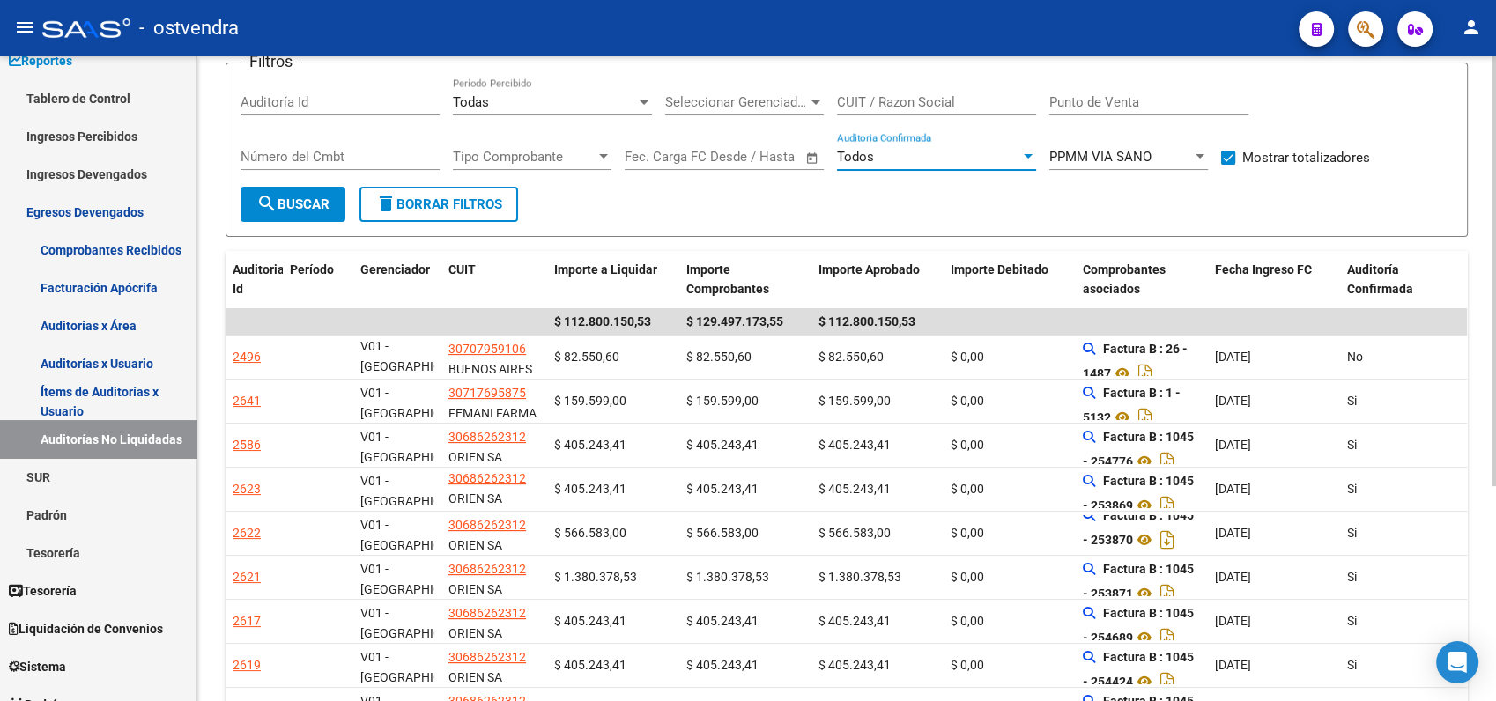
scroll to position [29, 0]
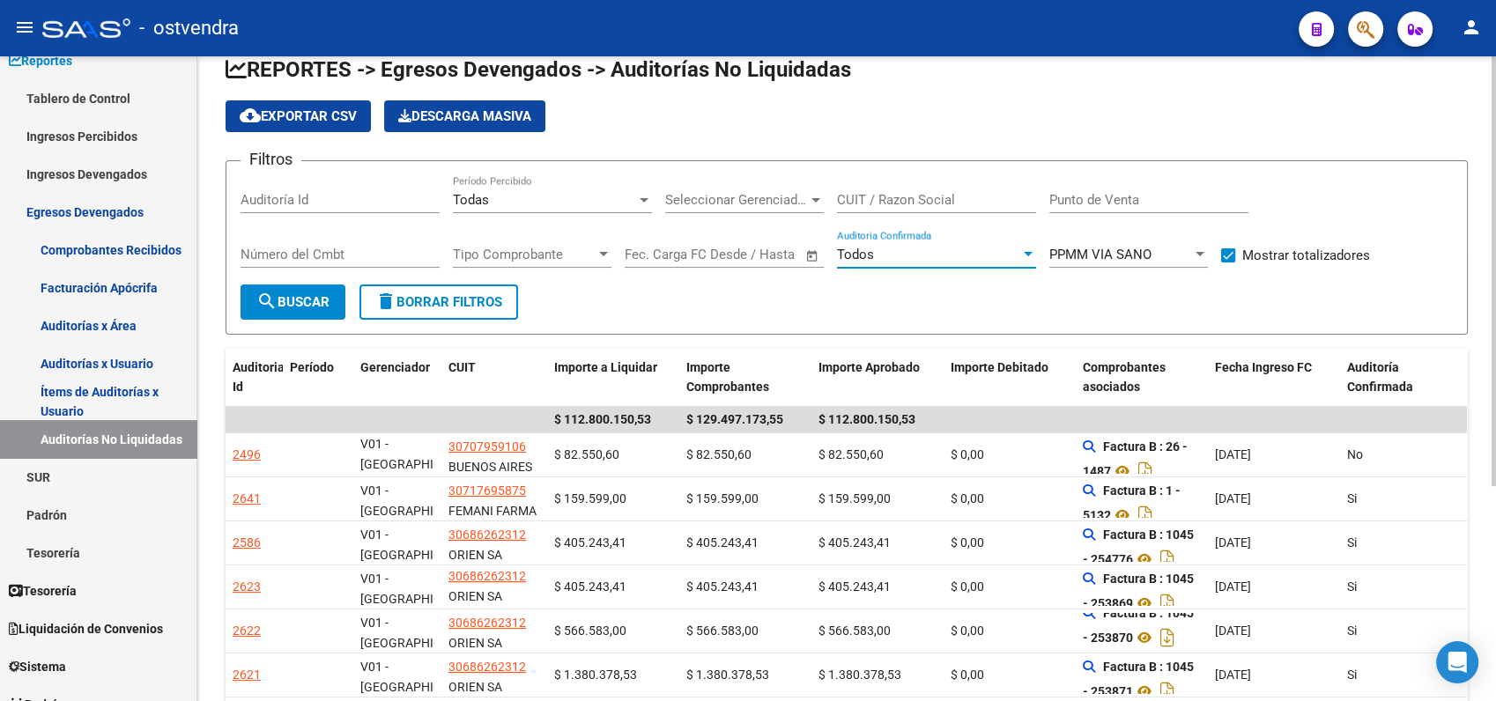
click at [878, 247] on div "Todos" at bounding box center [928, 255] width 183 height 16
click at [493, 198] on div at bounding box center [748, 350] width 1496 height 701
click at [495, 196] on div "Todas" at bounding box center [544, 200] width 183 height 16
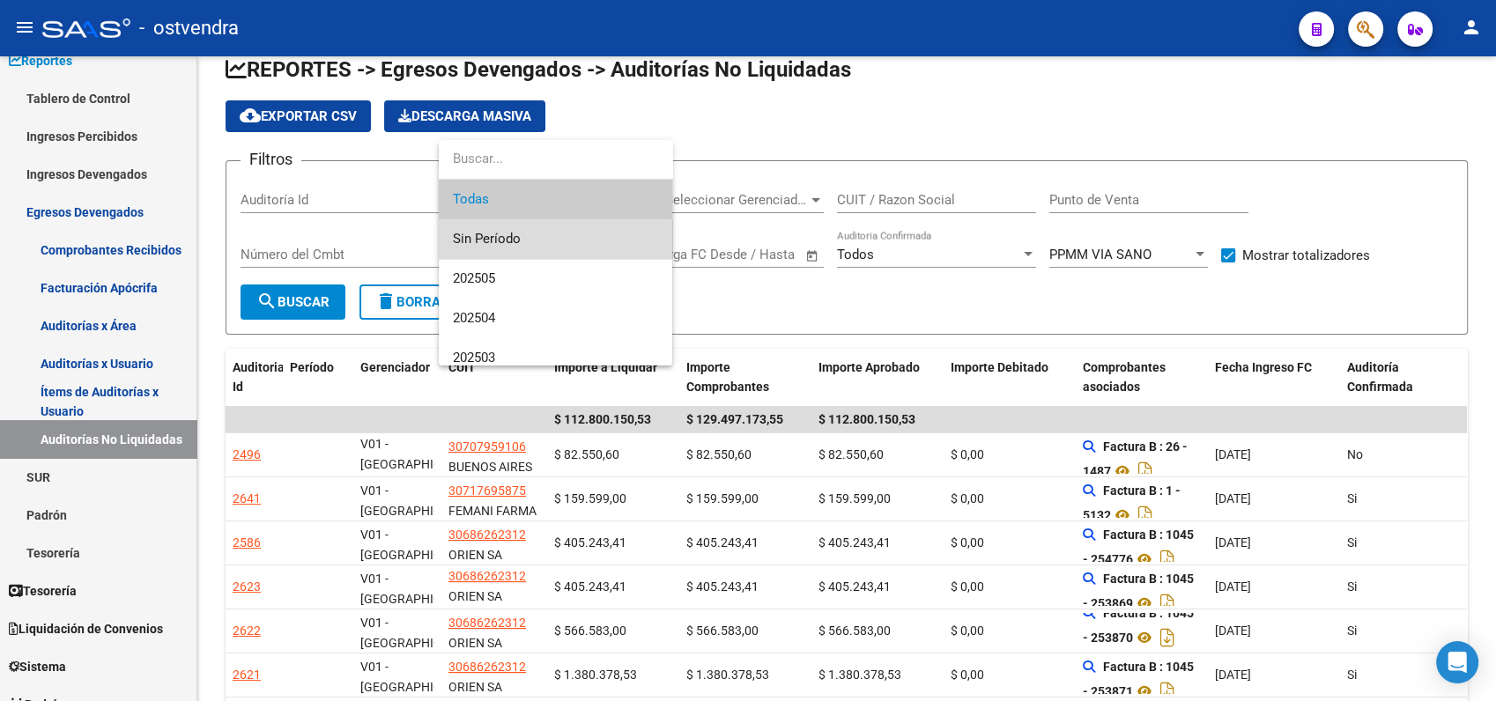
click at [494, 238] on span "Sin Período" at bounding box center [555, 239] width 205 height 40
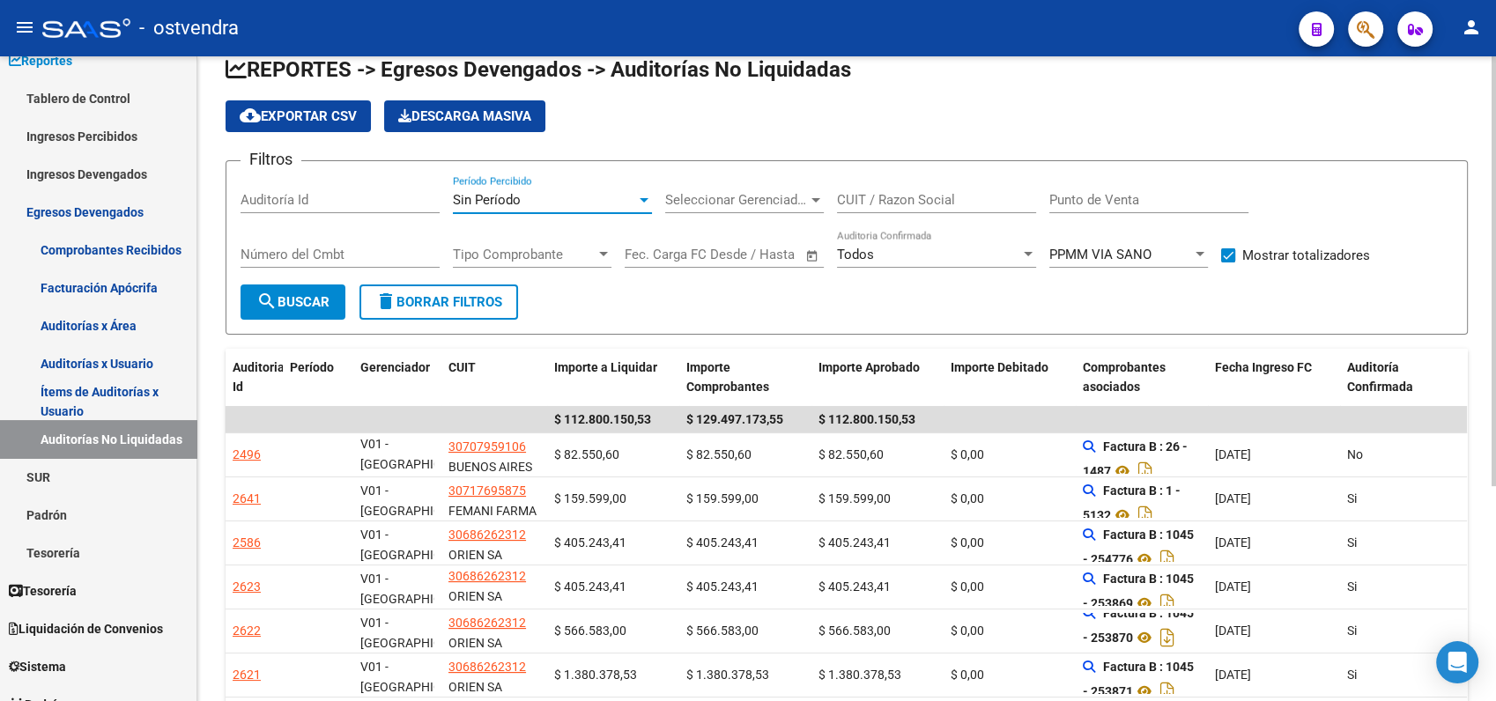
click at [276, 307] on mat-icon "search" at bounding box center [266, 301] width 21 height 21
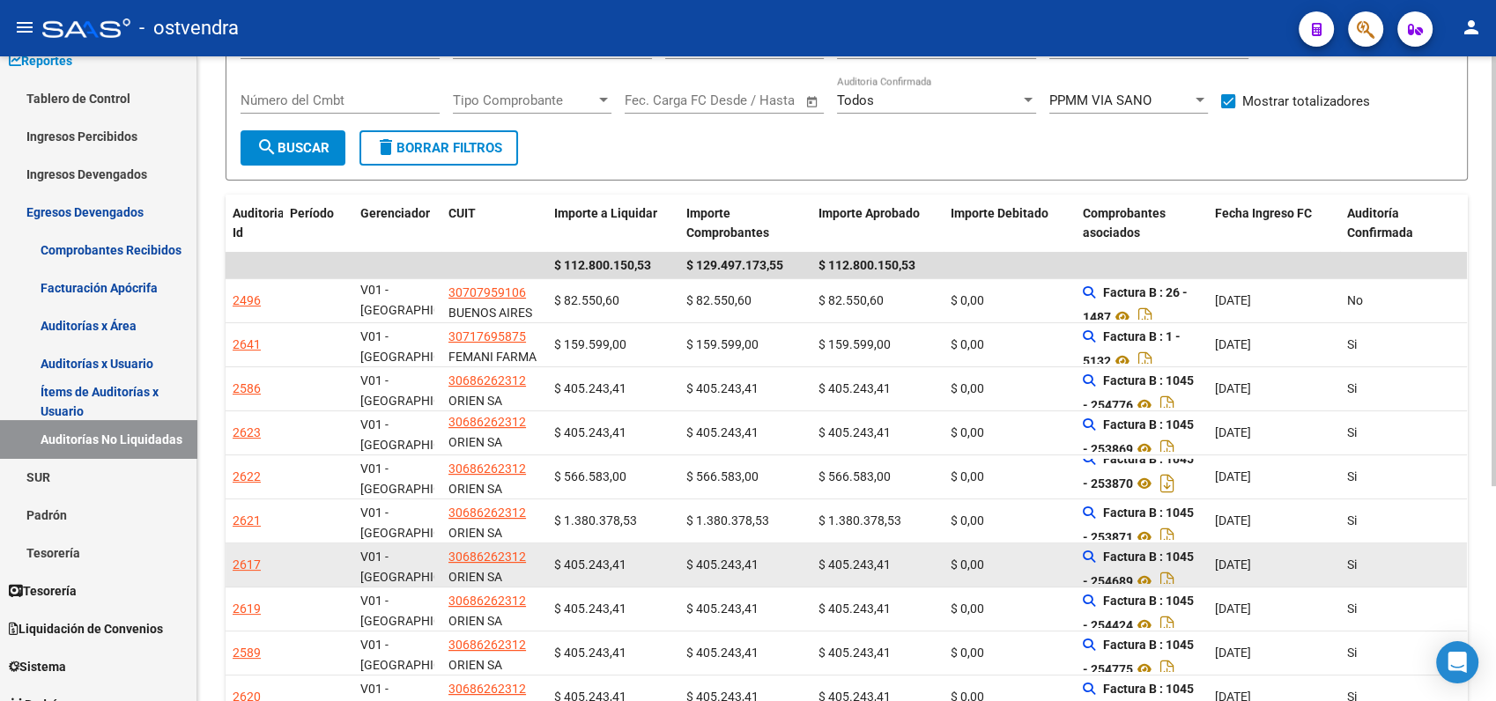
scroll to position [127, 0]
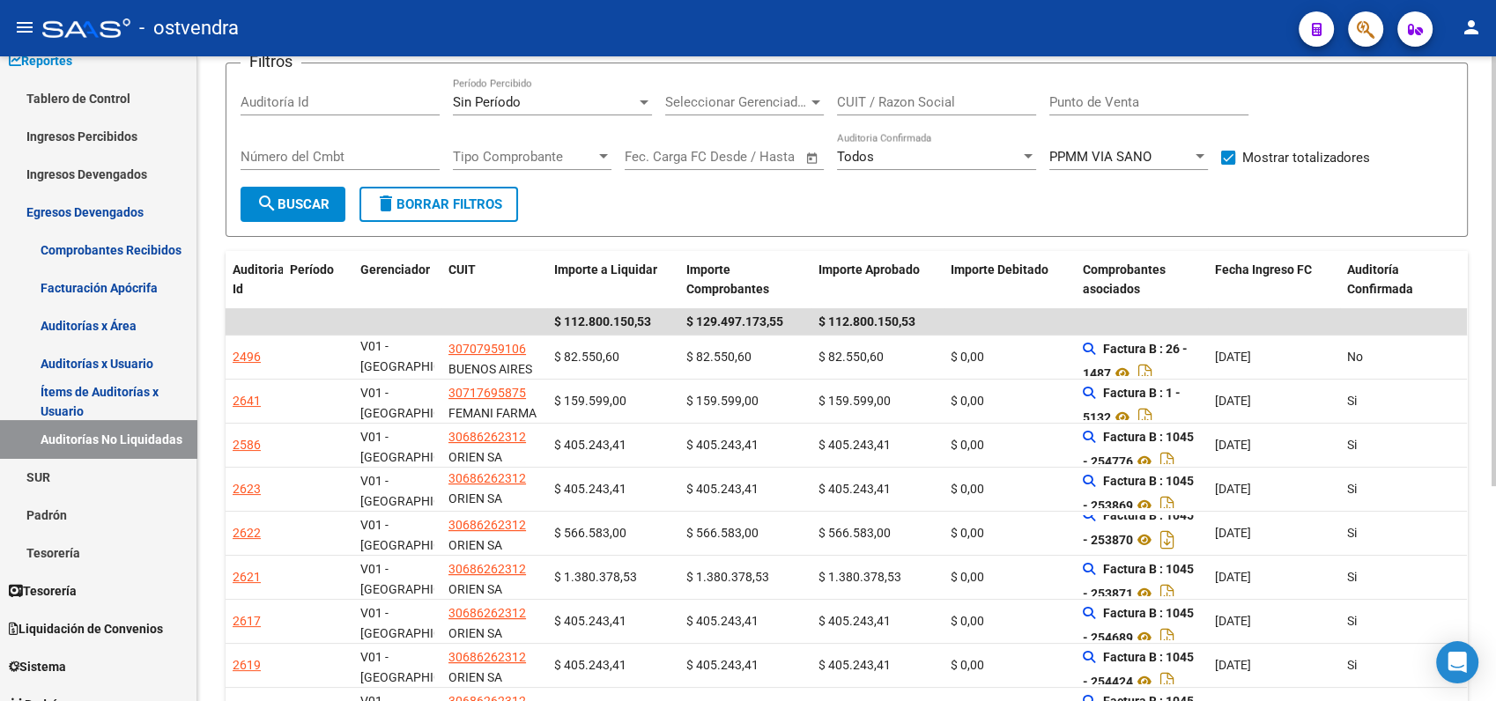
click at [496, 97] on span "Sin Período" at bounding box center [487, 102] width 68 height 16
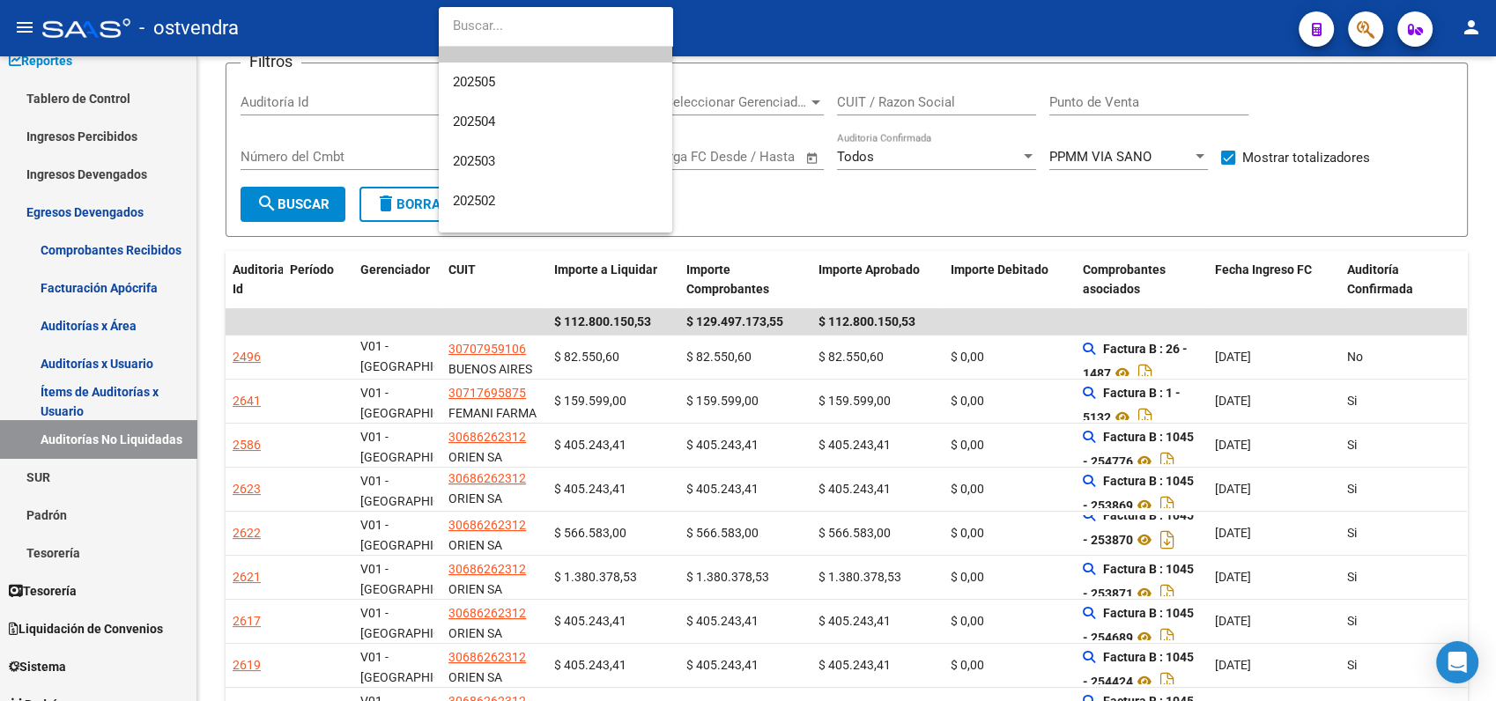
scroll to position [0, 0]
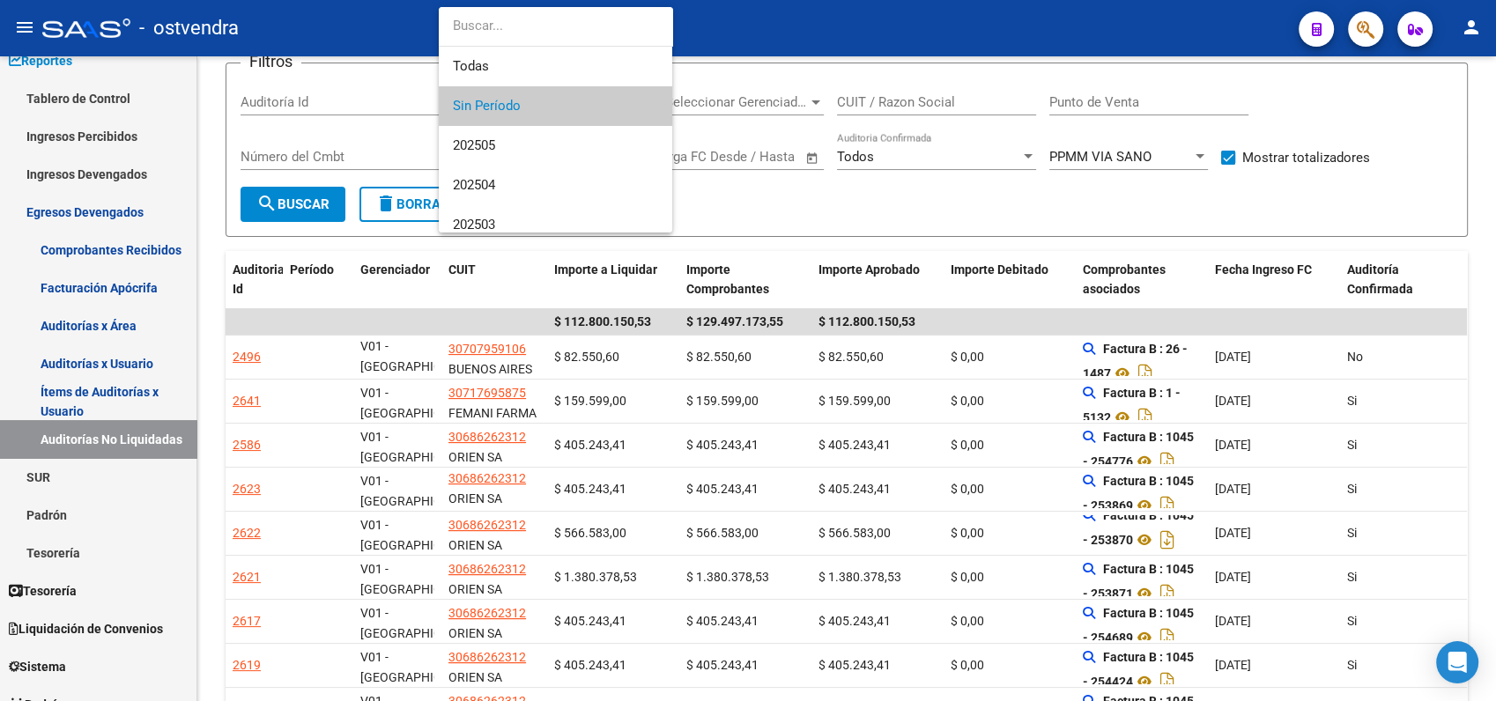
click at [808, 206] on div at bounding box center [748, 350] width 1496 height 701
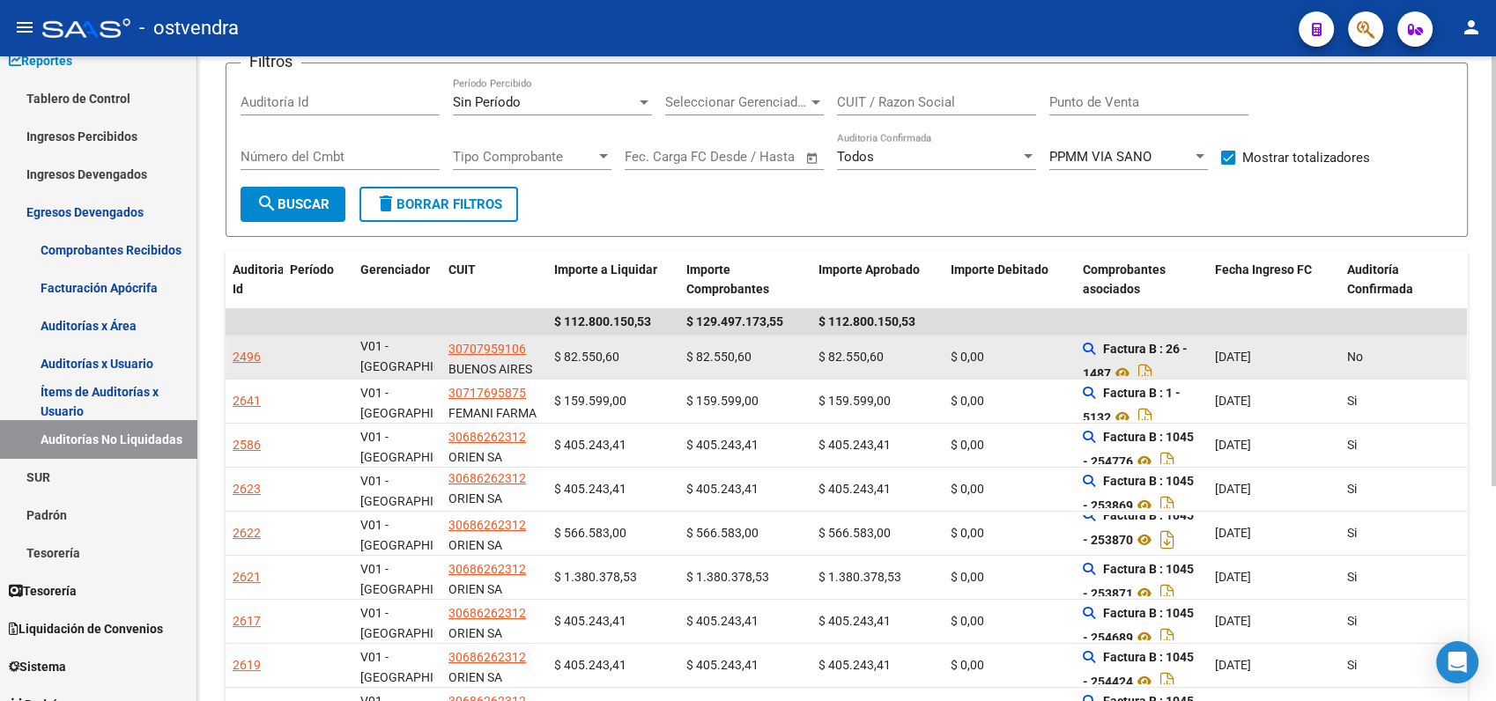
scroll to position [226, 0]
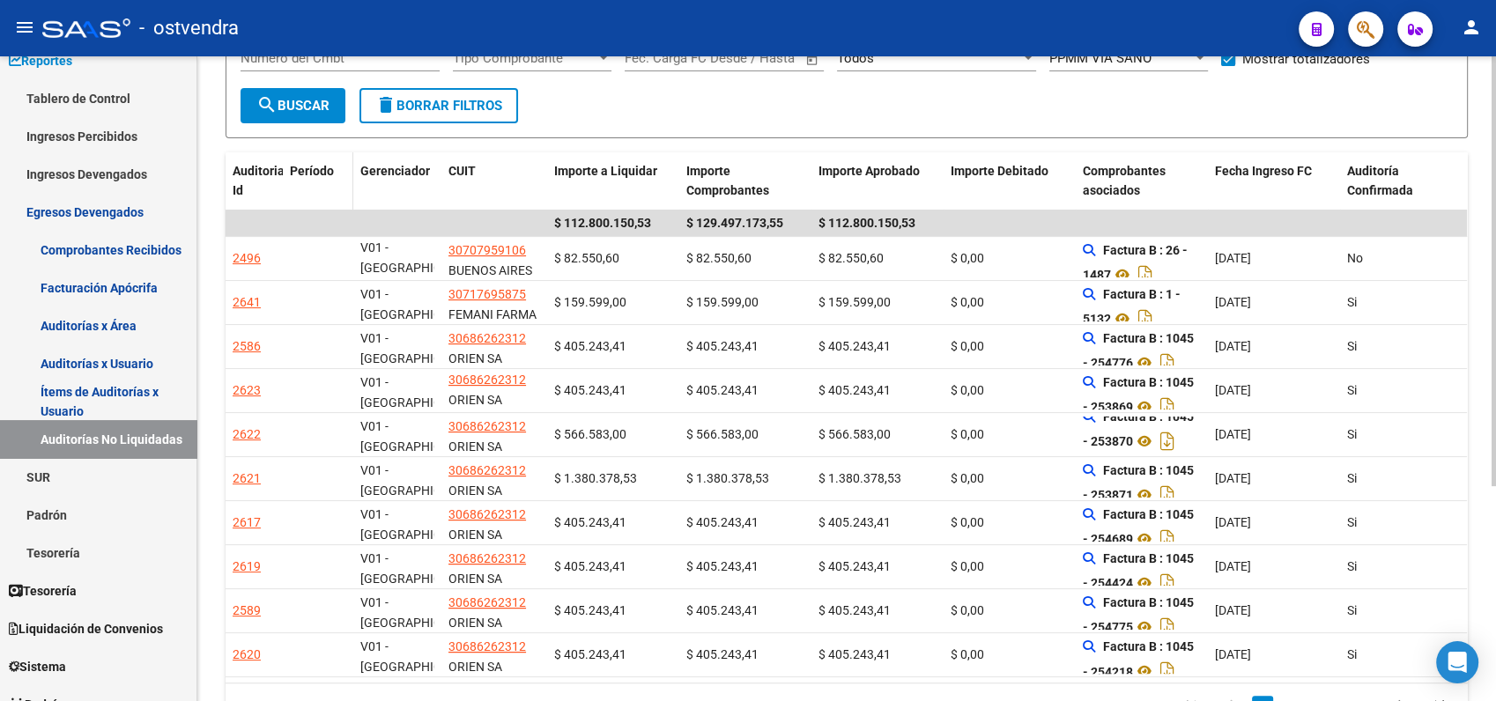
click at [316, 168] on span "Período" at bounding box center [312, 171] width 44 height 14
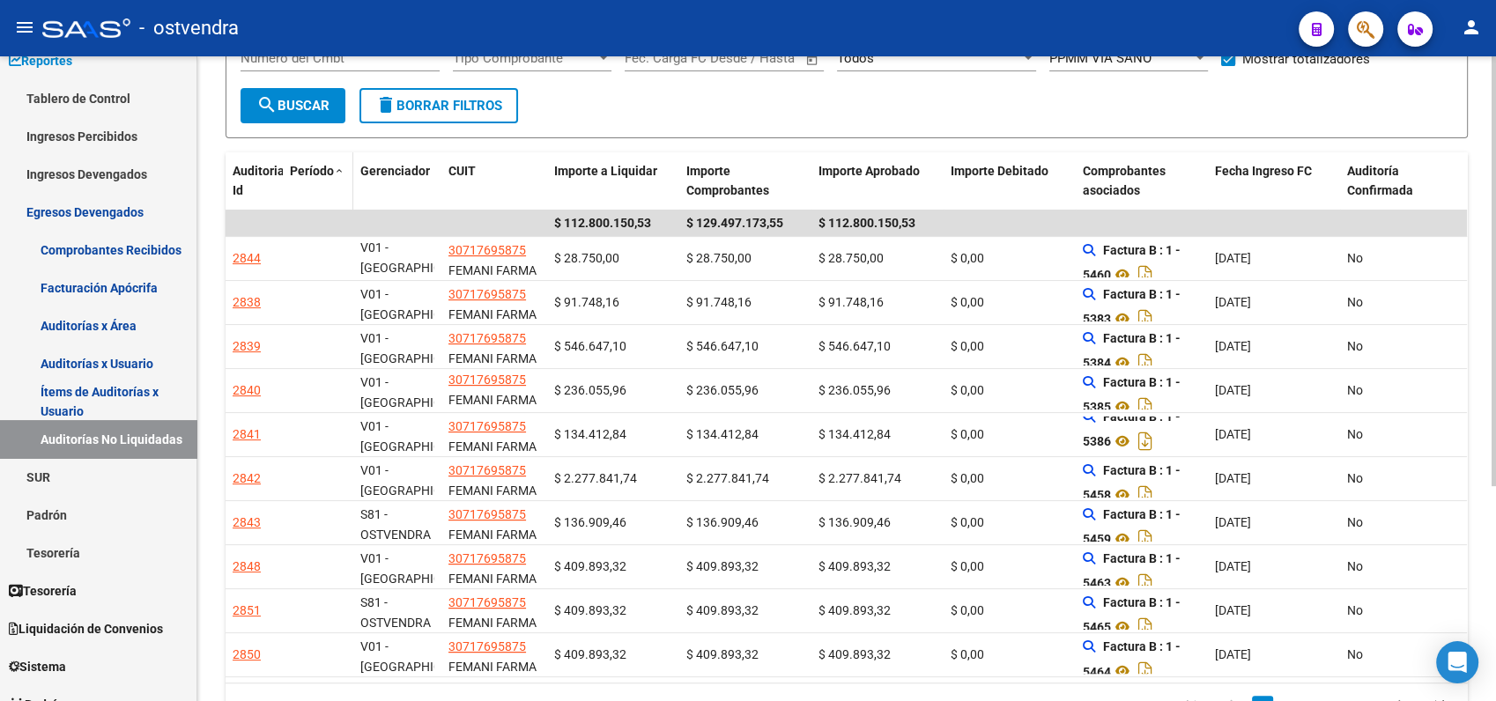
scroll to position [23, 0]
click at [316, 168] on span "Período" at bounding box center [312, 171] width 44 height 14
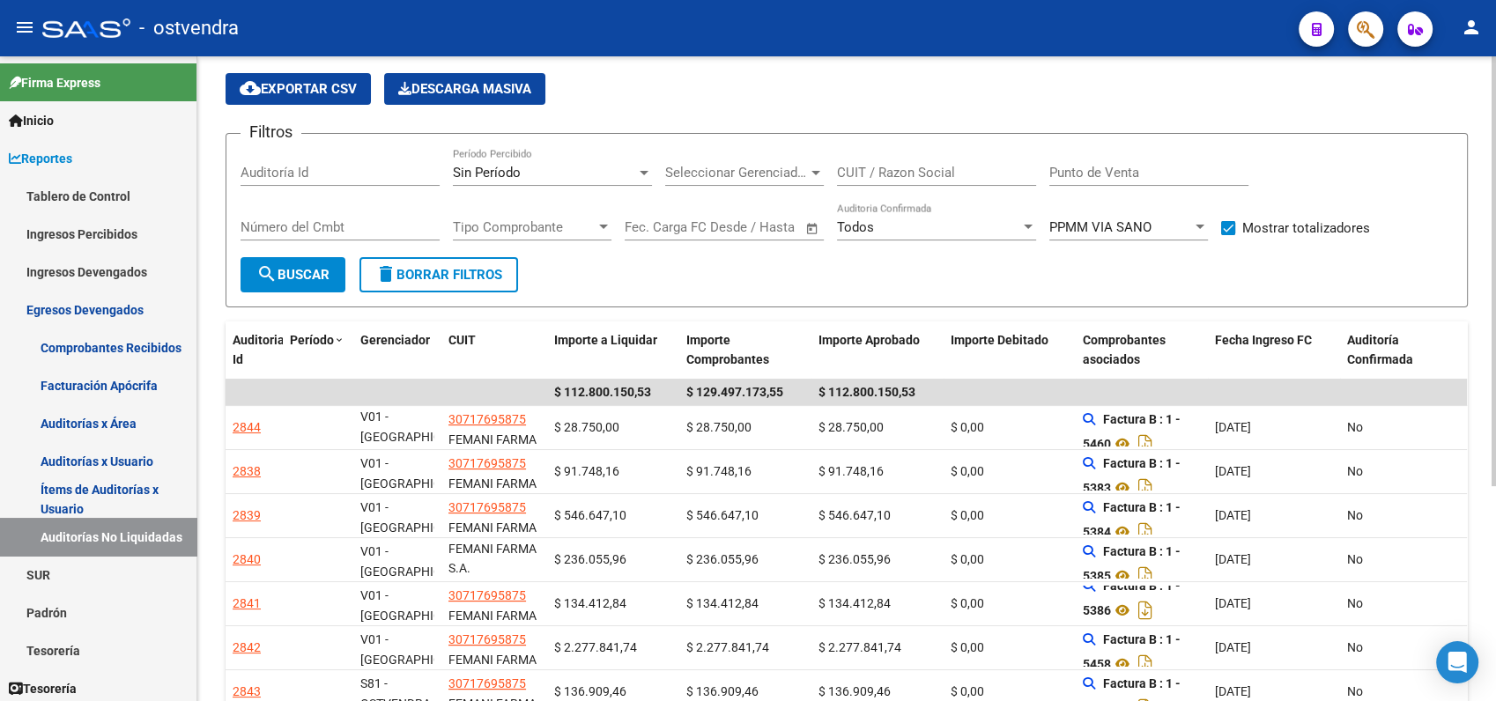
scroll to position [29, 0]
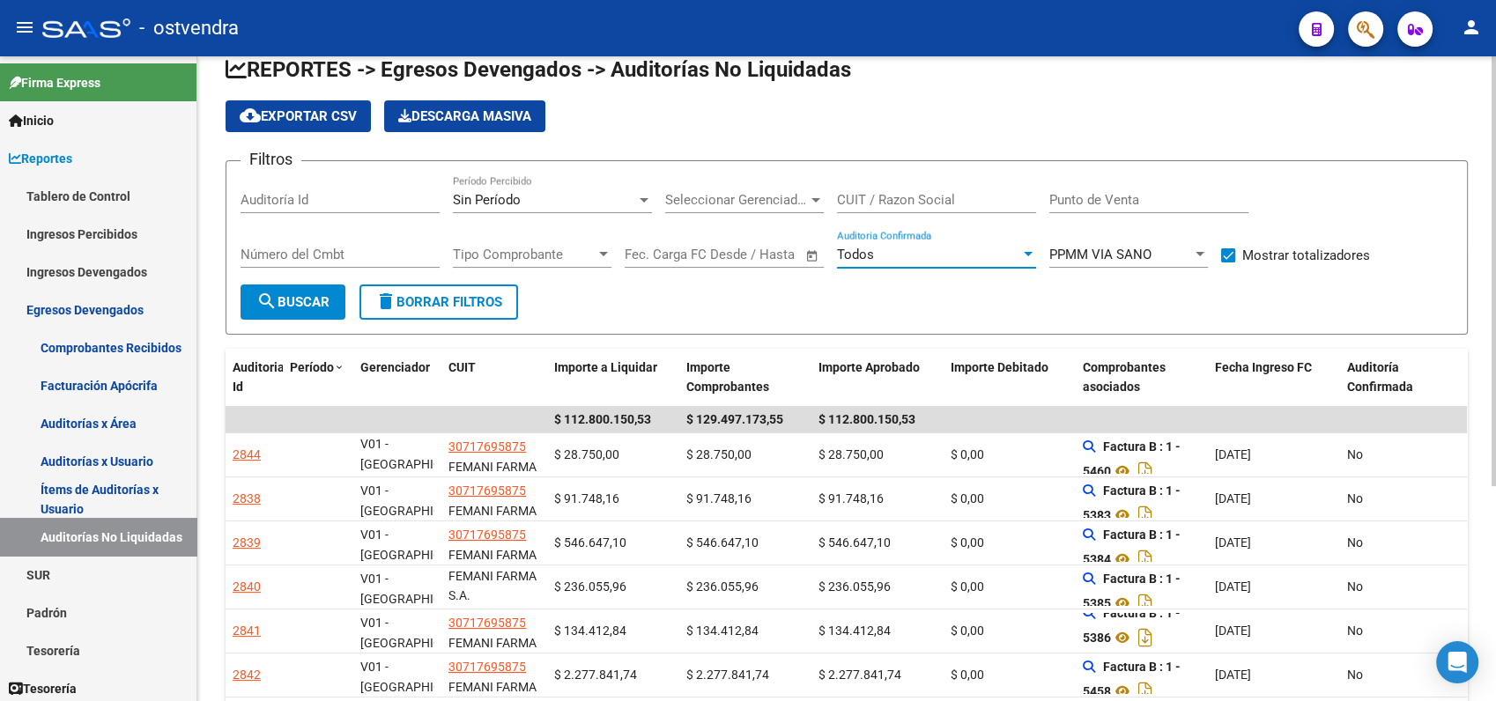
click at [867, 256] on span "Todos" at bounding box center [855, 255] width 37 height 16
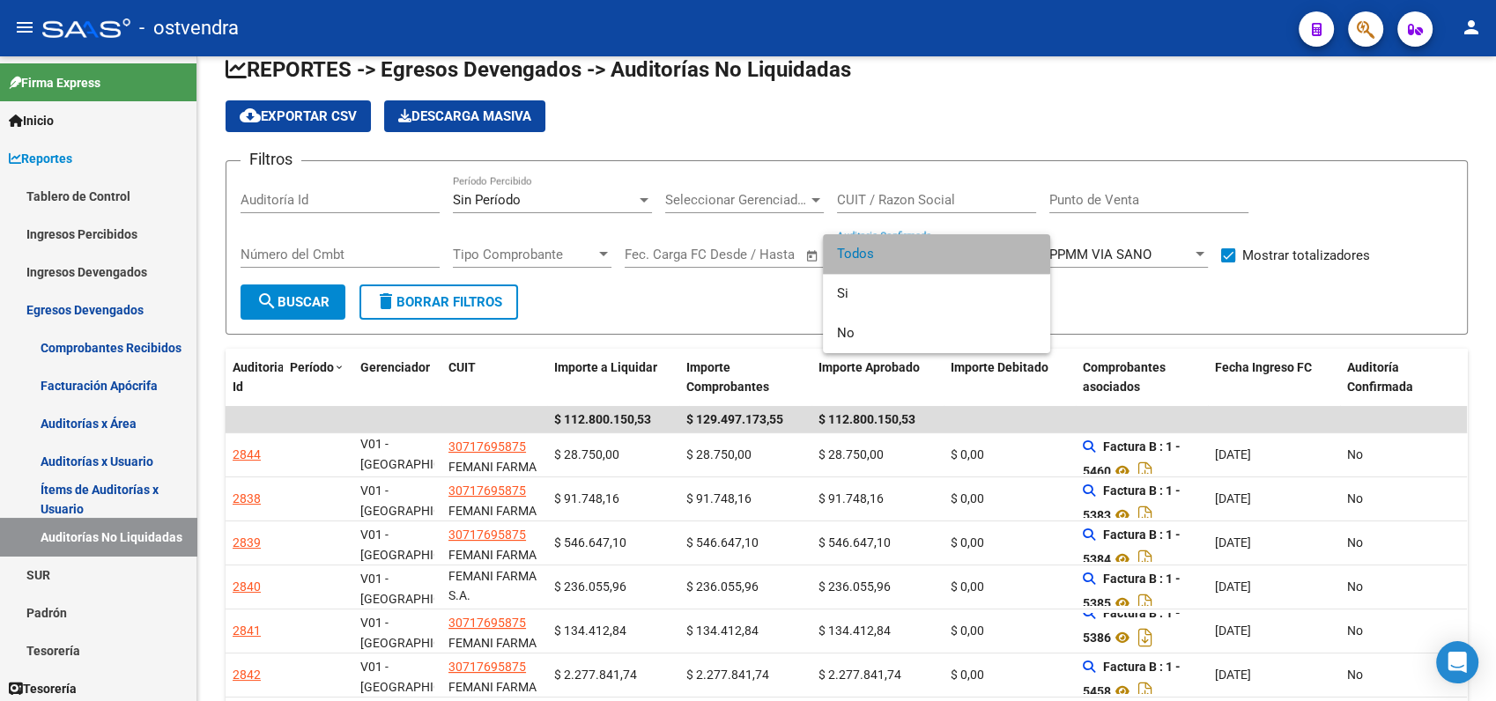
click at [847, 252] on span "Todos" at bounding box center [936, 254] width 199 height 40
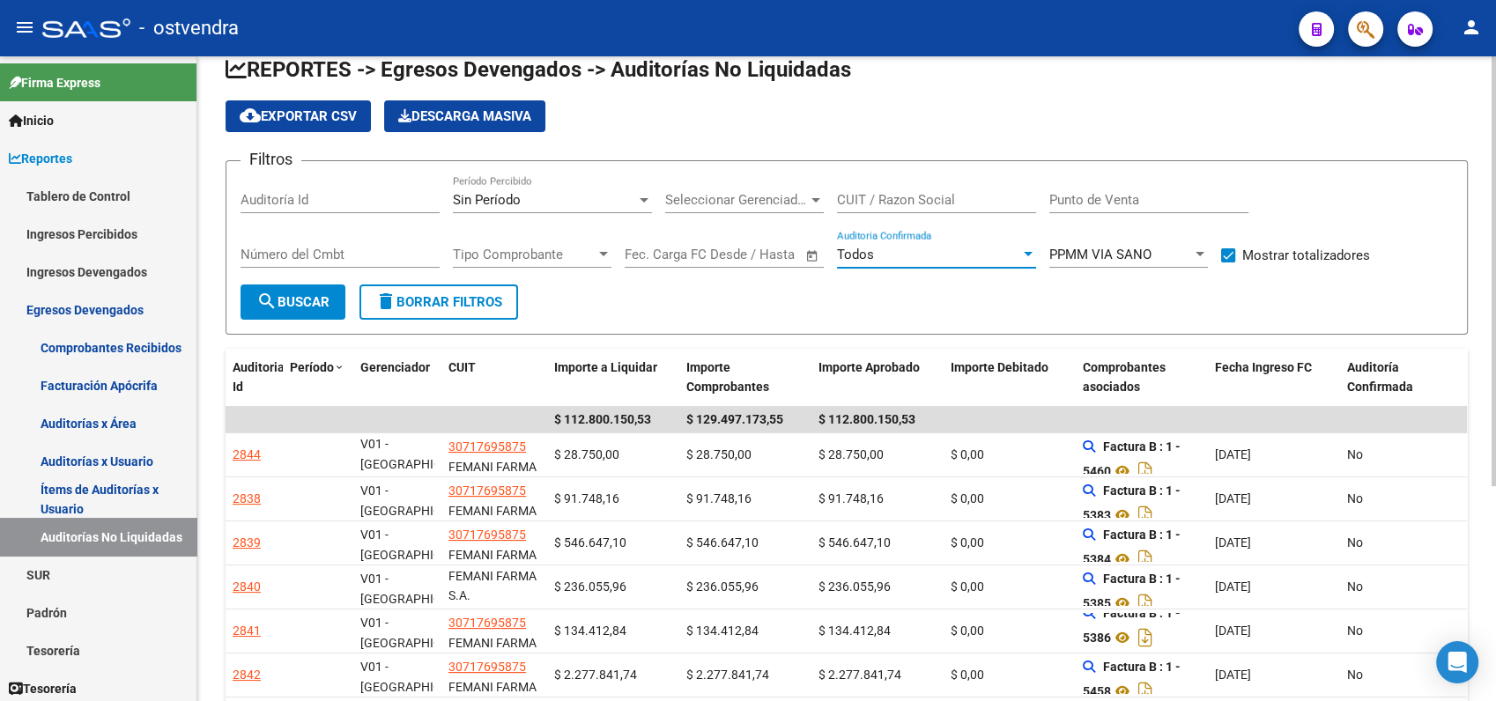
click at [322, 294] on span "search Buscar" at bounding box center [292, 302] width 73 height 16
click at [493, 196] on span "Sin Período" at bounding box center [487, 200] width 68 height 16
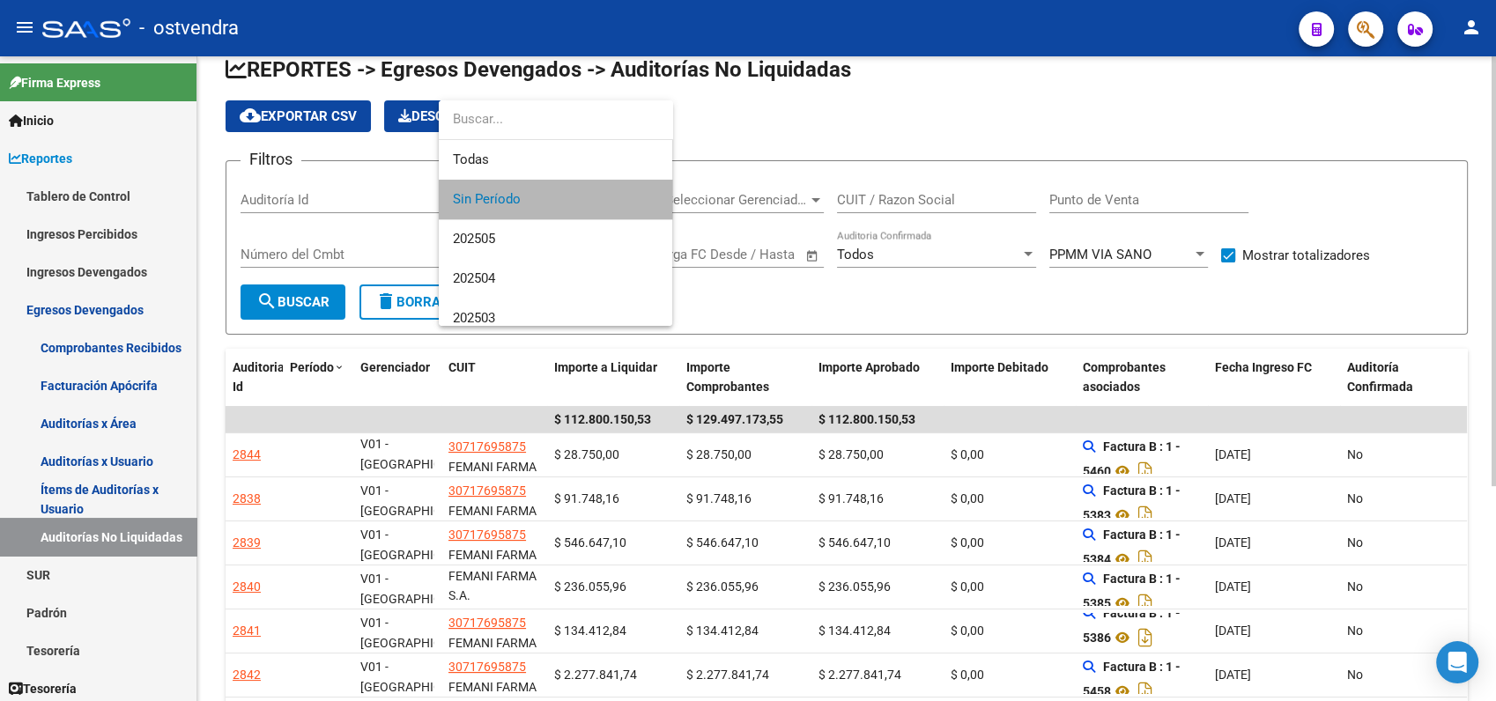
click at [493, 196] on span "Sin Período" at bounding box center [555, 200] width 205 height 40
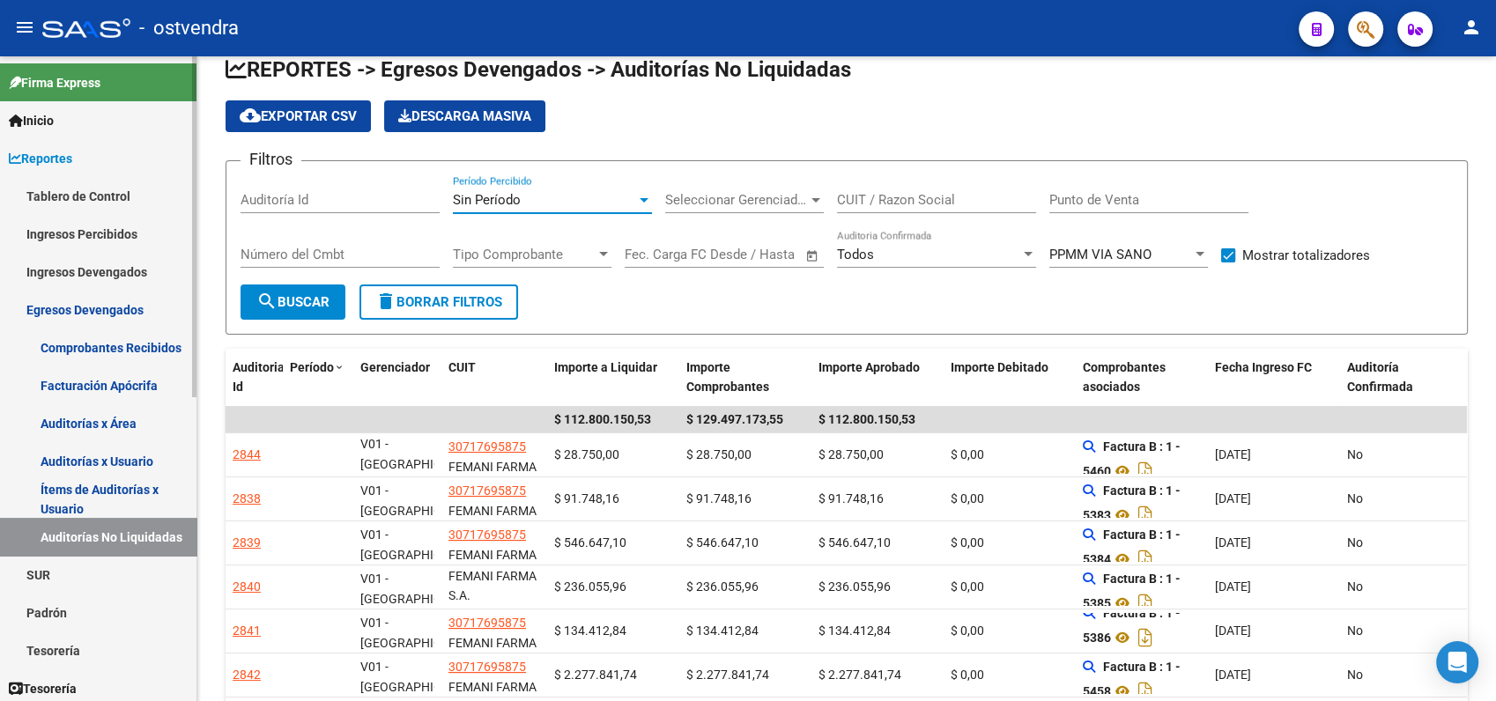
click at [85, 534] on link "Auditorías No Liquidadas" at bounding box center [98, 537] width 196 height 38
click at [527, 200] on div "Sin Período" at bounding box center [544, 200] width 183 height 16
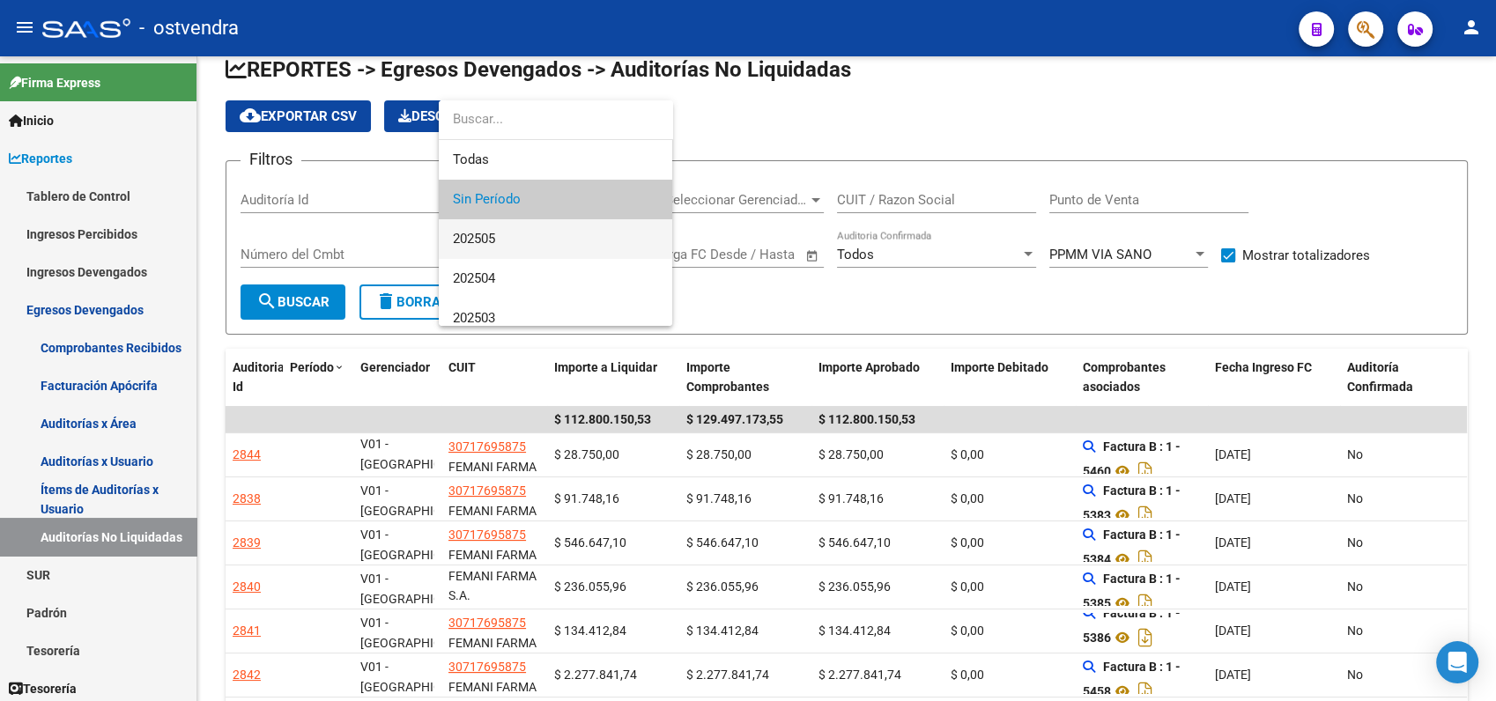
click at [493, 237] on span "202505" at bounding box center [555, 239] width 205 height 40
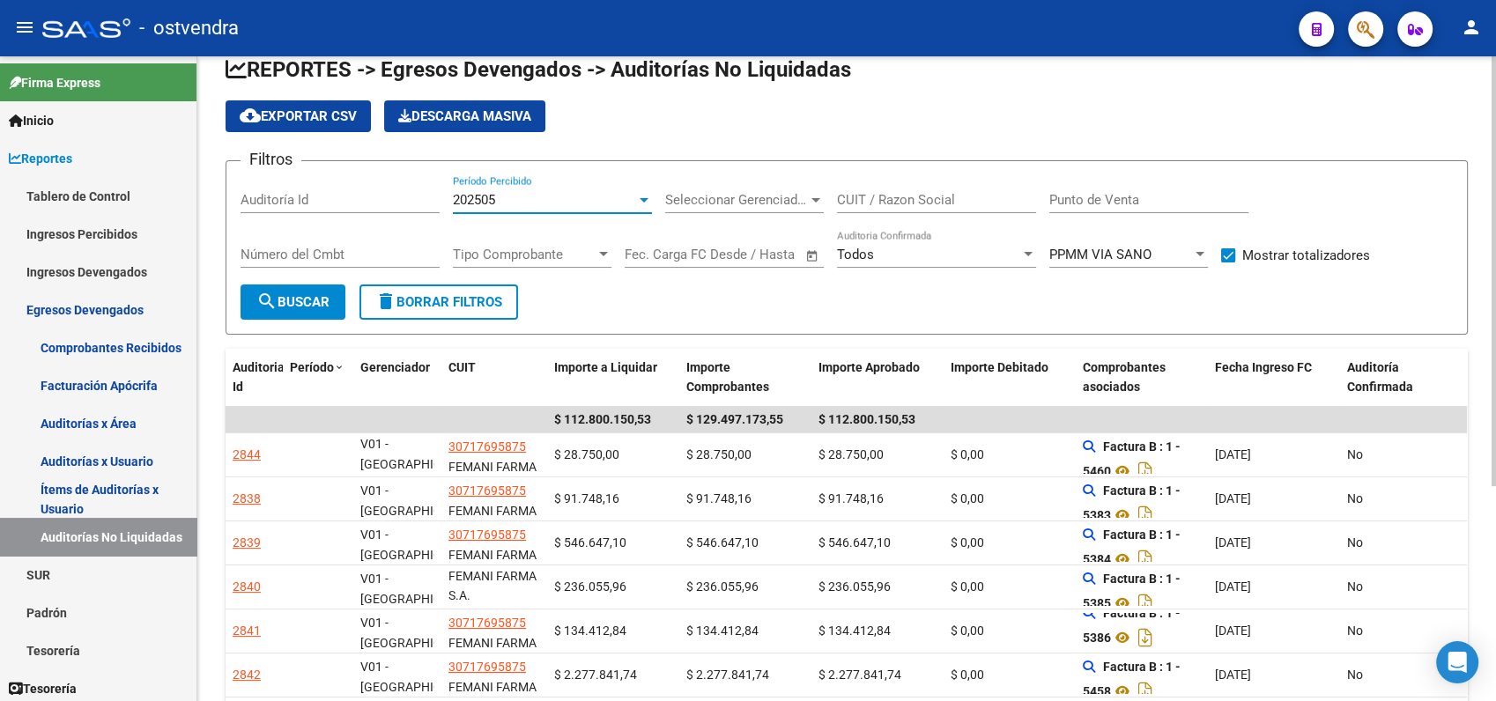
click at [328, 292] on button "search Buscar" at bounding box center [293, 302] width 105 height 35
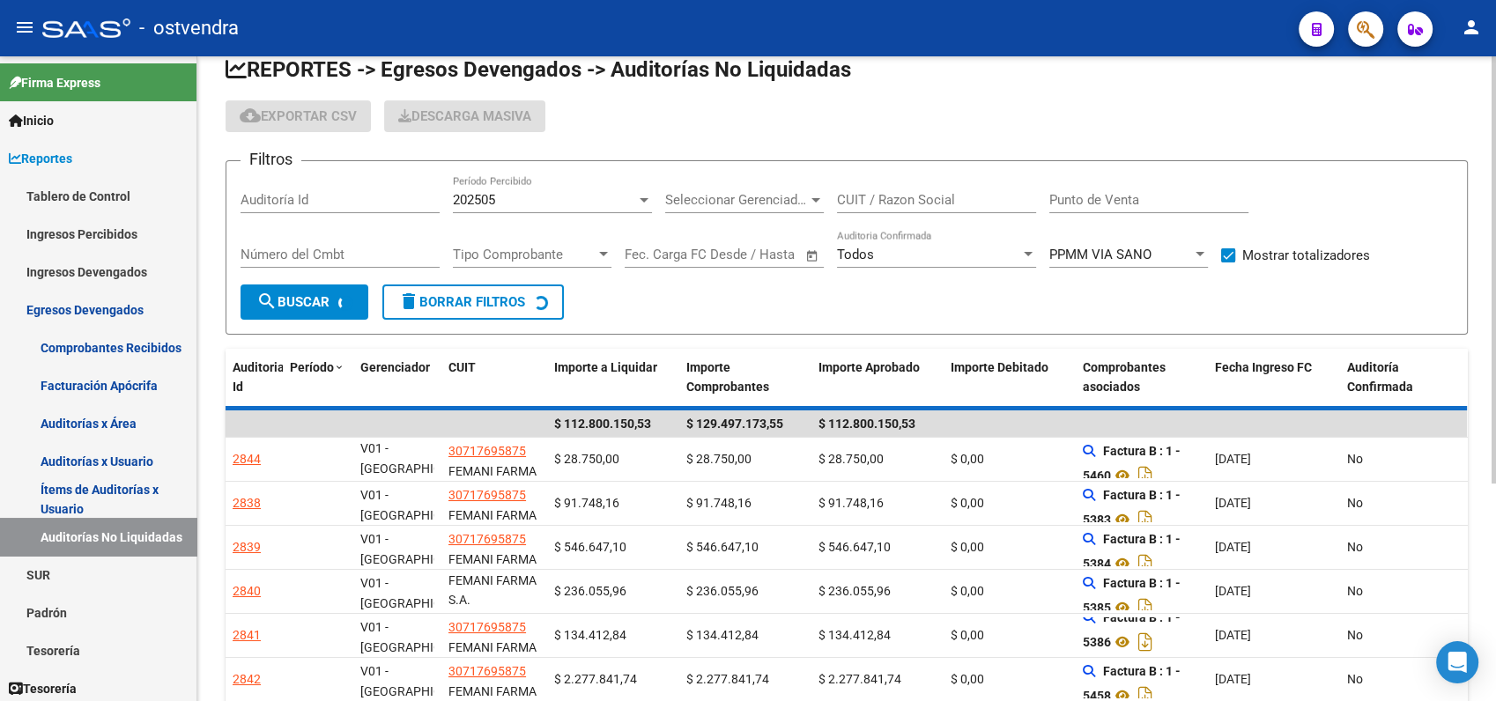
scroll to position [0, 0]
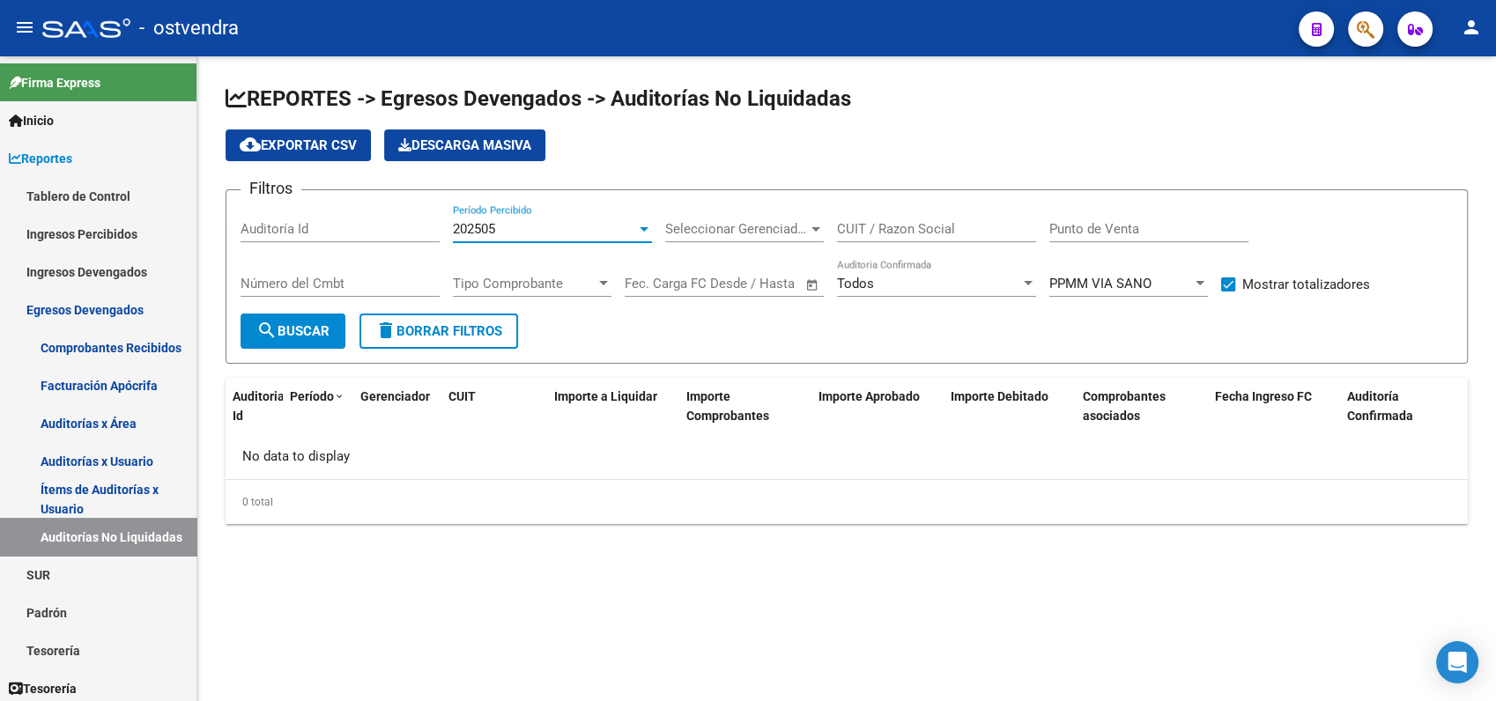
click at [522, 225] on div "202505" at bounding box center [544, 229] width 183 height 16
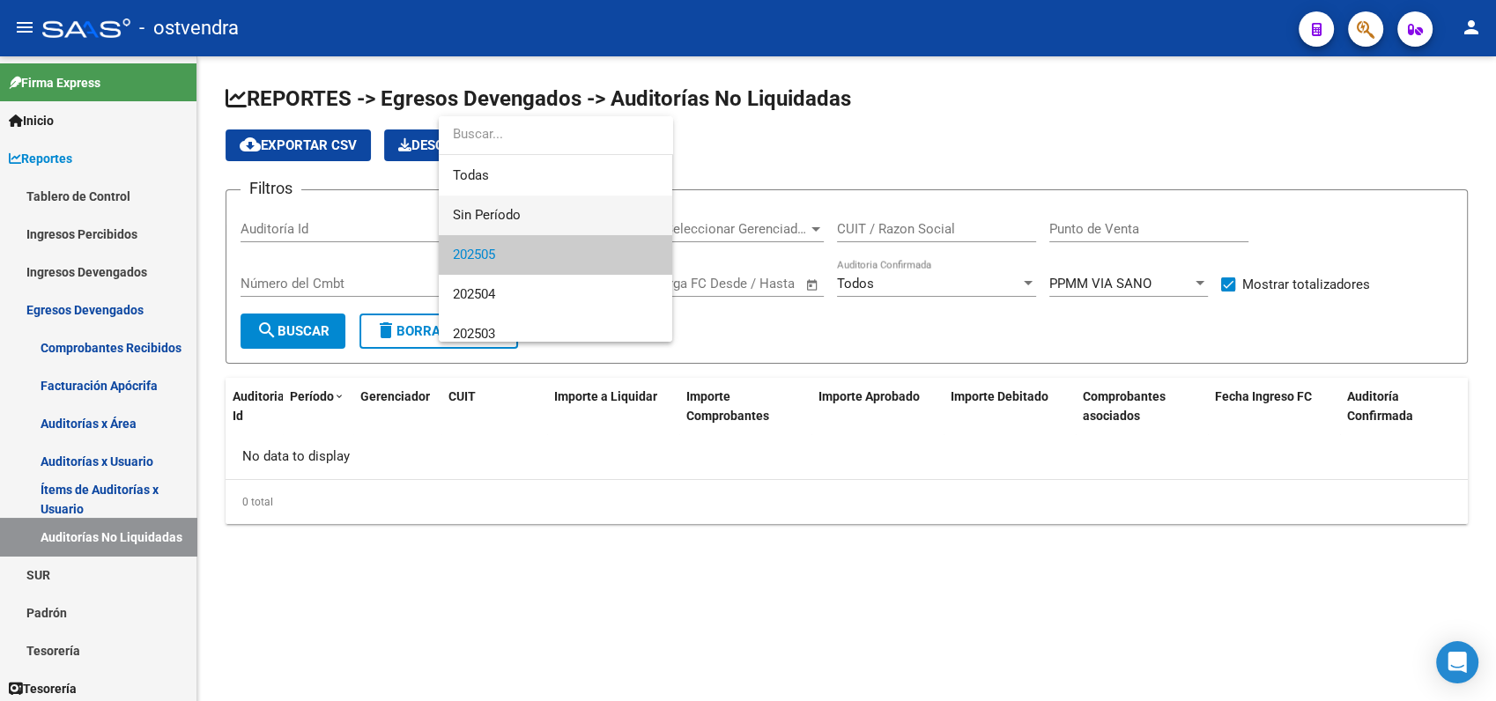
scroll to position [26, 0]
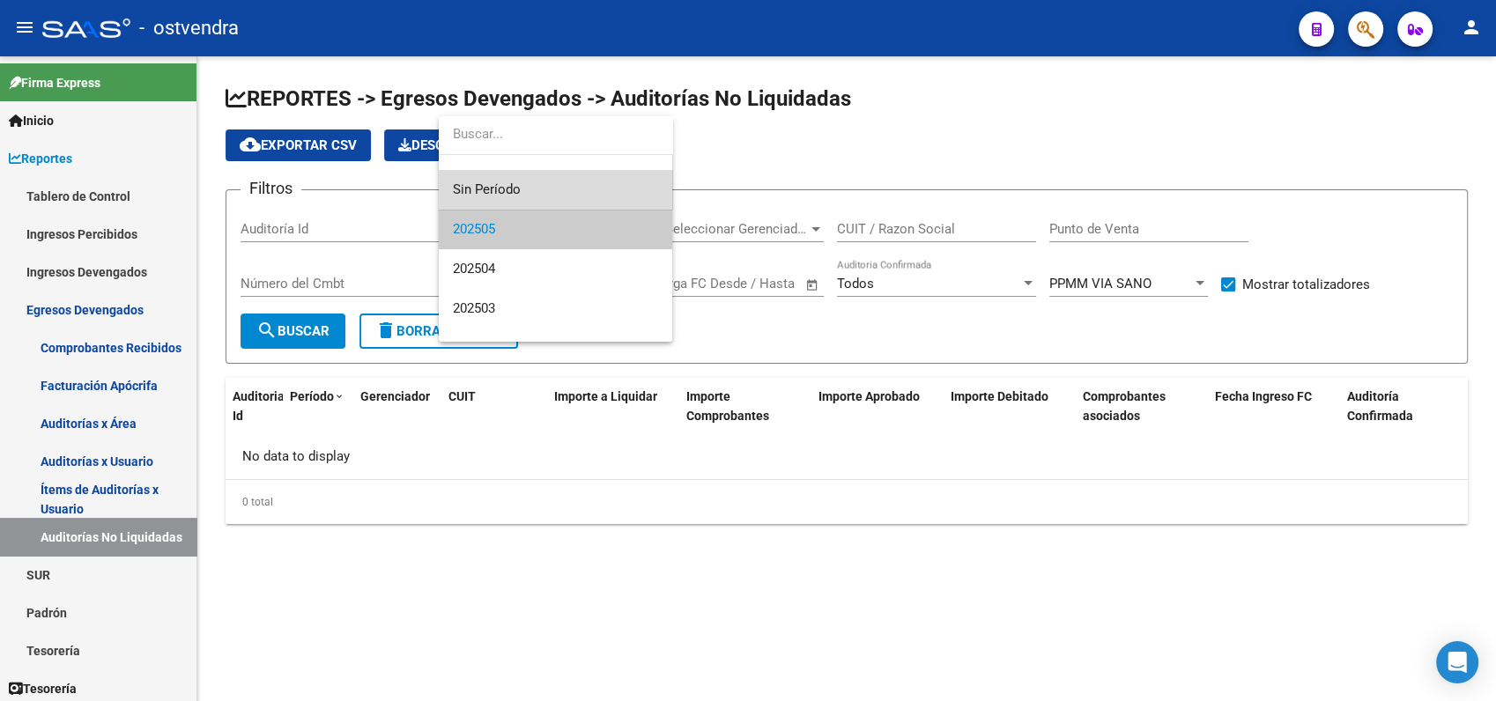
click at [502, 182] on span "Sin Período" at bounding box center [555, 190] width 205 height 40
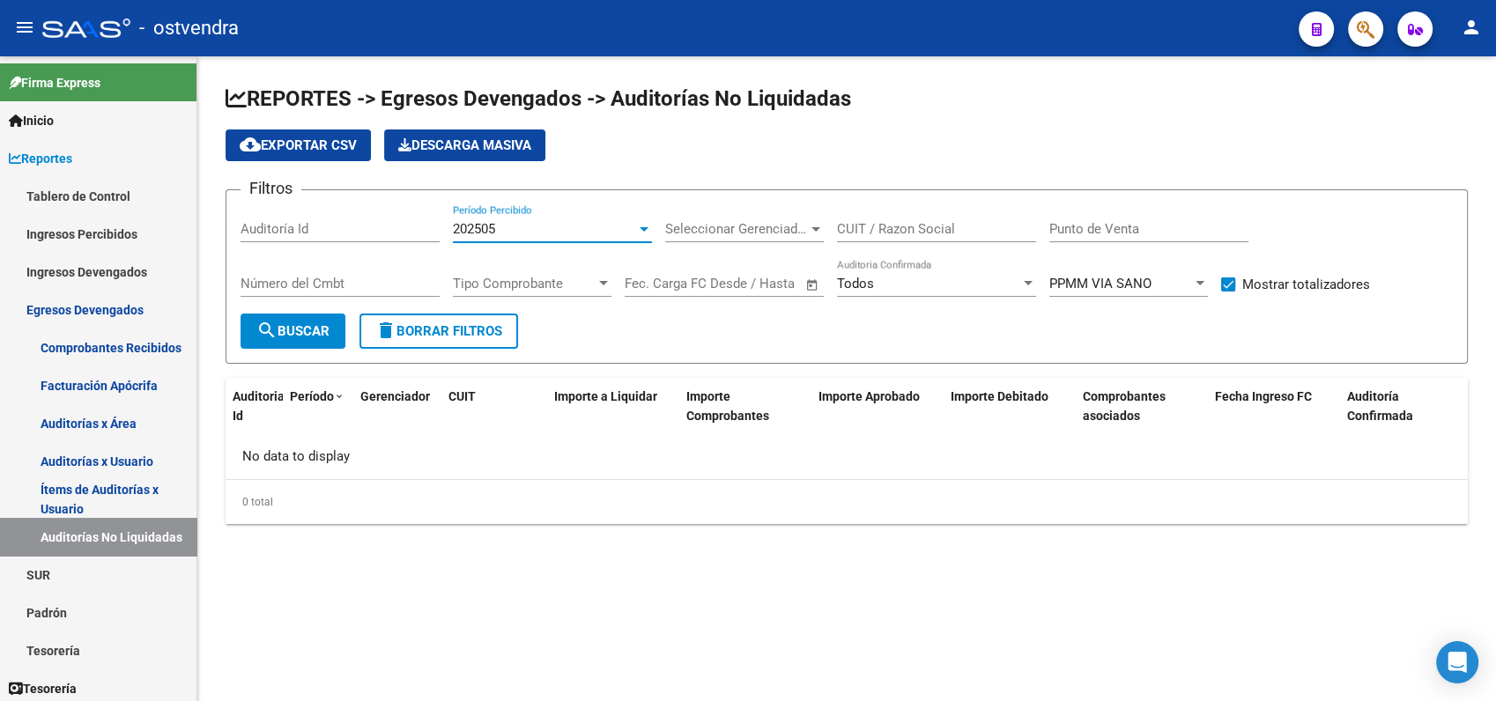
scroll to position [40, 0]
click at [308, 325] on span "search Buscar" at bounding box center [292, 331] width 73 height 16
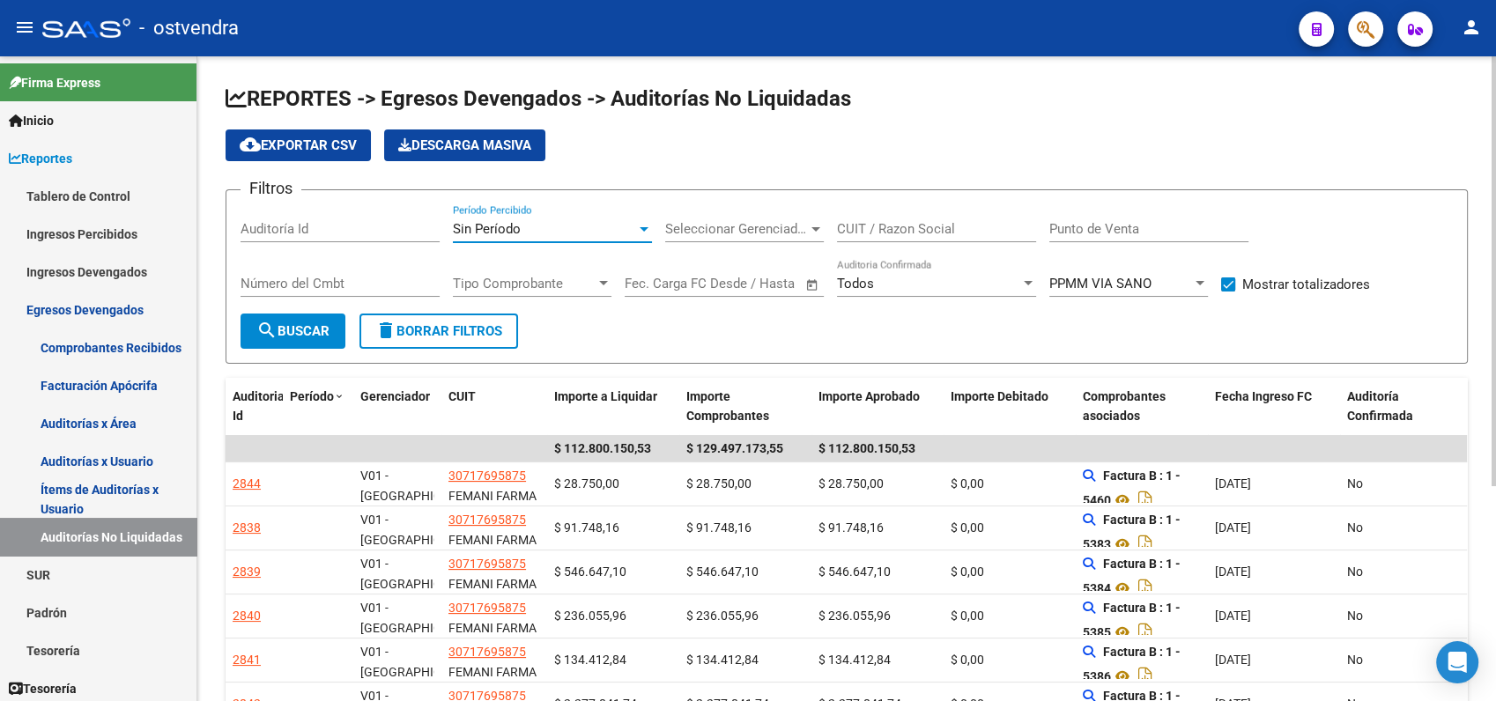
click at [614, 232] on div "Sin Período" at bounding box center [544, 229] width 183 height 16
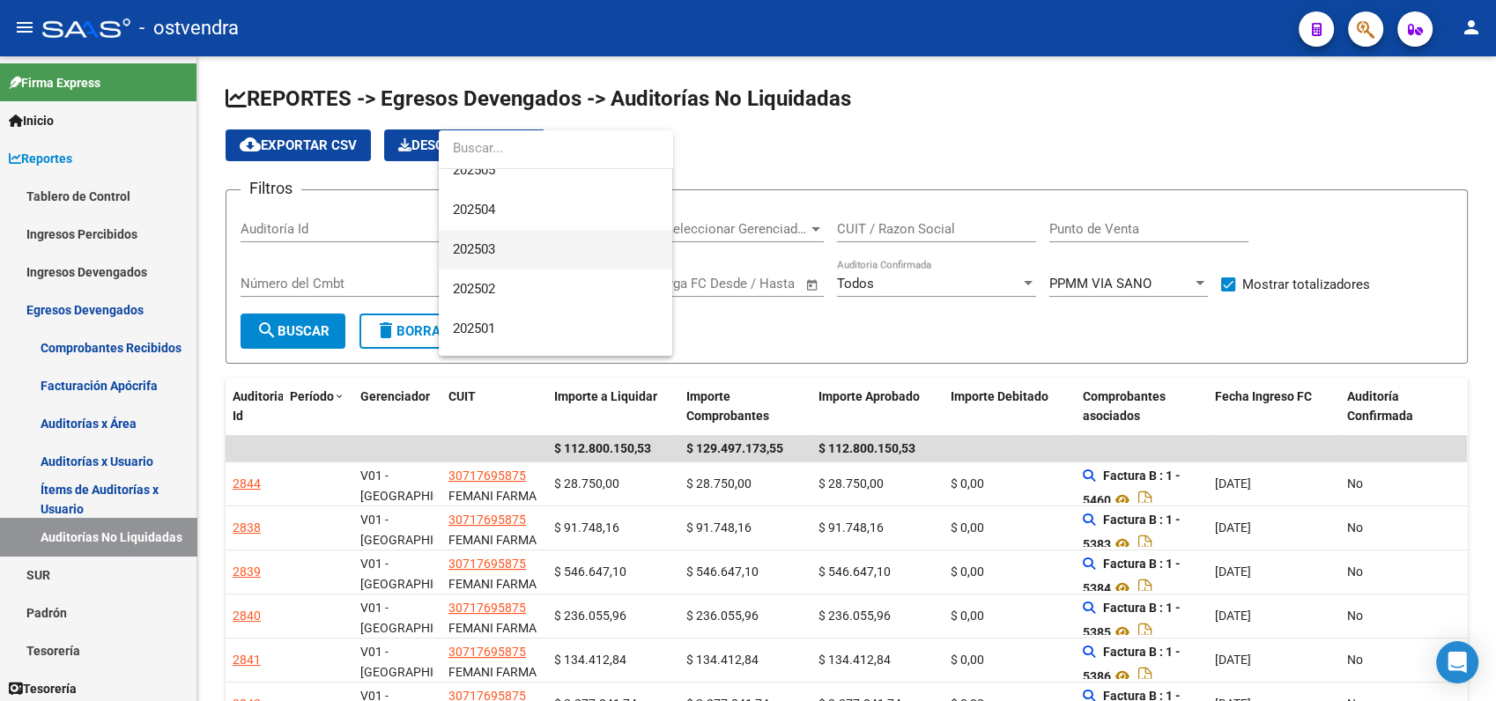
scroll to position [0, 0]
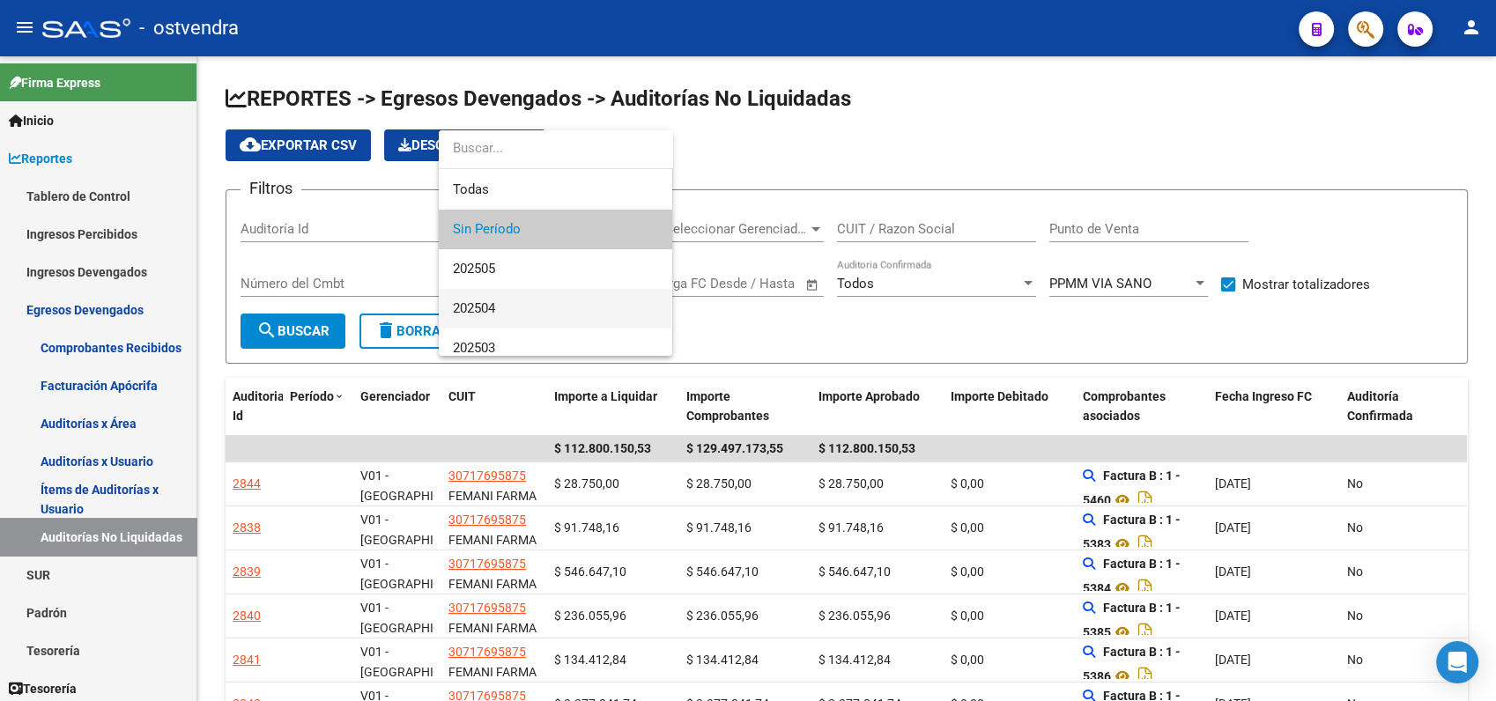
click at [490, 303] on span "202504" at bounding box center [555, 309] width 205 height 40
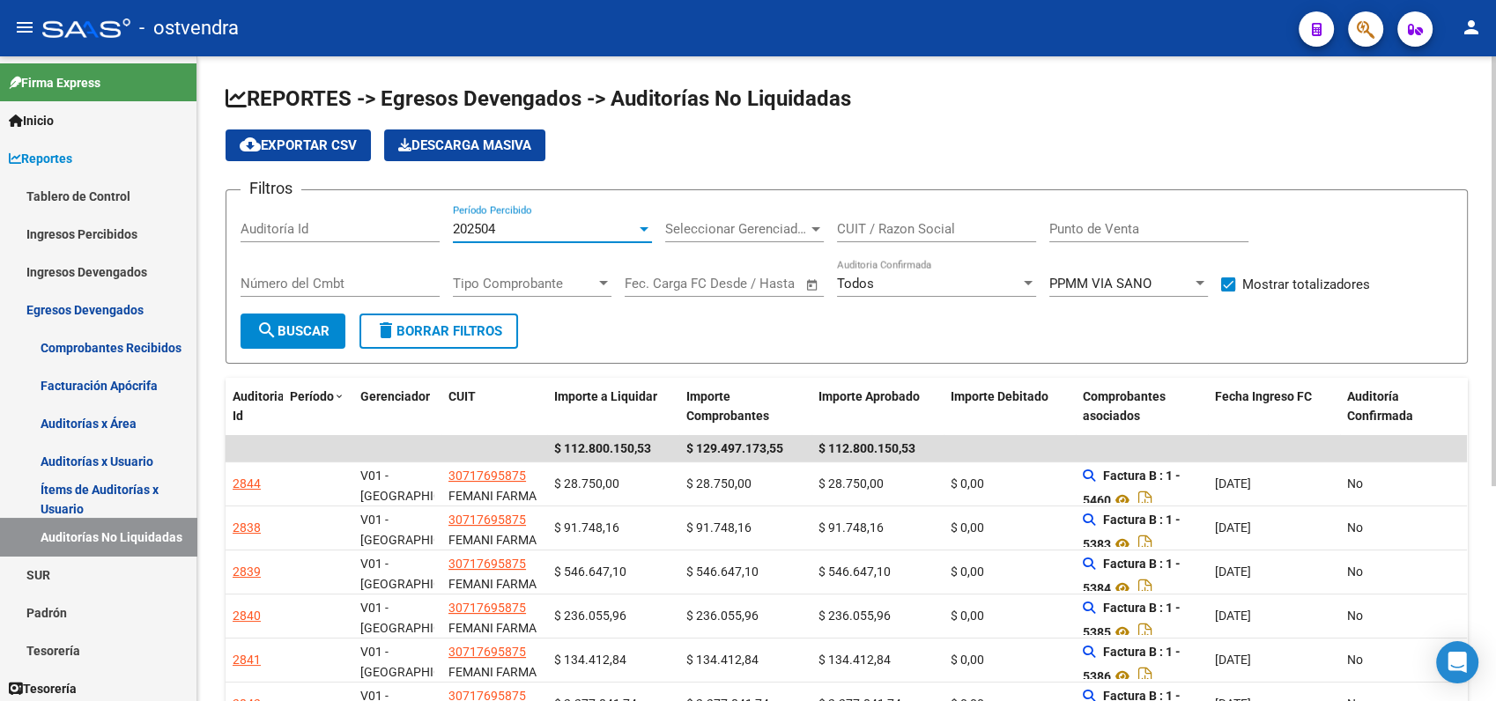
click at [301, 333] on span "search Buscar" at bounding box center [292, 331] width 73 height 16
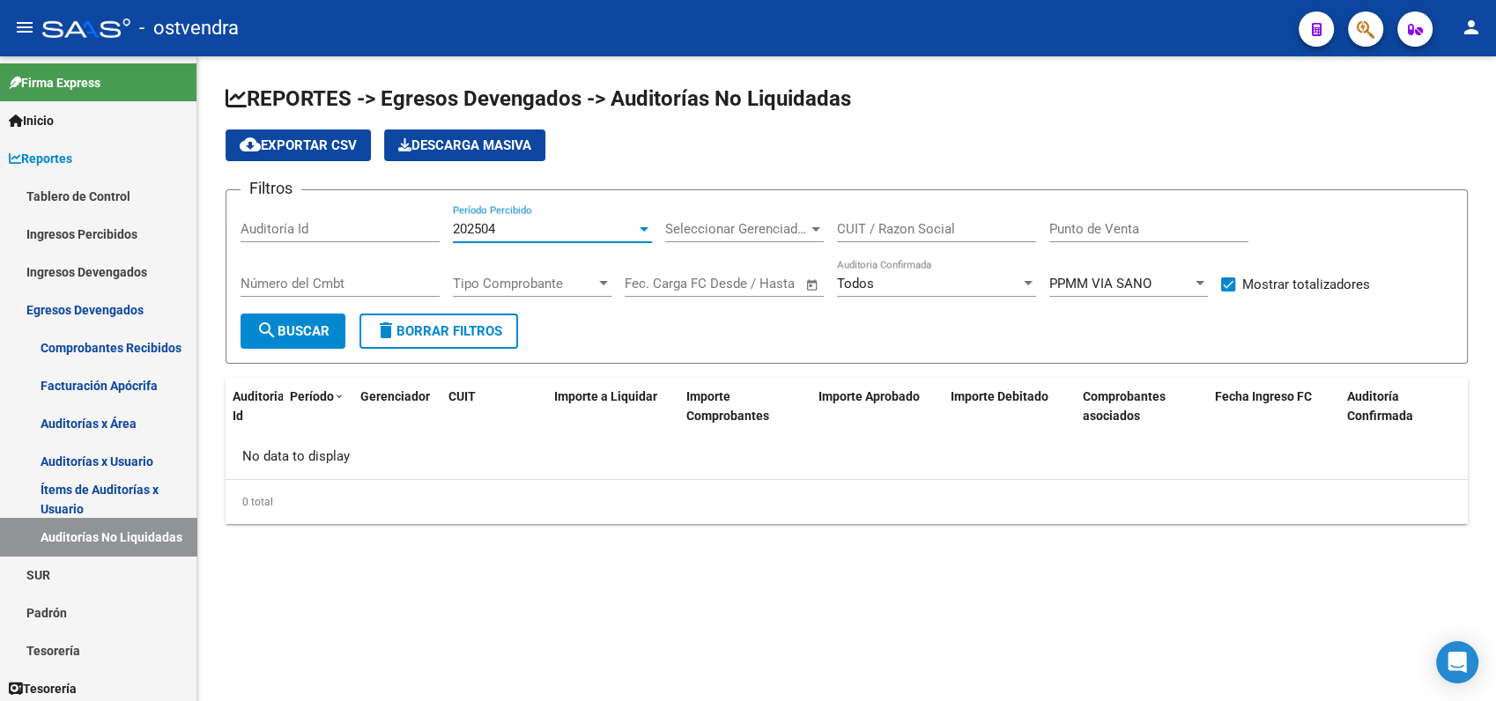
click at [522, 230] on div "202504" at bounding box center [544, 229] width 183 height 16
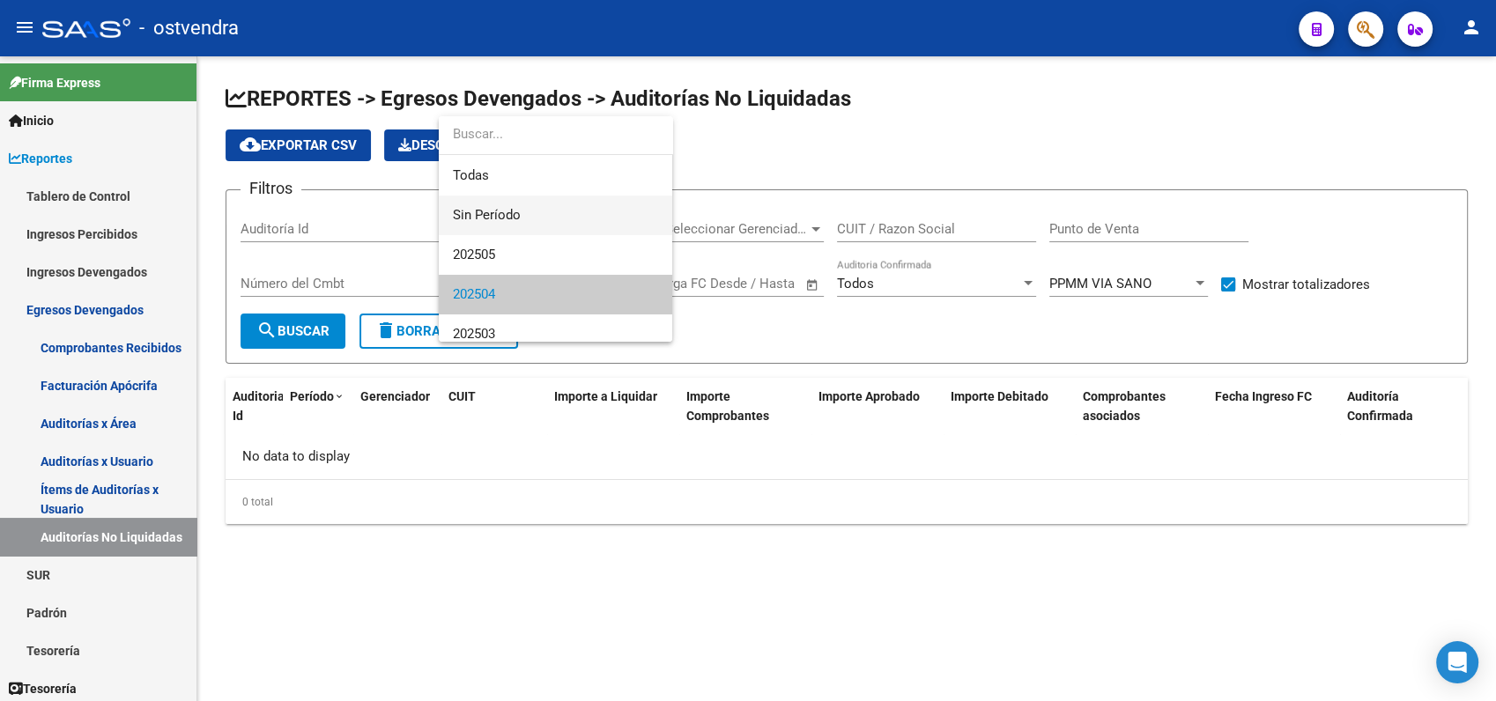
click at [517, 211] on span "Sin Período" at bounding box center [555, 216] width 205 height 40
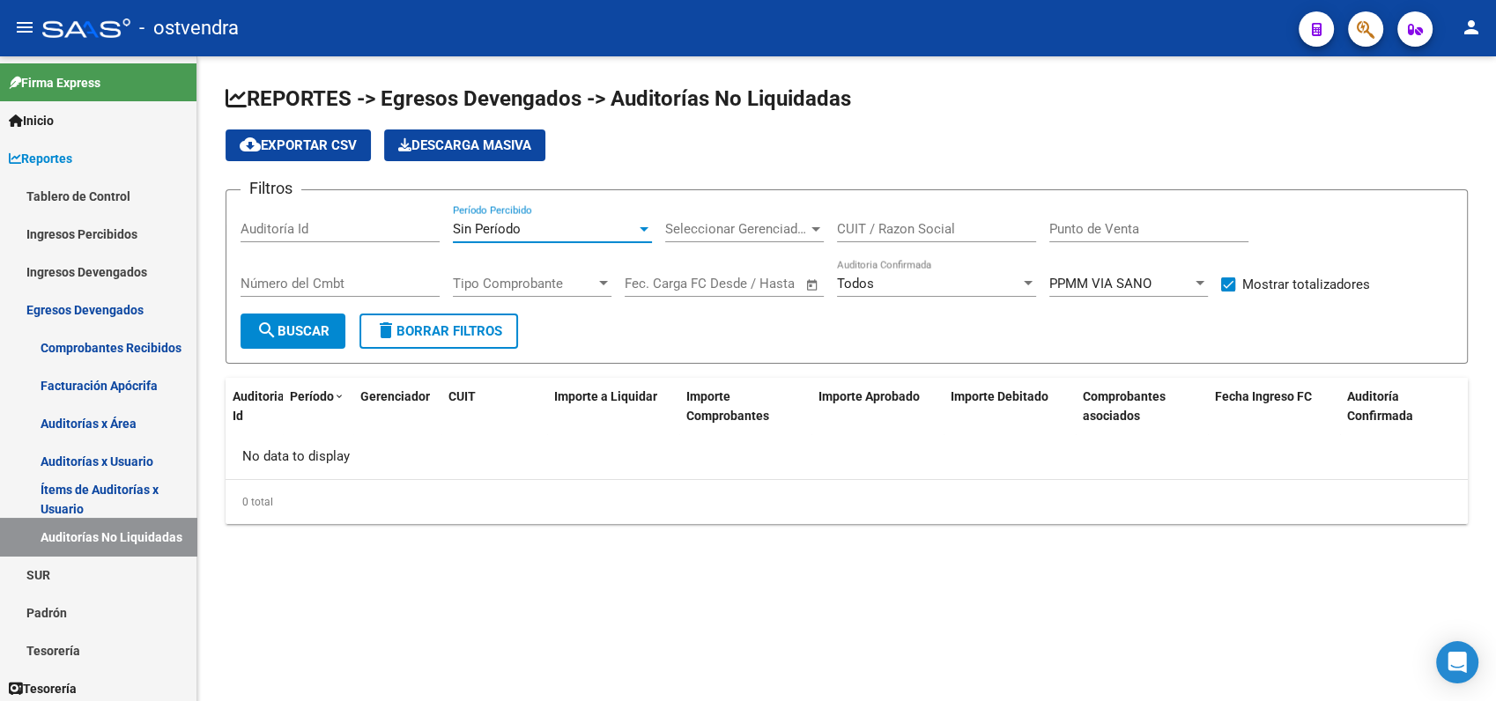
click at [304, 324] on span "search Buscar" at bounding box center [292, 331] width 73 height 16
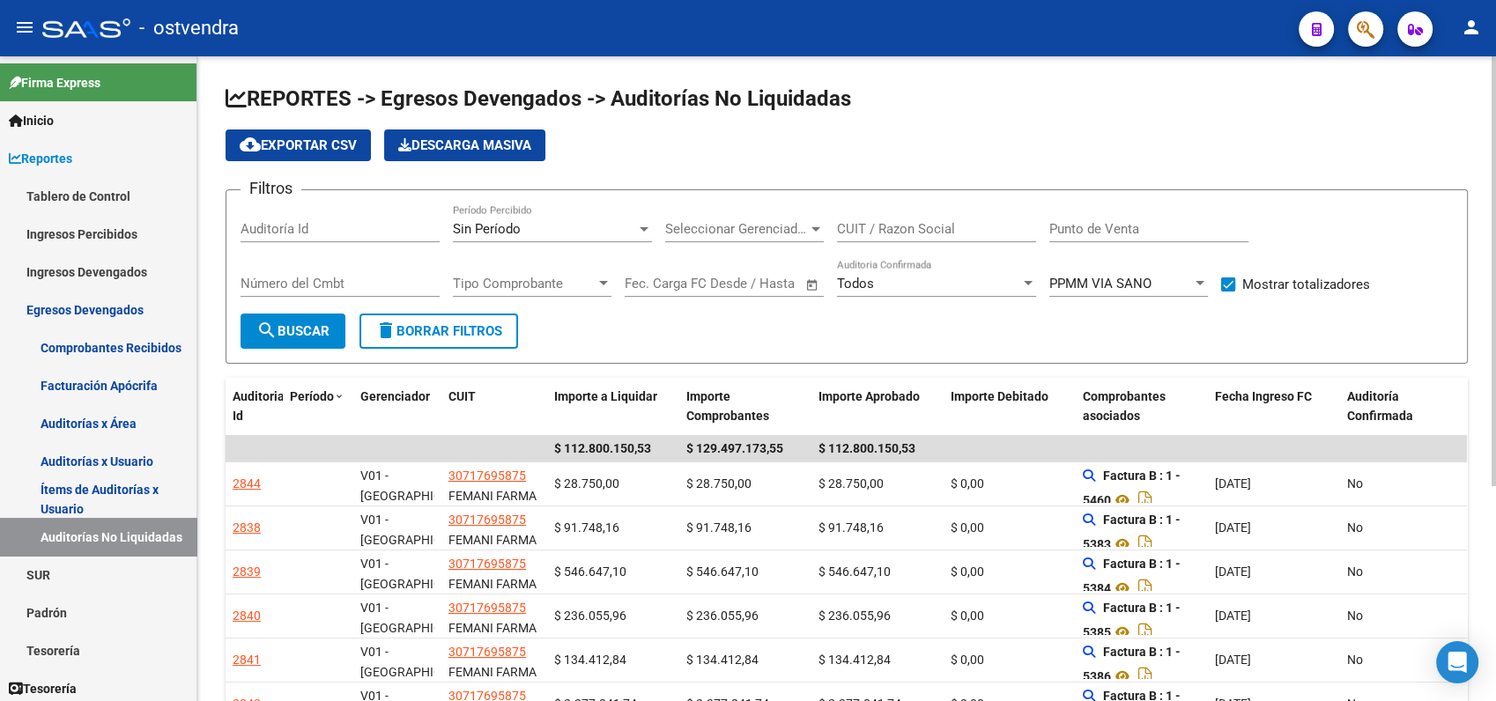
click at [857, 283] on span "Todos" at bounding box center [855, 284] width 37 height 16
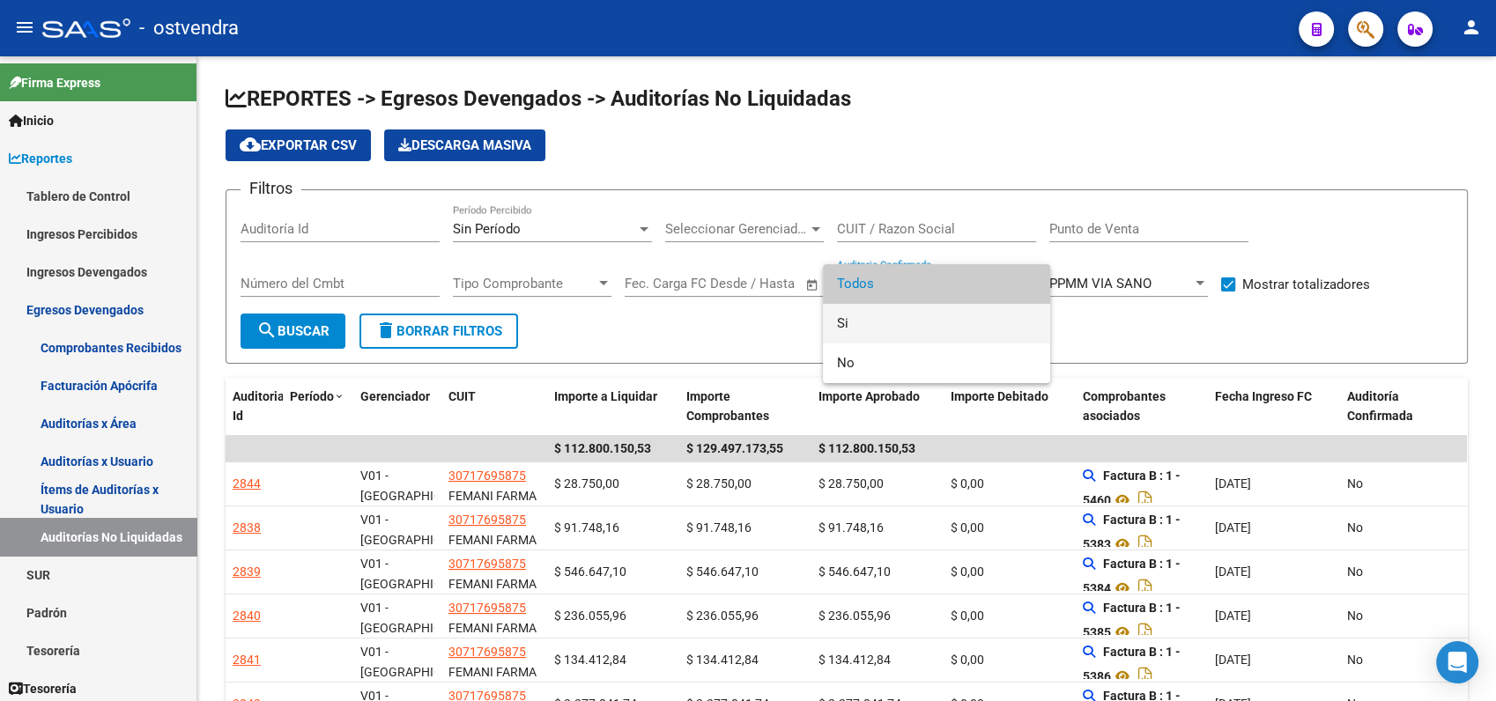
click at [853, 322] on span "Si" at bounding box center [936, 324] width 199 height 40
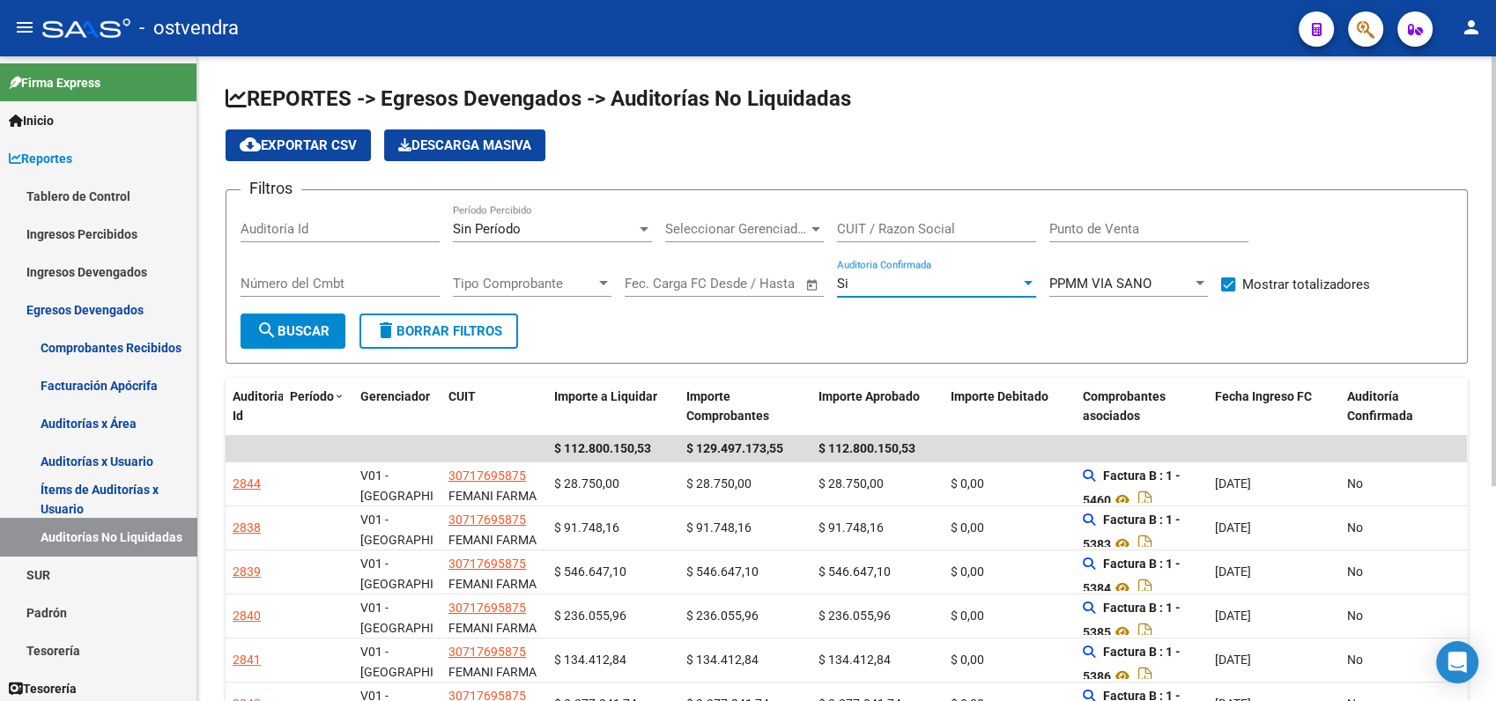
click at [314, 339] on button "search Buscar" at bounding box center [293, 331] width 105 height 35
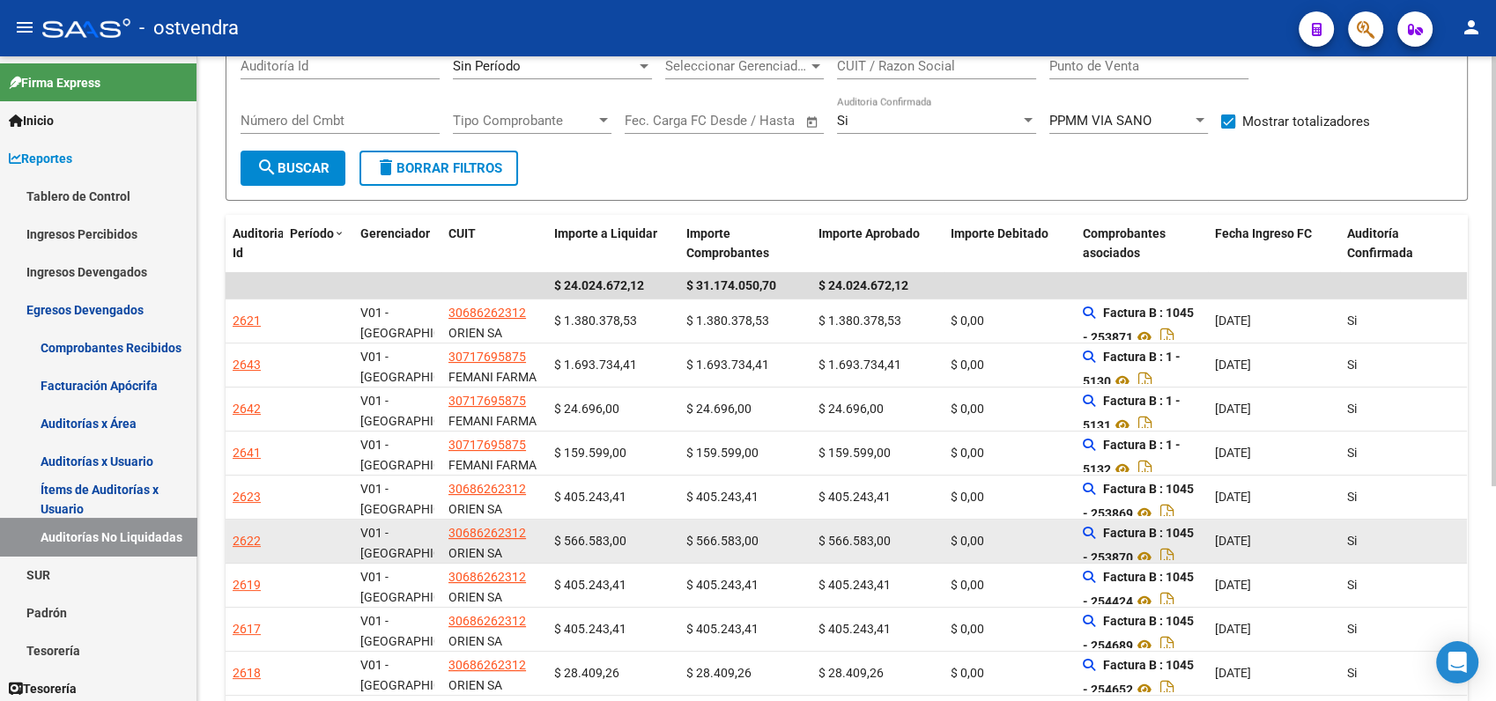
scroll to position [293, 0]
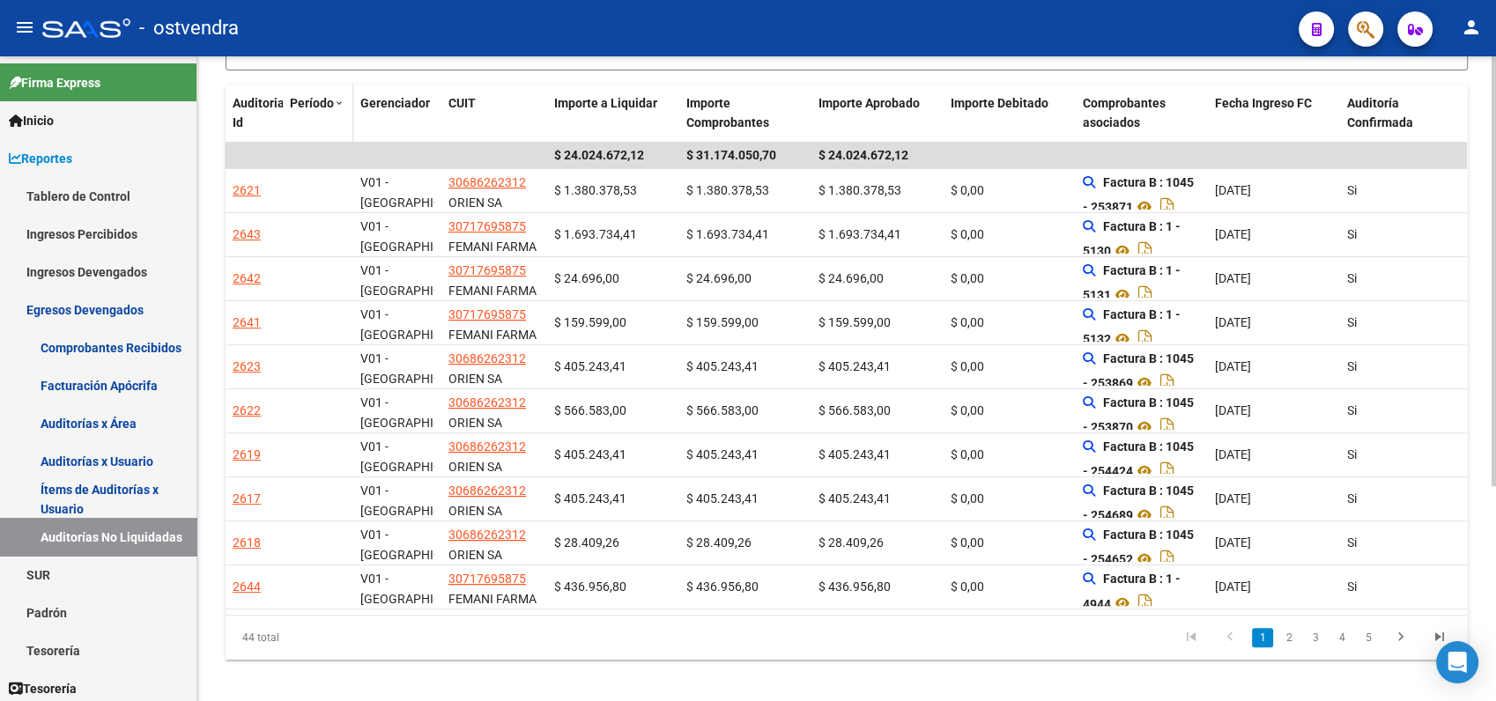
click at [334, 98] on span at bounding box center [339, 104] width 11 height 12
click at [325, 107] on span "Período" at bounding box center [312, 103] width 44 height 14
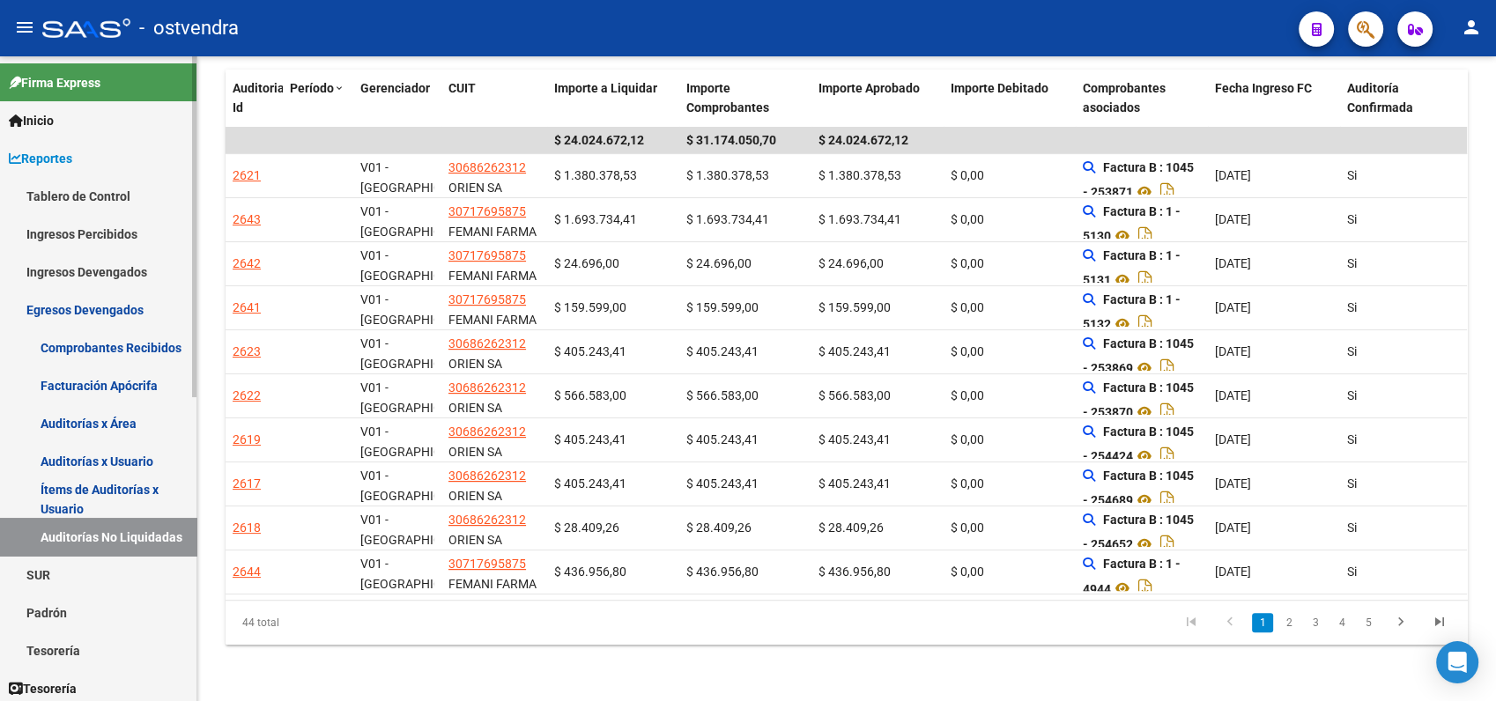
scroll to position [98, 0]
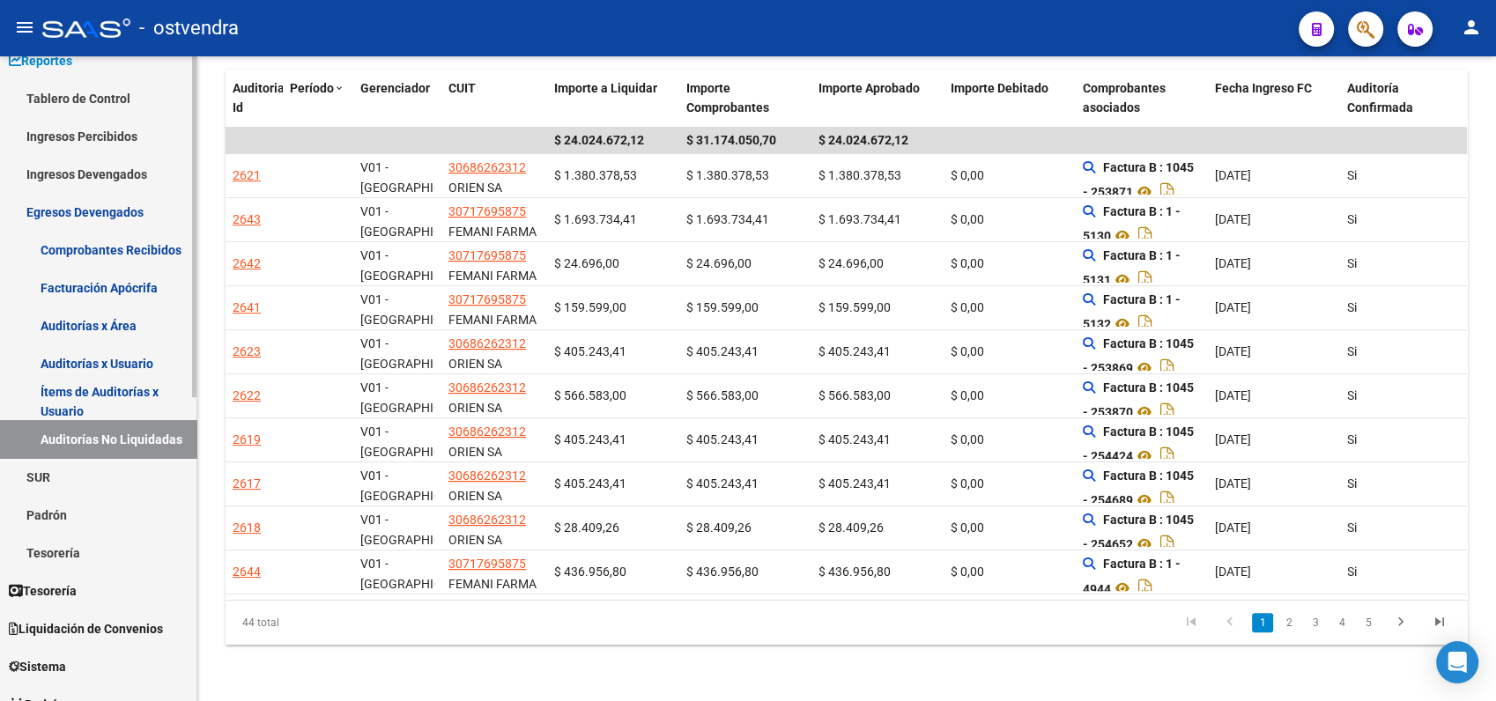
click at [74, 550] on link "Tesorería" at bounding box center [98, 553] width 196 height 38
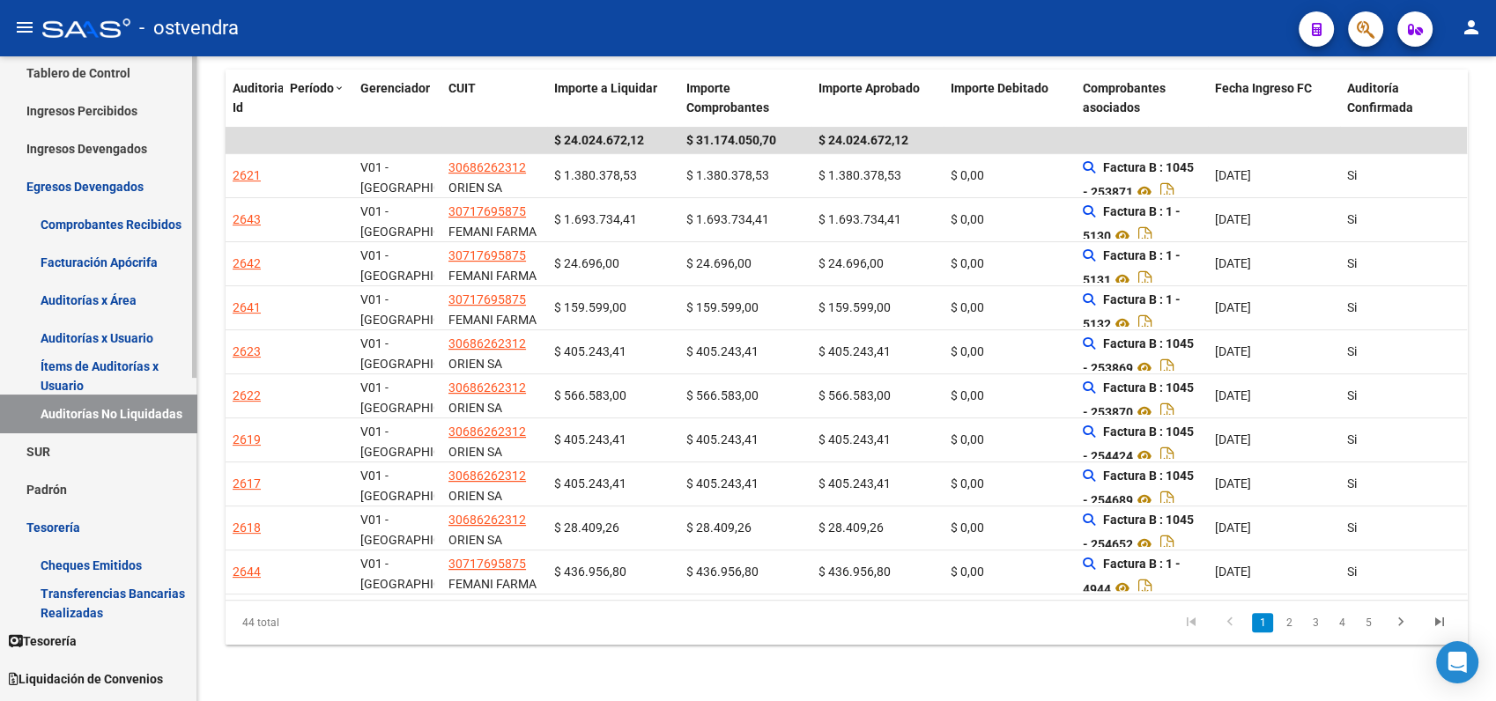
scroll to position [196, 0]
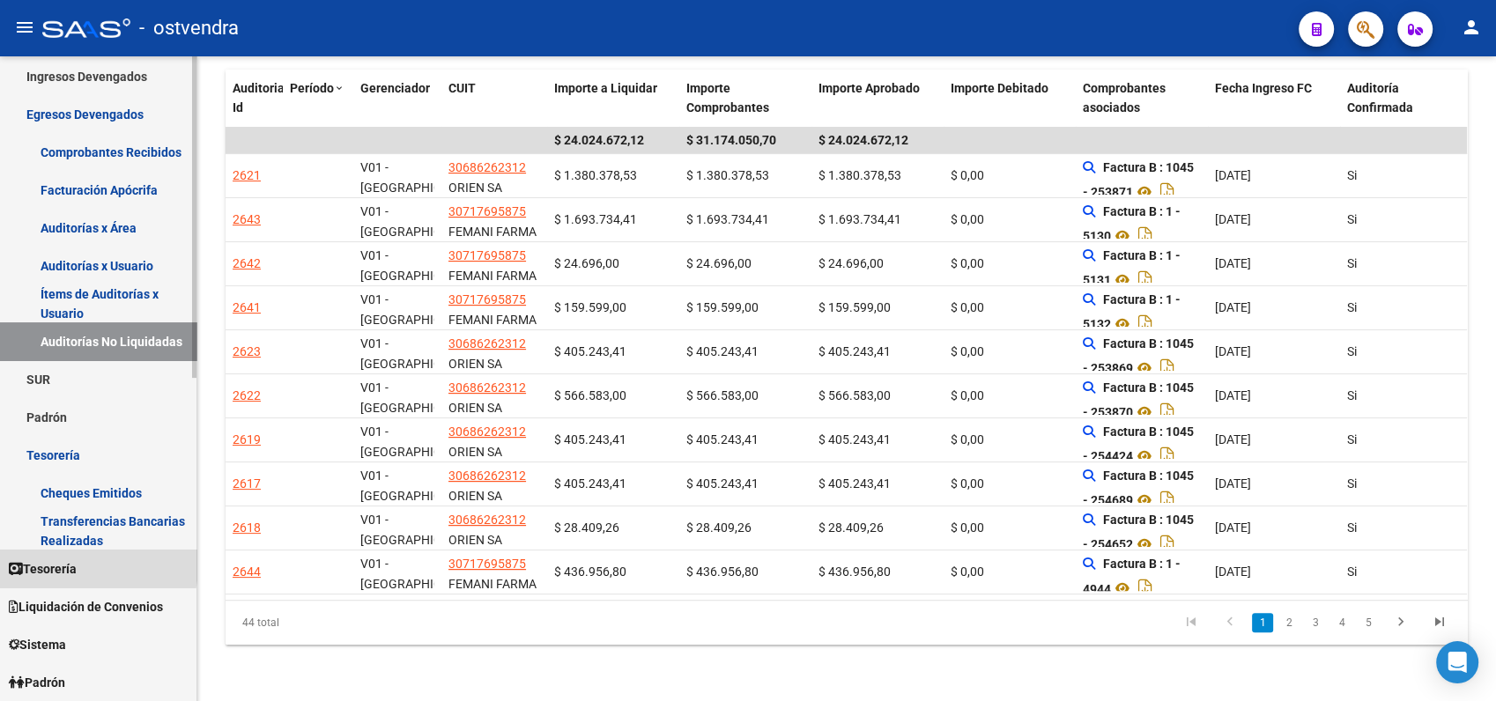
click at [63, 565] on span "Tesorería" at bounding box center [43, 568] width 68 height 19
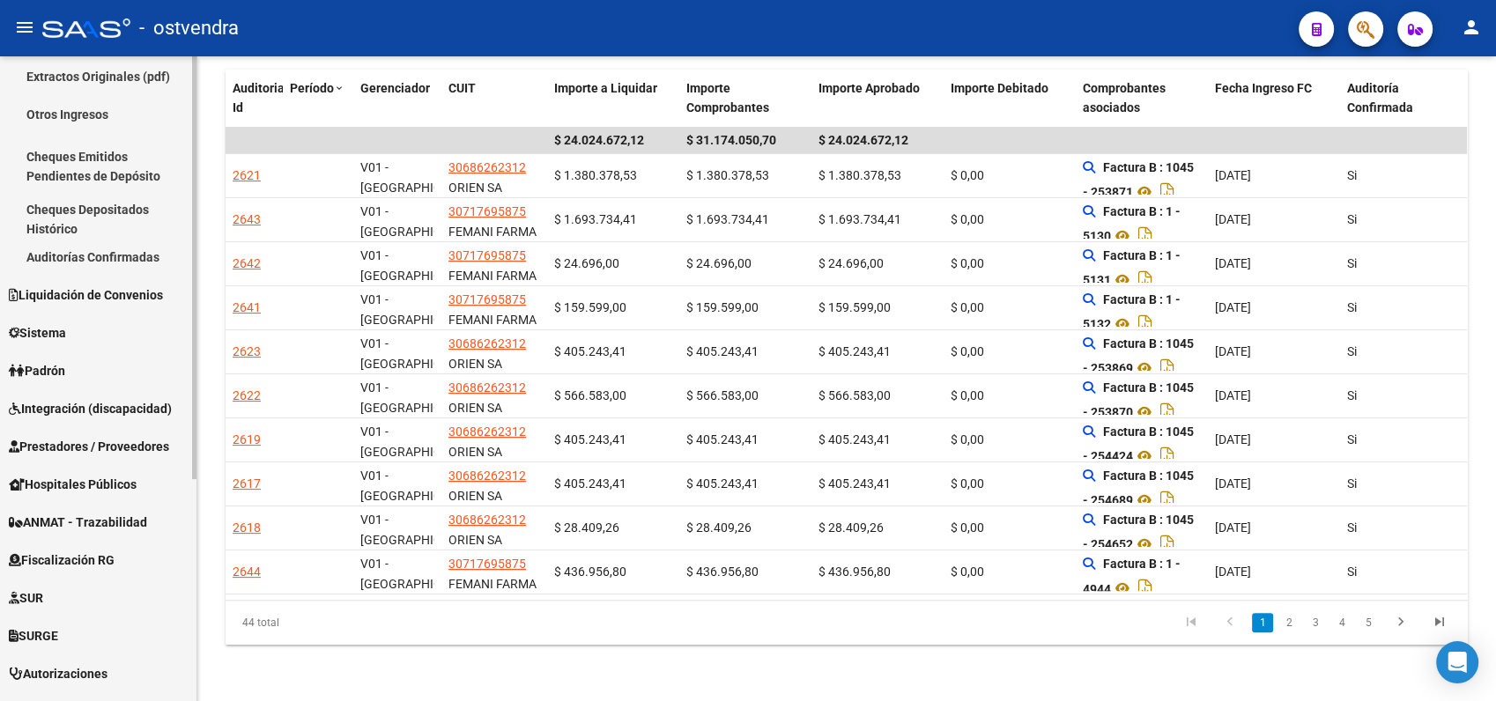
click at [94, 254] on link "Auditorías Confirmadas" at bounding box center [98, 257] width 196 height 38
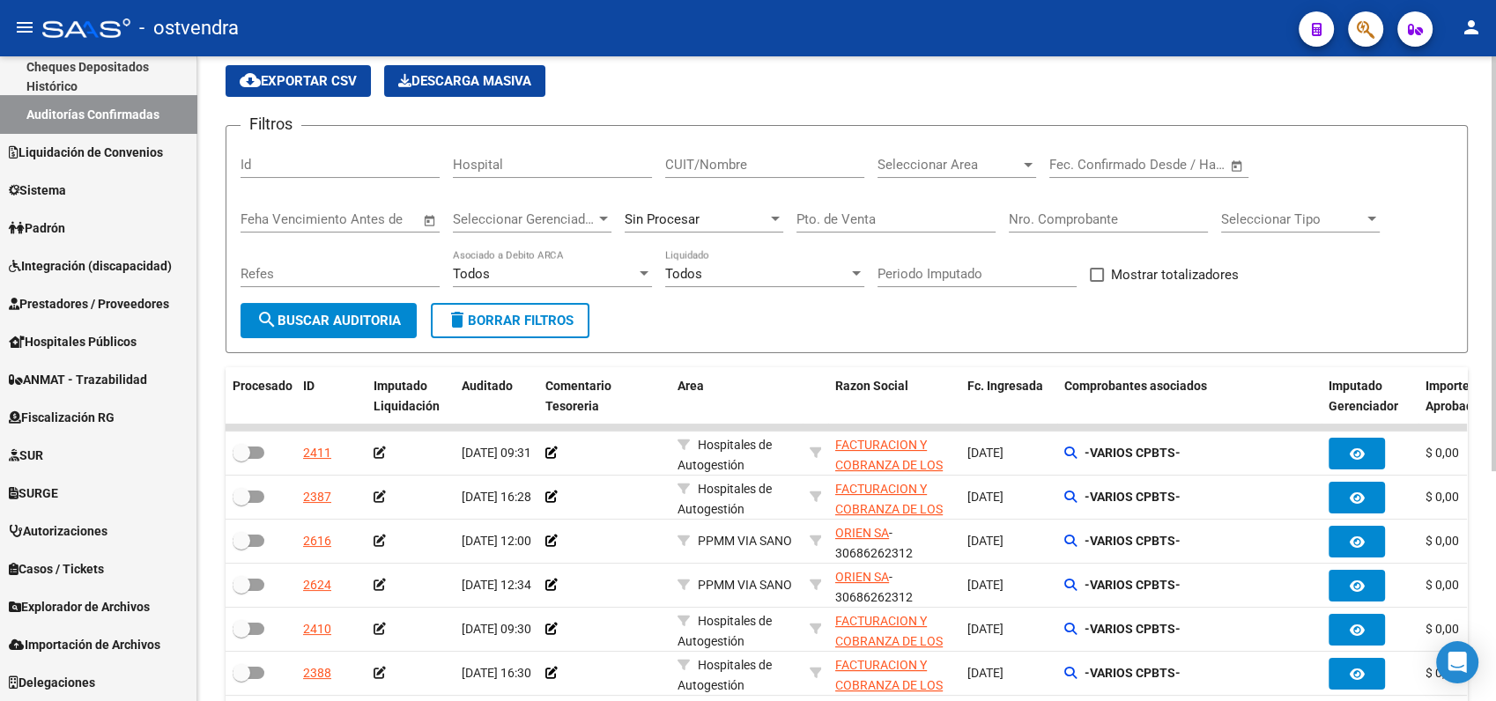
scroll to position [98, 0]
